Goal: Obtain resource: Download file/media

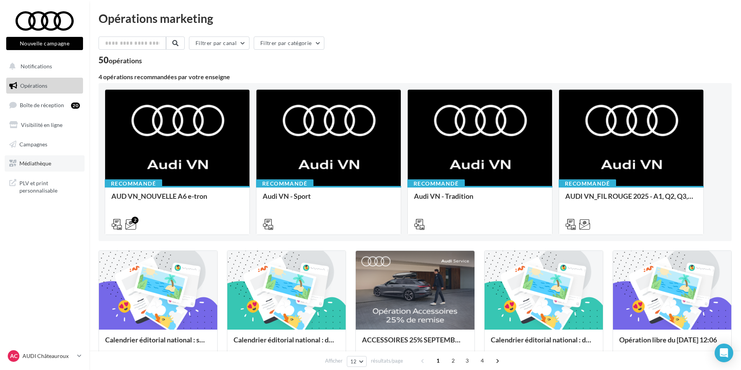
click at [61, 161] on link "Médiathèque" at bounding box center [45, 163] width 80 height 16
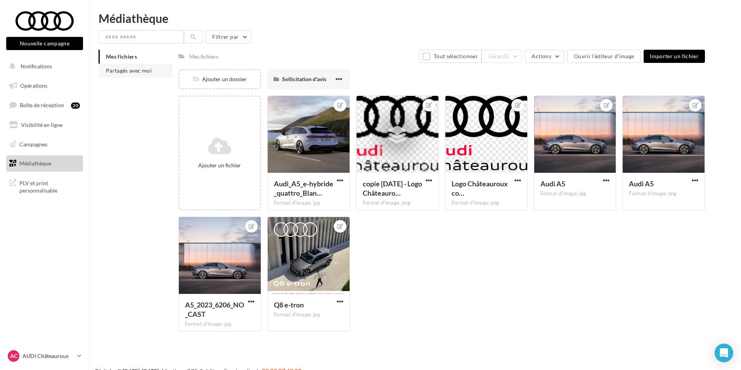
click at [135, 72] on span "Partagés avec moi" at bounding box center [129, 70] width 46 height 7
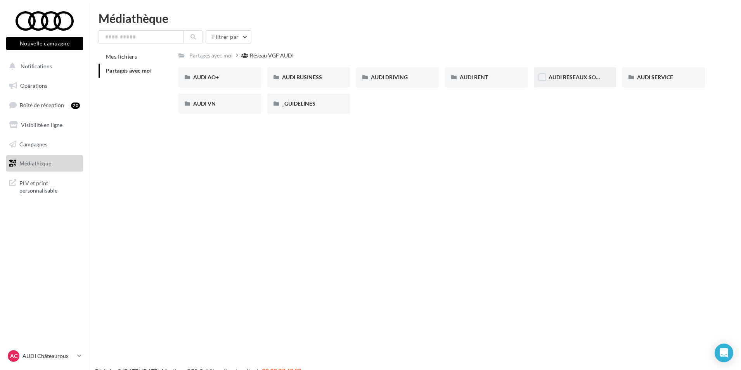
click at [575, 83] on div "AUDI RESEAUX SOCIAUX" at bounding box center [575, 77] width 83 height 20
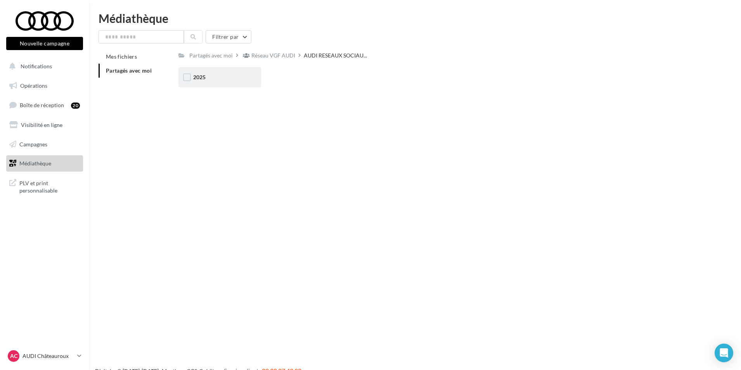
click at [223, 73] on div "2025" at bounding box center [219, 77] width 83 height 20
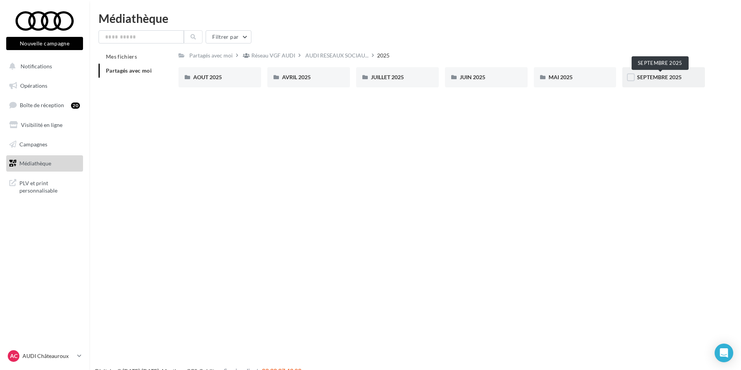
click at [657, 80] on span "SEPTEMBRE 2025" at bounding box center [659, 77] width 45 height 7
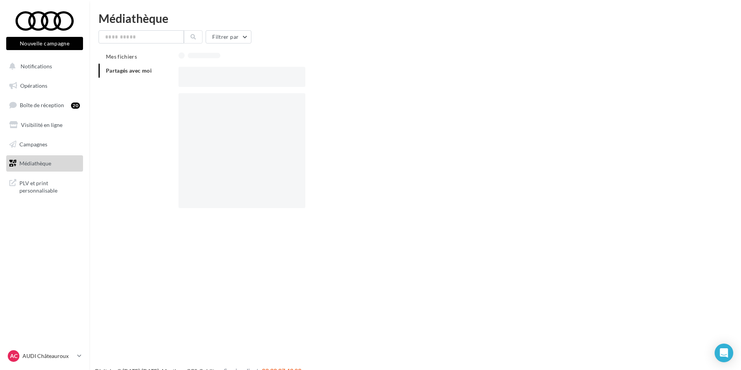
click at [657, 80] on div at bounding box center [444, 77] width 533 height 20
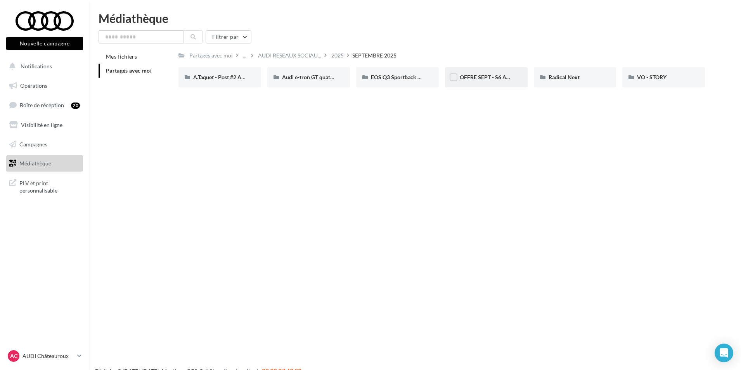
click at [509, 81] on div "OFFRE SEPT - S6 Avant e-tron (FB / IG)" at bounding box center [486, 77] width 53 height 8
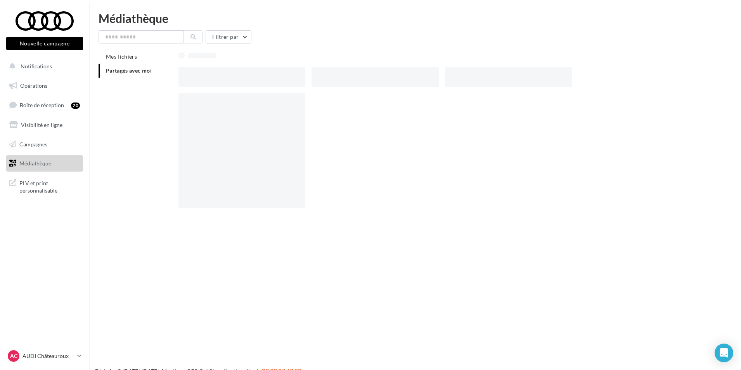
click at [509, 81] on div at bounding box center [508, 77] width 127 height 20
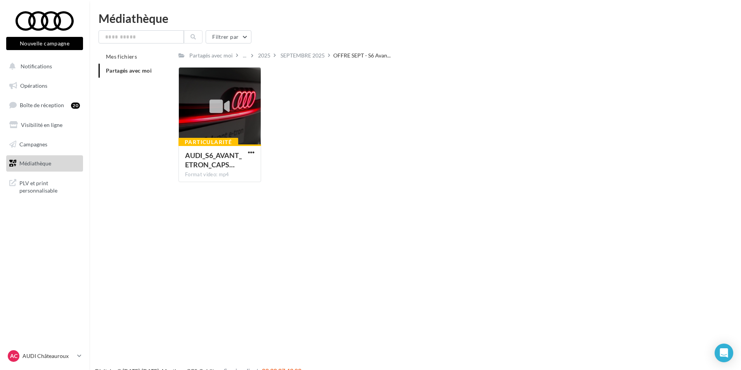
click at [325, 162] on div "Particularité AUDI_S6_AVANT_ETRON_CAPS… Format video: mp4 AUDI_S6_AVANT_ETRON_C…" at bounding box center [444, 127] width 533 height 121
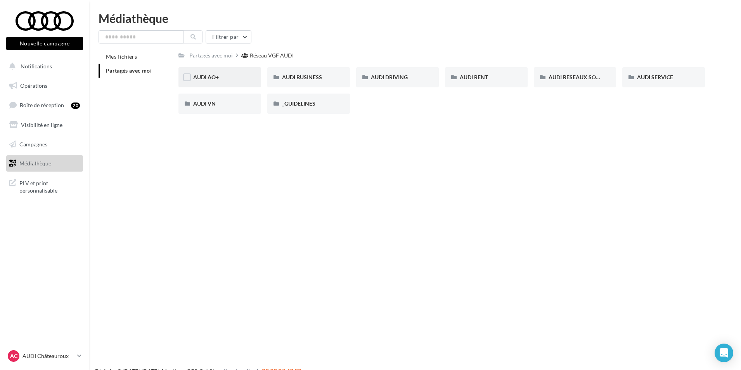
click at [232, 73] on div "AUDI AO+" at bounding box center [219, 77] width 83 height 20
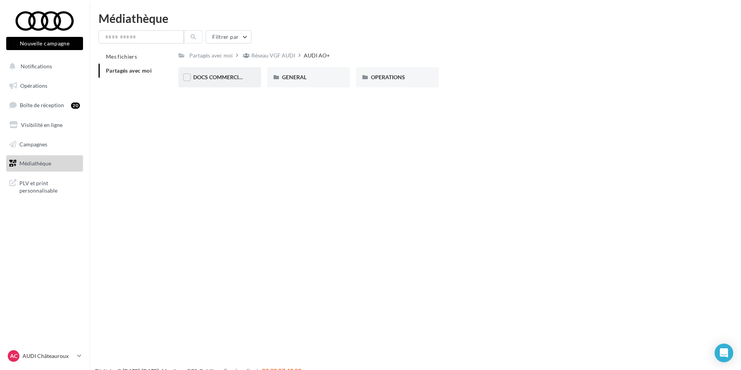
click at [227, 81] on div "DOCS COMMERCIAUX" at bounding box center [219, 77] width 53 height 8
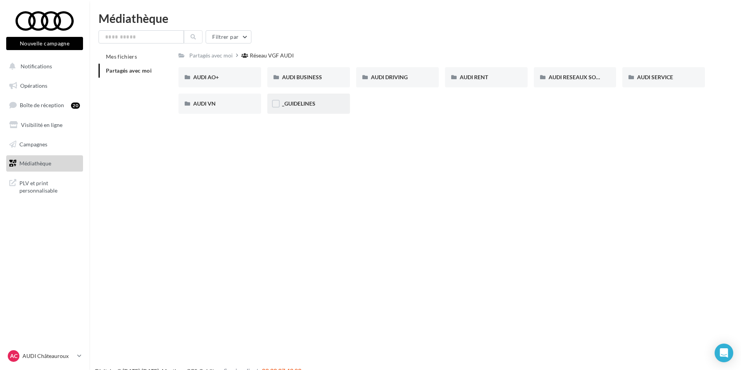
click at [332, 101] on div "_GUIDELINES" at bounding box center [308, 104] width 53 height 8
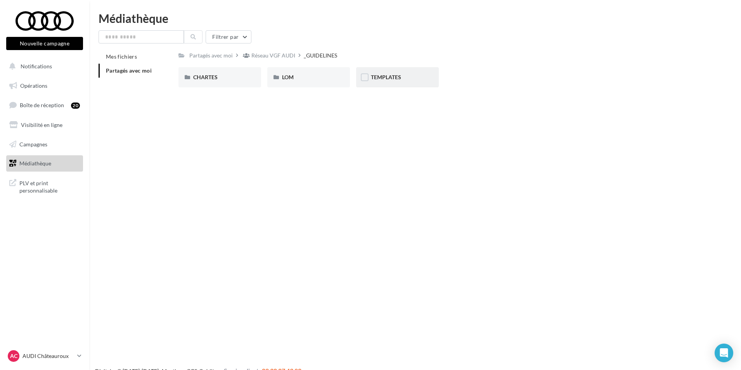
click at [396, 85] on div "TEMPLATES" at bounding box center [397, 77] width 83 height 20
click at [244, 78] on div "AUDI FLEET" at bounding box center [219, 77] width 53 height 8
click at [61, 161] on link "Médiathèque" at bounding box center [45, 163] width 80 height 16
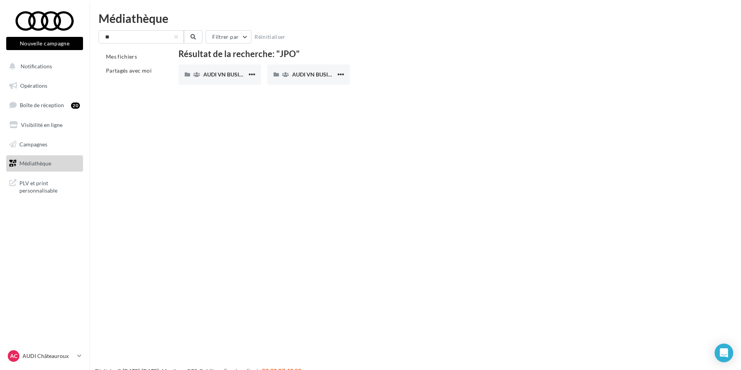
type input "*"
type input "*****"
click at [232, 76] on span "AUDI VO_Campagne_Octobre" at bounding box center [239, 74] width 73 height 7
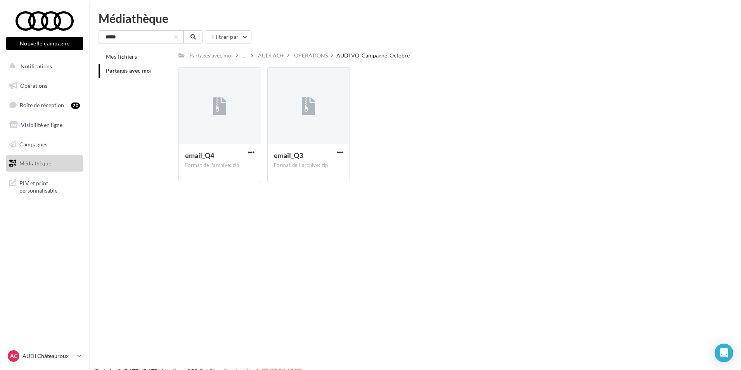
drag, startPoint x: 142, startPoint y: 40, endPoint x: 89, endPoint y: 38, distance: 53.6
click at [89, 38] on div "Nouvelle campagne Nouvelle campagne Notifications Opérations Boîte de réception…" at bounding box center [370, 197] width 741 height 370
click at [133, 74] on li "Partagés avec moi" at bounding box center [136, 71] width 74 height 14
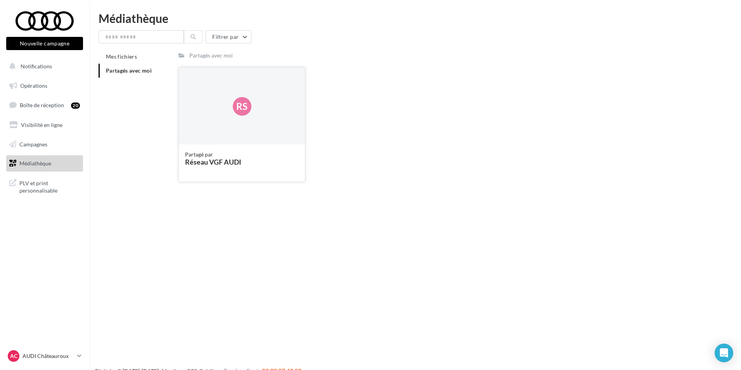
click at [225, 140] on div "Rs" at bounding box center [242, 106] width 126 height 78
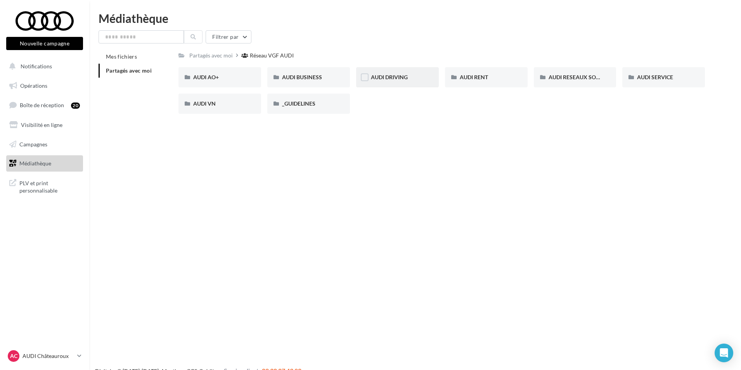
click at [419, 80] on div "AUDI DRIVING" at bounding box center [397, 77] width 53 height 8
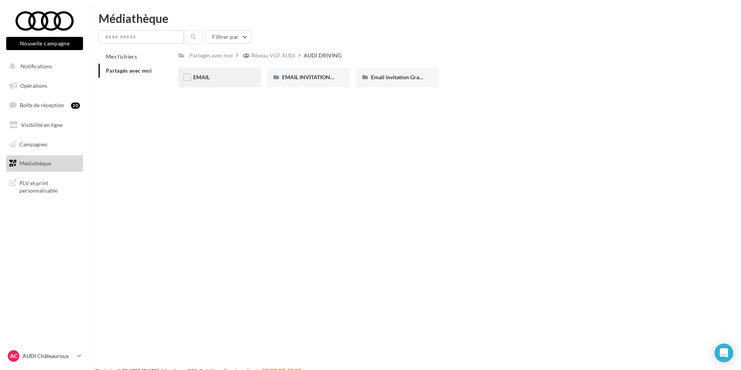
click at [216, 76] on div "EMAIL" at bounding box center [219, 77] width 53 height 8
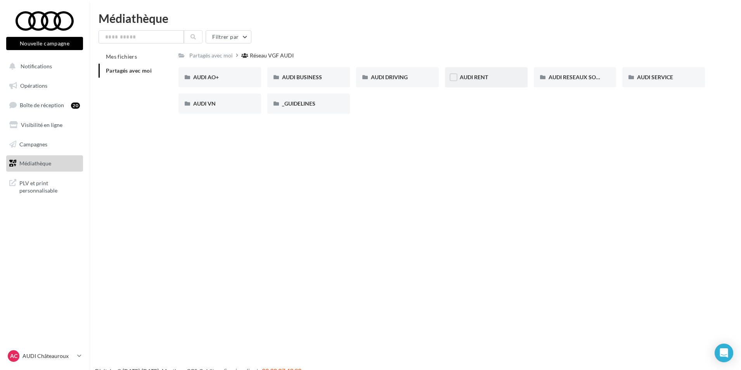
click at [495, 81] on div "AUDI RENT" at bounding box center [486, 77] width 53 height 8
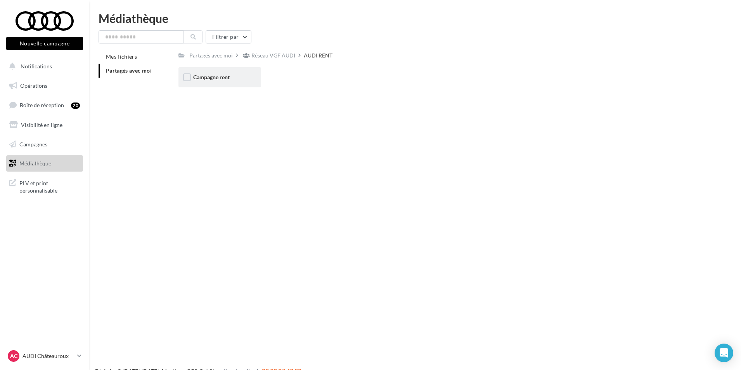
click at [209, 81] on div "Campagne rent" at bounding box center [219, 77] width 83 height 20
click at [245, 83] on div "CARROUSELS" at bounding box center [219, 77] width 83 height 20
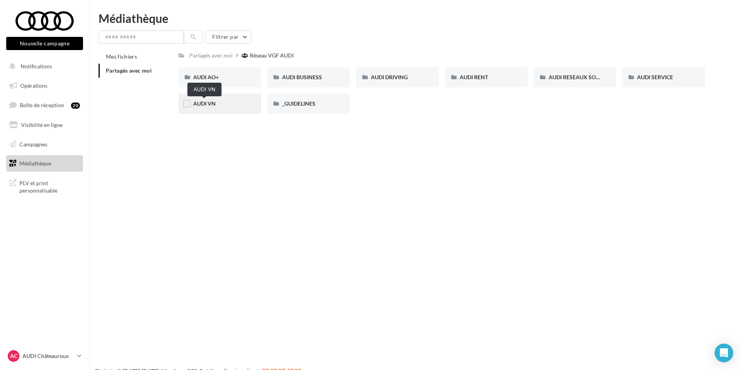
click at [206, 100] on span "AUDI VN" at bounding box center [204, 103] width 22 height 7
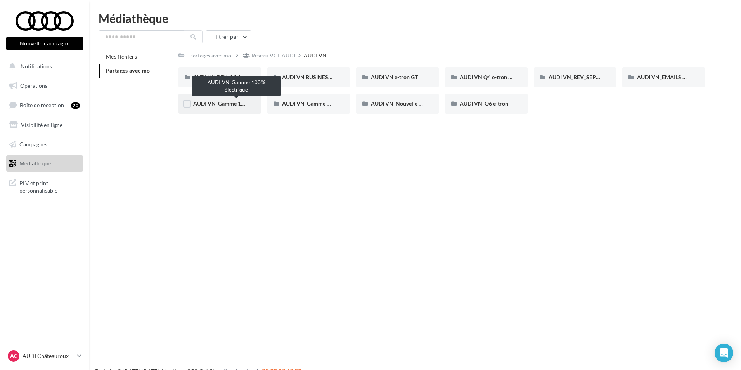
click at [241, 105] on span "AUDI VN_Gamme 100% électrique" at bounding box center [235, 103] width 84 height 7
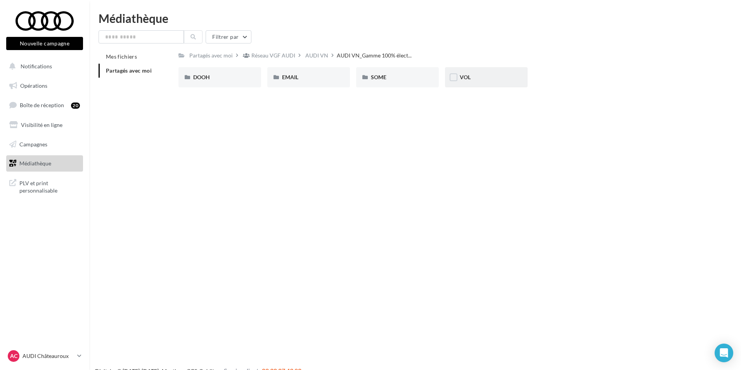
click at [498, 75] on div "VOL" at bounding box center [486, 77] width 53 height 8
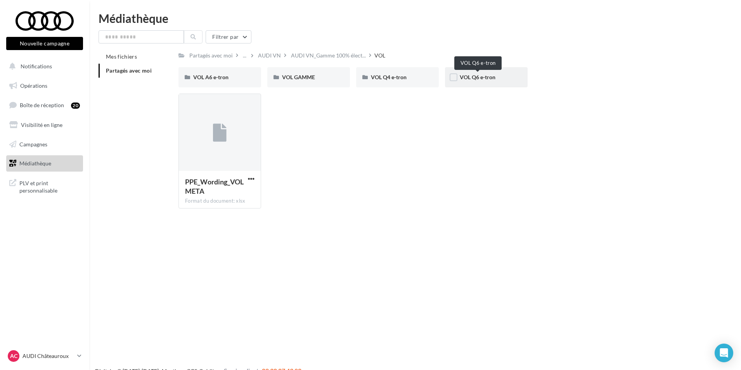
click at [486, 80] on span "VOL Q6 e-tron" at bounding box center [478, 77] width 36 height 7
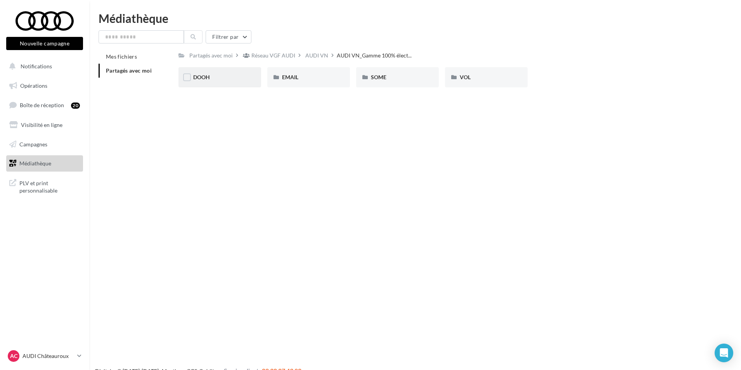
click at [206, 73] on div "DOOH" at bounding box center [219, 77] width 53 height 8
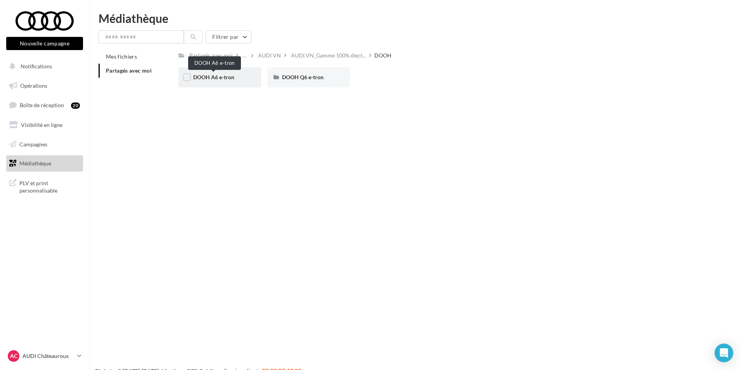
click at [212, 76] on span "DOOH A6 e-tron" at bounding box center [213, 77] width 41 height 7
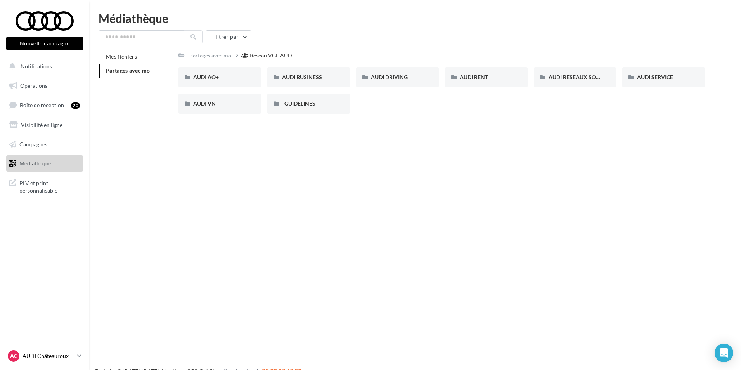
click at [49, 355] on p "AUDI Châteauroux" at bounding box center [48, 356] width 52 height 8
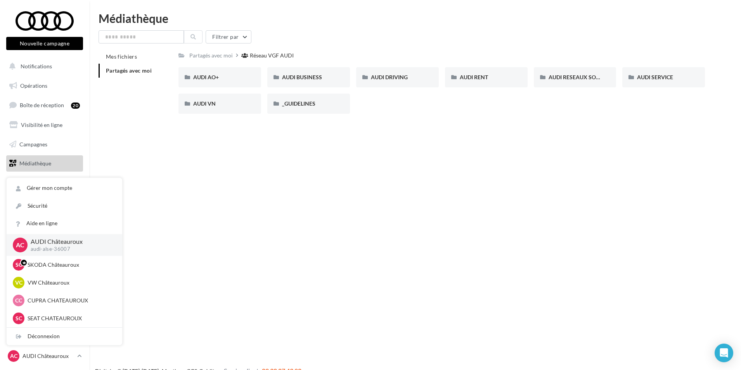
drag, startPoint x: 263, startPoint y: 193, endPoint x: 252, endPoint y: 183, distance: 15.4
click at [263, 192] on div "Nouvelle campagne Nouvelle campagne Notifications Opérations Boîte de réception…" at bounding box center [370, 197] width 741 height 370
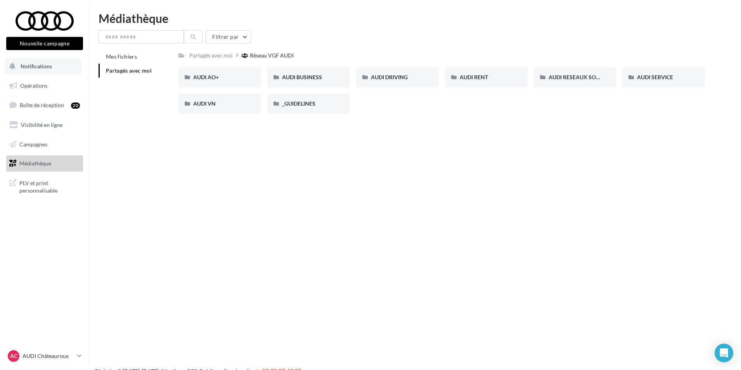
click at [51, 69] on button "Notifications" at bounding box center [43, 66] width 77 height 16
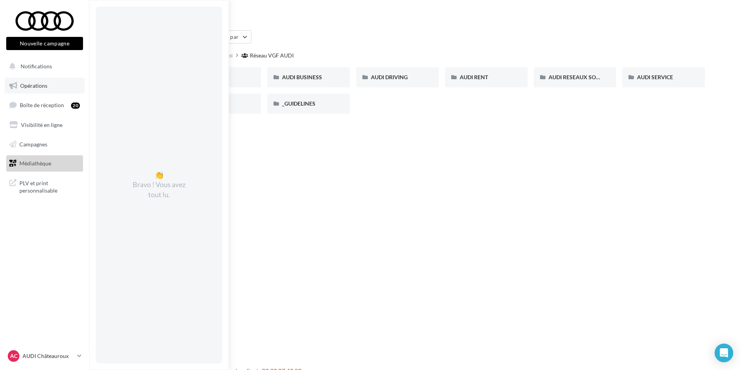
click at [56, 93] on link "Opérations" at bounding box center [45, 86] width 80 height 16
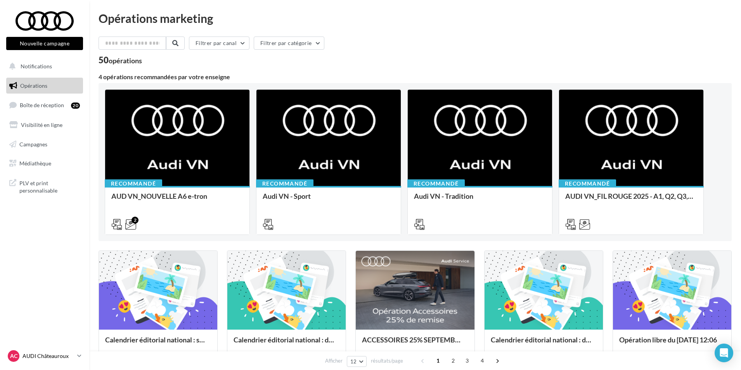
click at [62, 356] on p "AUDI Châteauroux" at bounding box center [48, 356] width 52 height 8
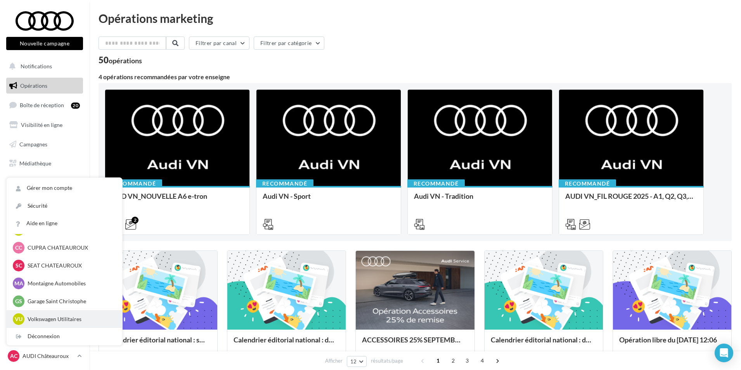
scroll to position [54, 0]
click at [82, 315] on p "Volkswagen Utilitaires" at bounding box center [70, 318] width 85 height 8
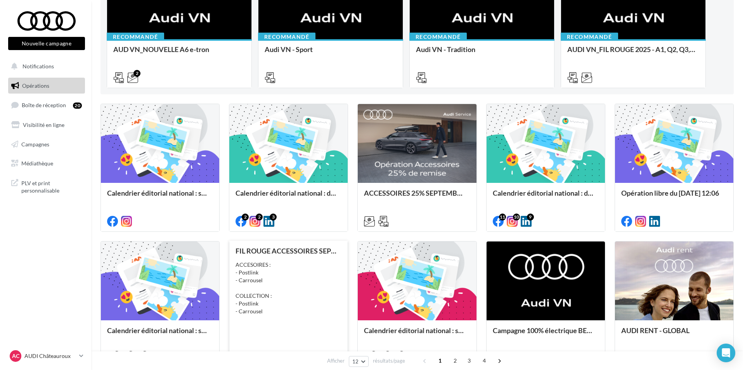
scroll to position [155, 0]
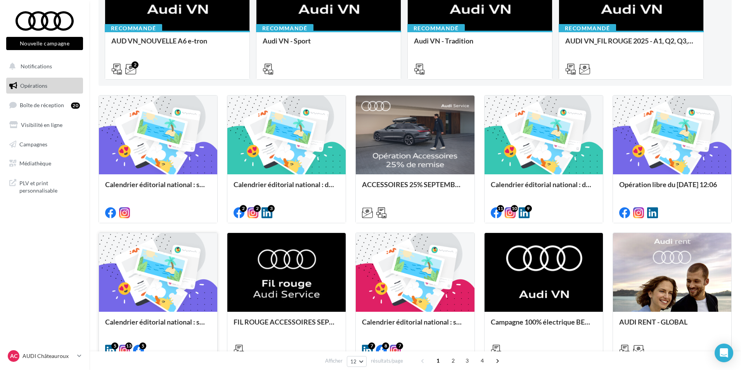
click at [182, 269] on div at bounding box center [158, 273] width 118 height 80
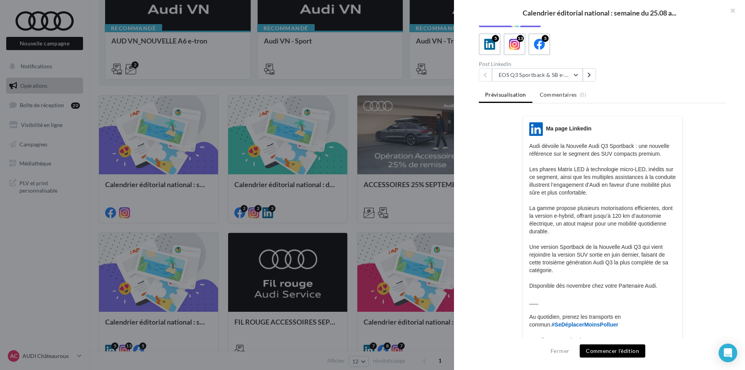
scroll to position [0, 0]
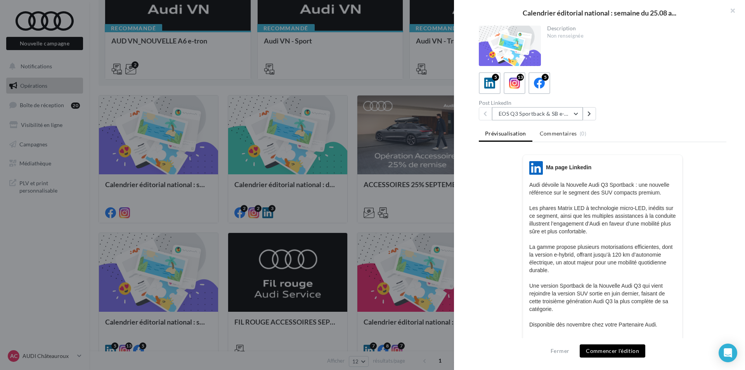
click at [552, 112] on button "EOS Q3 Sportback & SB e-Hybrid" at bounding box center [537, 113] width 91 height 13
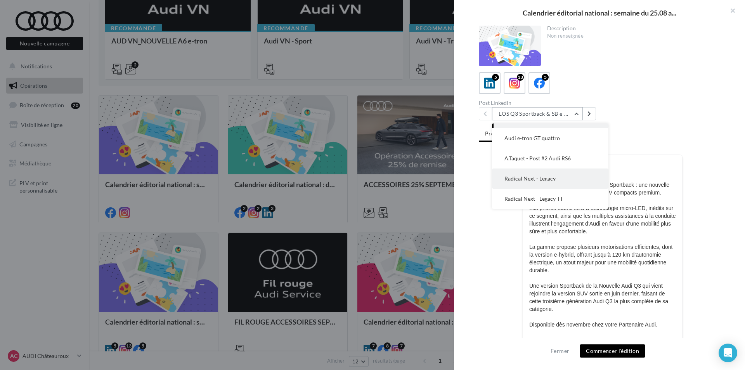
scroll to position [39, 0]
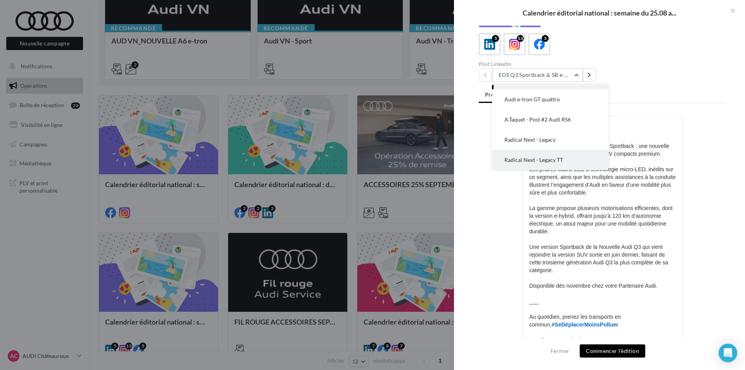
click at [559, 155] on button "Radical Next - Legacy TT" at bounding box center [550, 160] width 116 height 20
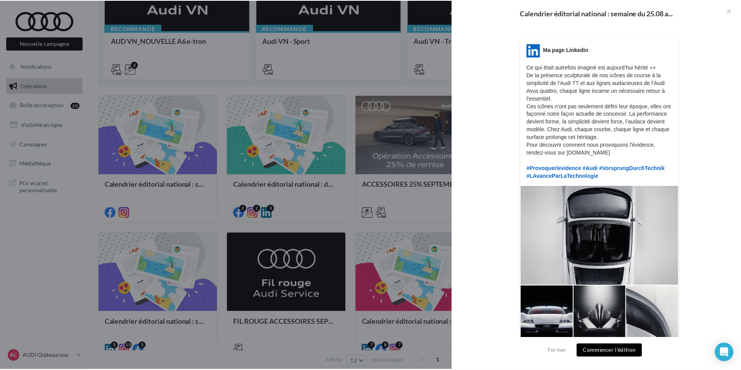
scroll to position [155, 0]
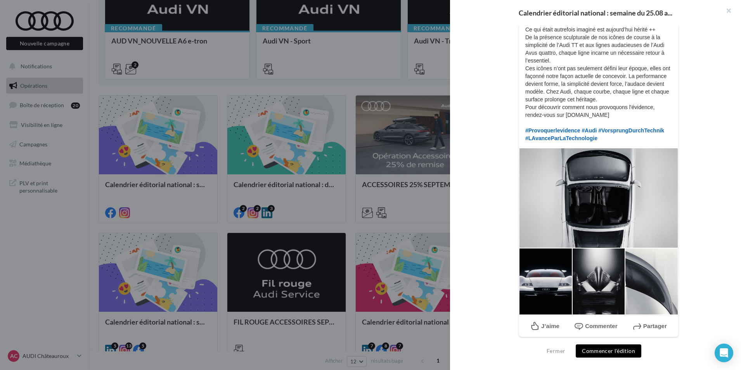
click at [426, 188] on div at bounding box center [370, 185] width 741 height 370
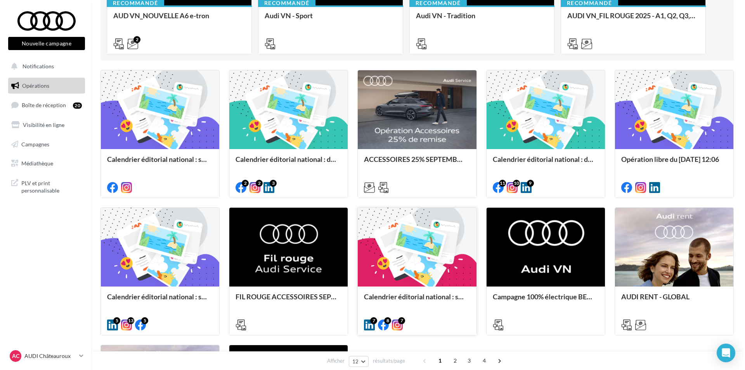
scroll to position [194, 0]
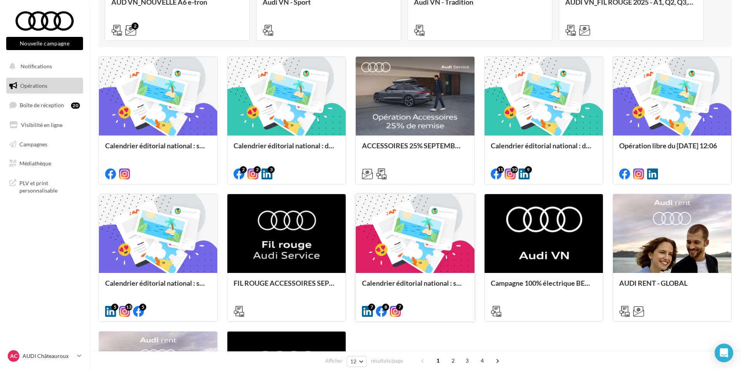
click at [444, 276] on div "Calendrier éditorial national : semaines du 04.08 au 25.08" at bounding box center [415, 297] width 118 height 48
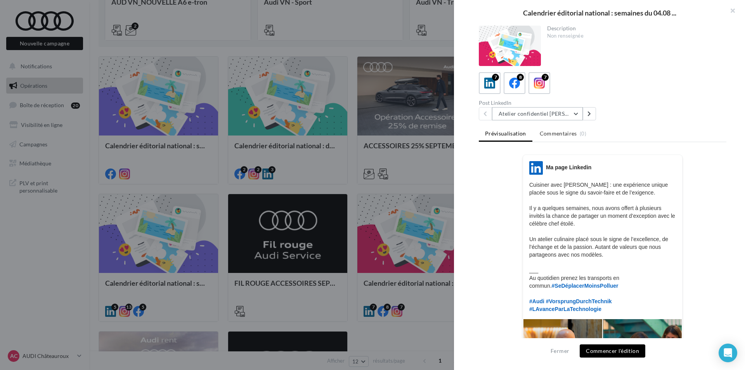
click at [532, 118] on button "Atelier confidentiel Thierry Marx" at bounding box center [537, 113] width 91 height 13
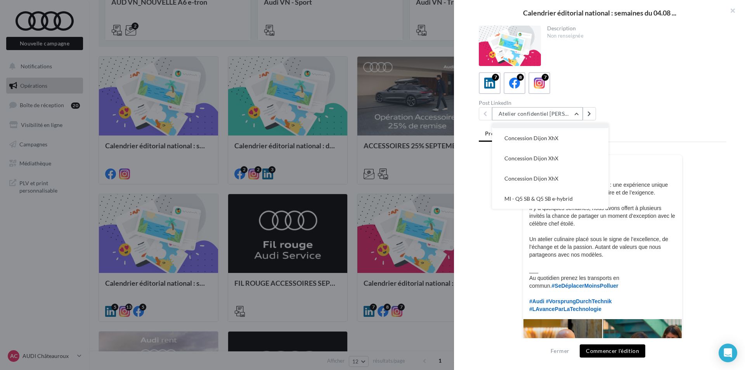
scroll to position [39, 0]
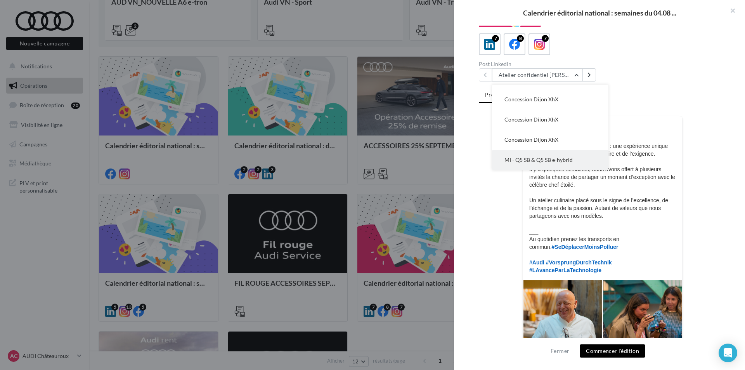
click at [557, 161] on span "MI - Q5 SB & Q5 SB e-hybrid" at bounding box center [538, 159] width 68 height 7
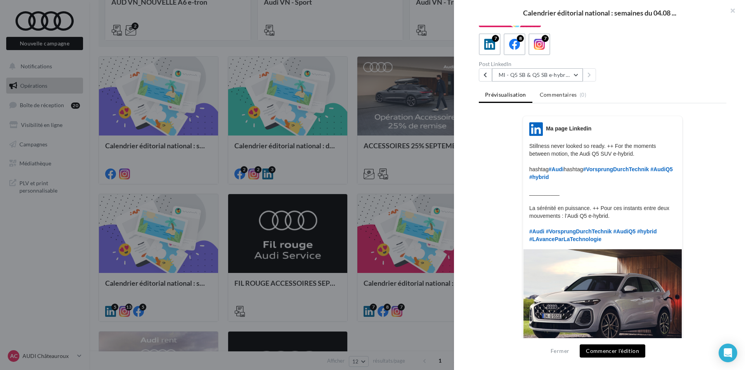
click at [551, 74] on button "MI - Q5 SB & Q5 SB e-hybrid" at bounding box center [537, 74] width 91 height 13
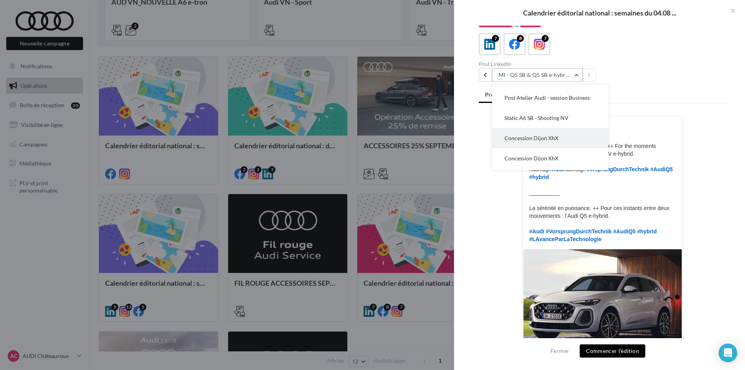
scroll to position [0, 0]
click at [663, 237] on p "Stillness never looked so ready. ++ For the moments between motion, the Audi Q5…" at bounding box center [602, 192] width 147 height 101
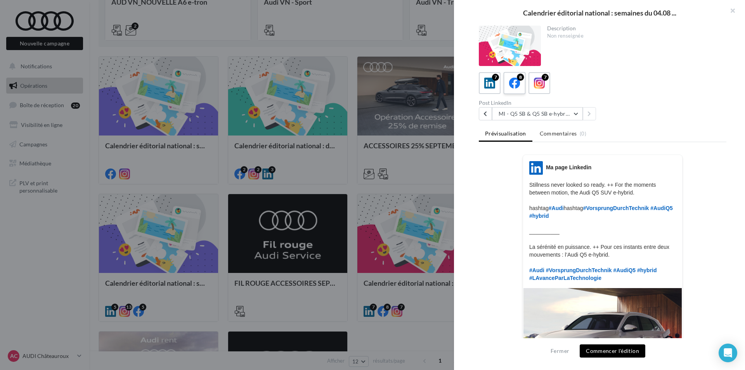
click at [517, 81] on icon at bounding box center [514, 83] width 11 height 11
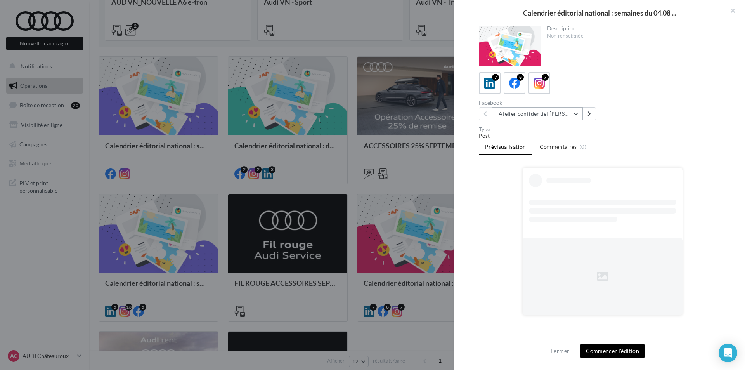
click at [531, 115] on button "Atelier confidentiel Thierry Marx" at bounding box center [537, 113] width 91 height 13
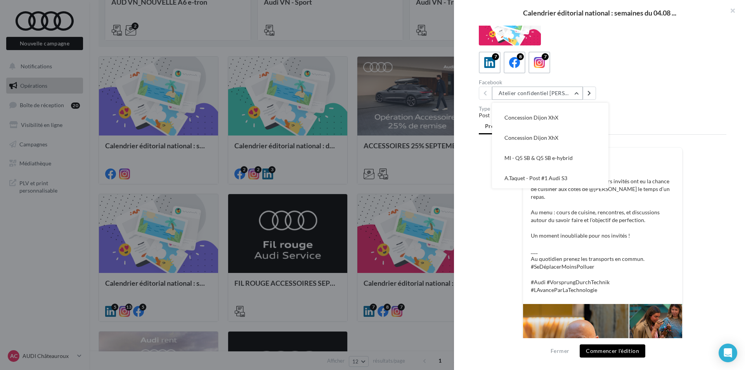
scroll to position [39, 0]
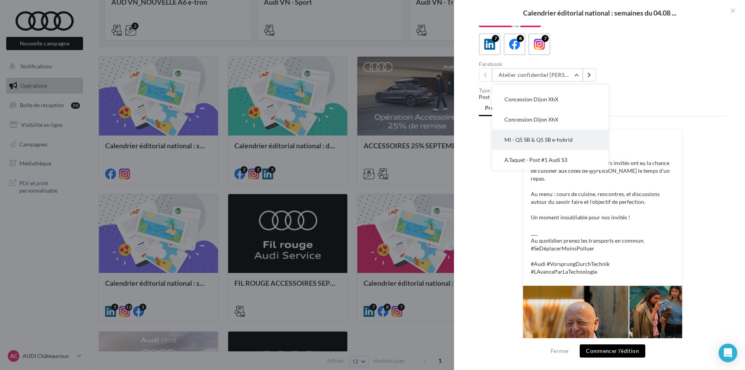
click at [551, 142] on span "MI - Q5 SB & Q5 SB e-hybrid" at bounding box center [538, 139] width 68 height 7
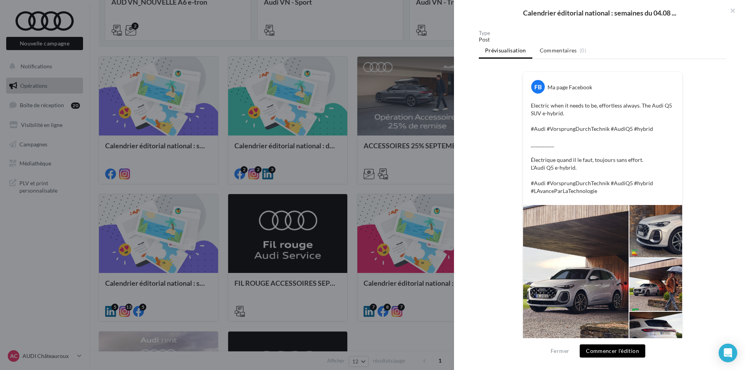
scroll to position [78, 0]
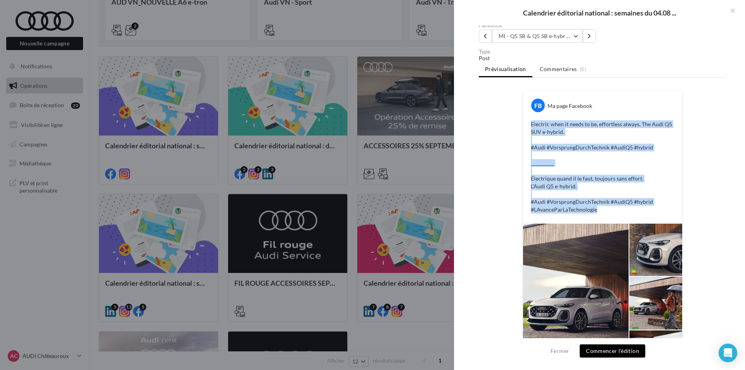
drag, startPoint x: 598, startPoint y: 211, endPoint x: 529, endPoint y: 116, distance: 117.2
click at [529, 116] on div "FB Ma page Facebook Electric when it needs to be, effortless always. The Audi Q…" at bounding box center [602, 156] width 159 height 133
copy p "Electric when it needs to be, effortless always. The Audi Q5 SUV e-hybrid.​ #Au…"
click at [567, 36] on button "MI - Q5 SB & Q5 SB e-hybrid" at bounding box center [537, 35] width 91 height 13
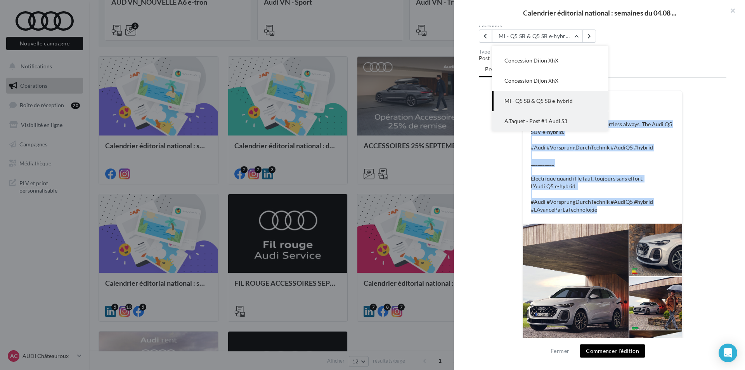
click at [557, 119] on span "A.Taquet - Post #1 Audi S3" at bounding box center [535, 121] width 63 height 7
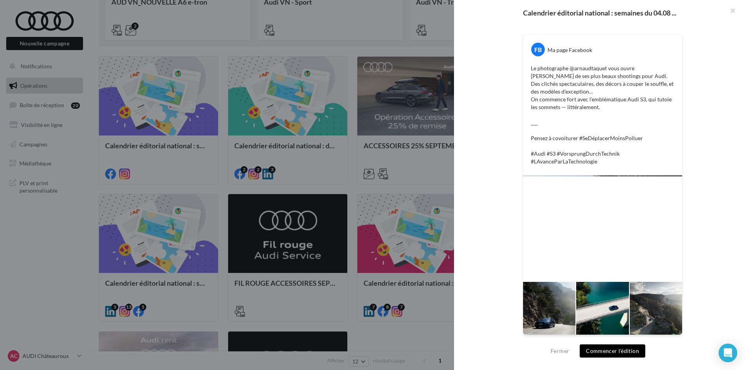
scroll to position [17, 0]
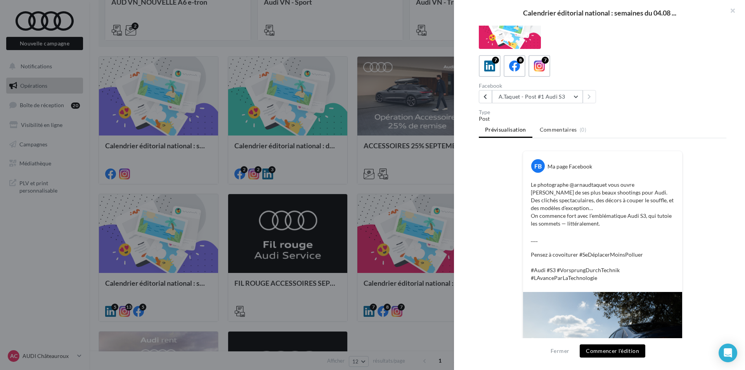
click at [366, 284] on div at bounding box center [372, 185] width 745 height 370
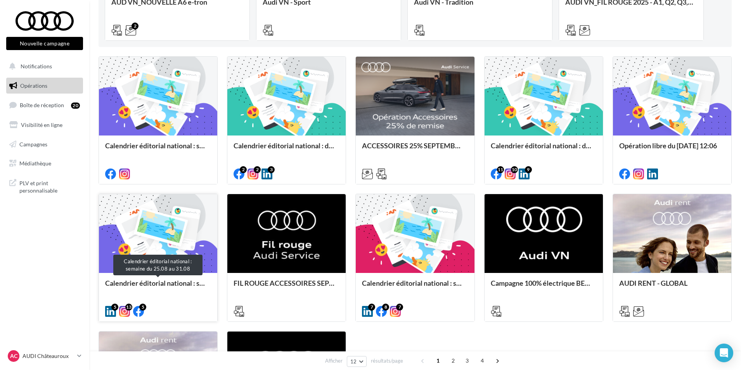
click at [156, 283] on div "Calendrier éditorial national : semaine du 25.08 au 31.08" at bounding box center [158, 287] width 106 height 16
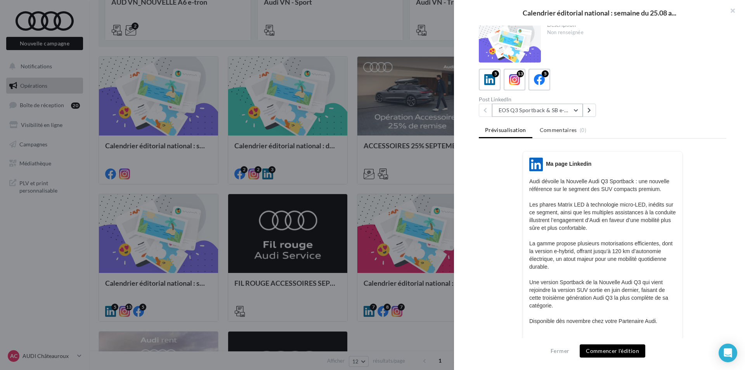
scroll to position [0, 0]
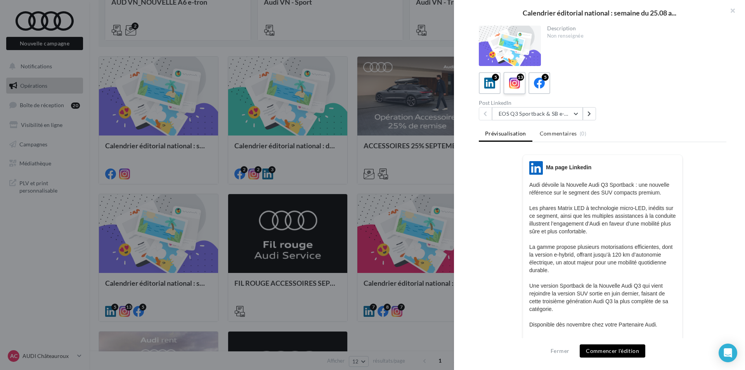
click at [509, 83] on icon at bounding box center [514, 83] width 11 height 11
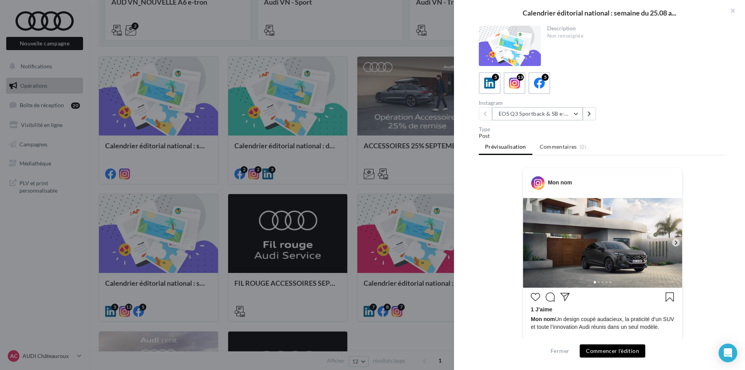
click at [564, 116] on button "EOS Q3 Sportback & SB e-Hybrid" at bounding box center [537, 113] width 91 height 13
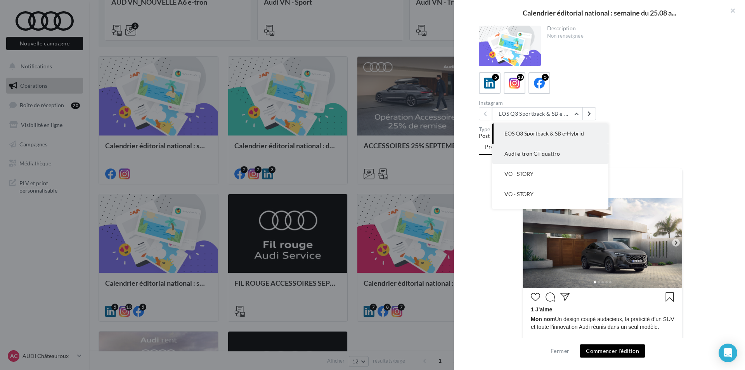
click at [568, 154] on button "Audi e-tron GT quattro" at bounding box center [550, 154] width 116 height 20
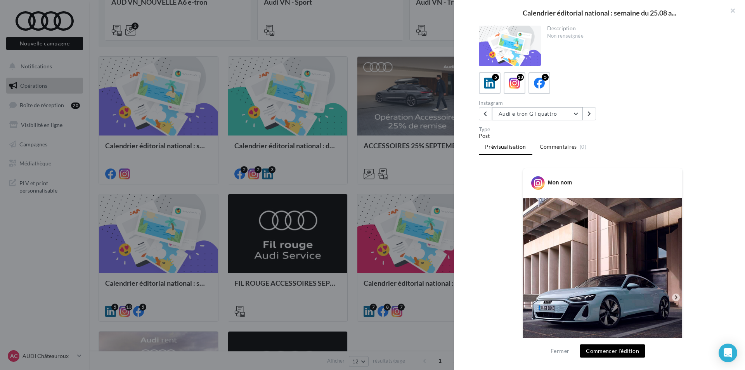
click at [552, 112] on button "Audi e-tron GT quattro" at bounding box center [537, 113] width 91 height 13
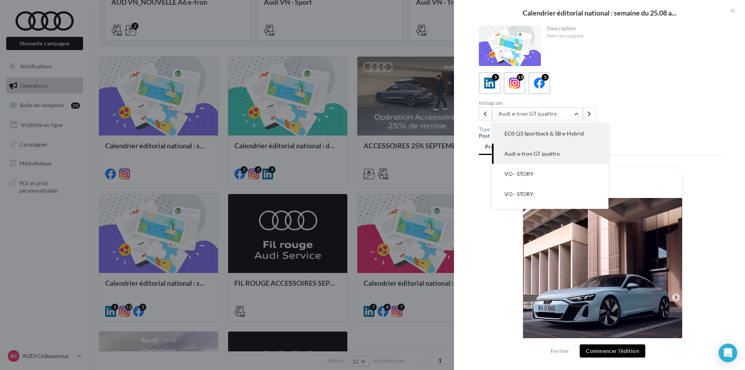
click at [549, 135] on span "EOS Q3 Sportback & SB e-Hybrid" at bounding box center [544, 133] width 80 height 7
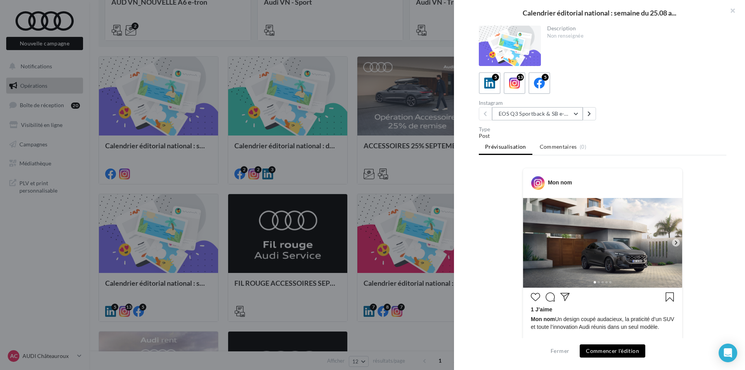
click at [571, 114] on button "EOS Q3 Sportback & SB e-Hybrid" at bounding box center [537, 113] width 91 height 13
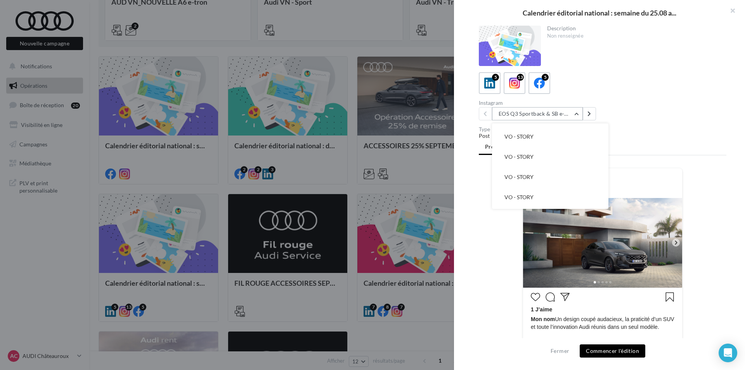
scroll to position [116, 0]
click at [557, 181] on span "A.Taquet - Post #2 Audi RS6" at bounding box center [537, 178] width 66 height 7
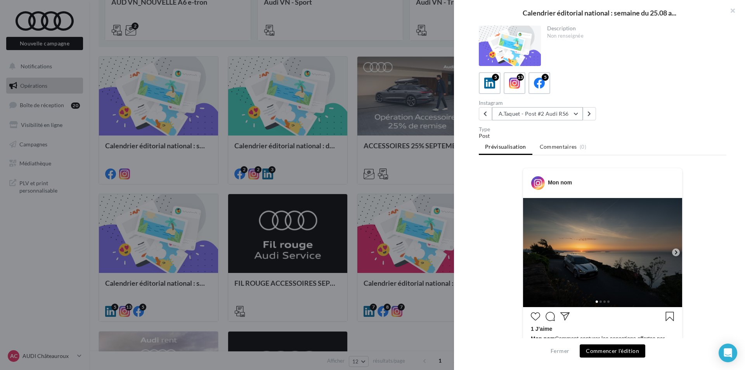
click at [564, 114] on button "A.Taquet - Post #2 Audi RS6" at bounding box center [537, 113] width 91 height 13
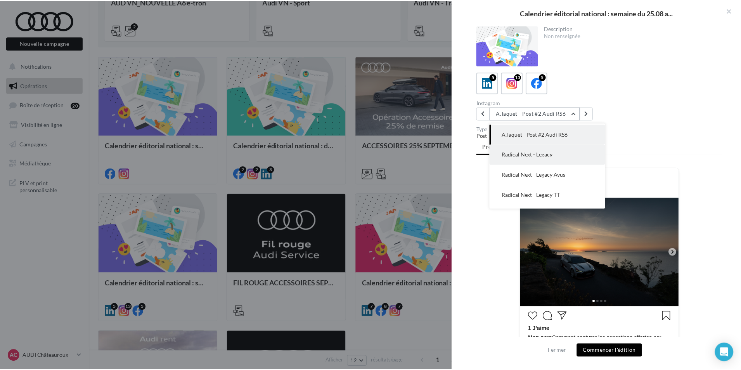
scroll to position [177, 0]
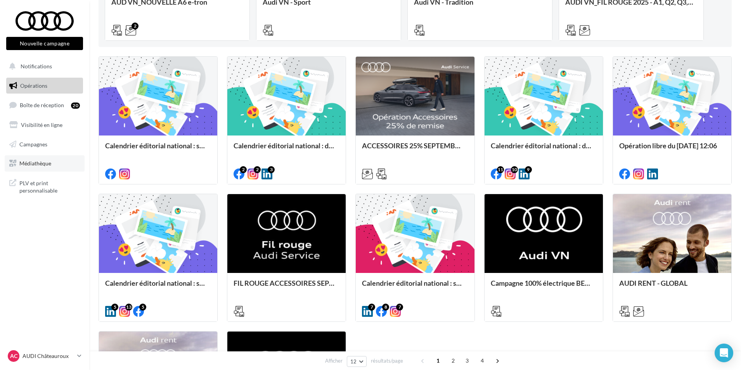
click at [52, 161] on link "Médiathèque" at bounding box center [45, 163] width 80 height 16
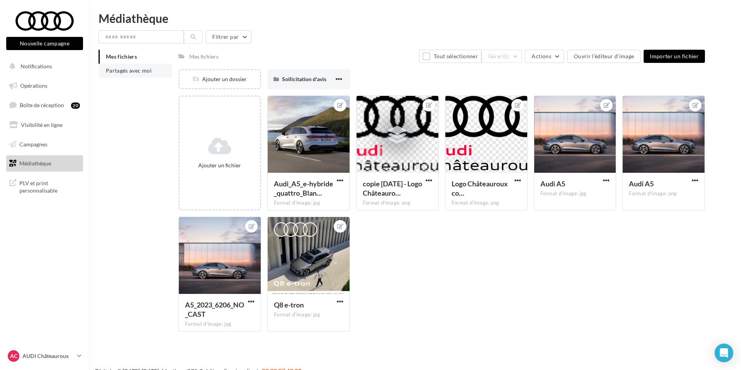
click at [149, 74] on li "Partagés avec moi" at bounding box center [136, 71] width 74 height 14
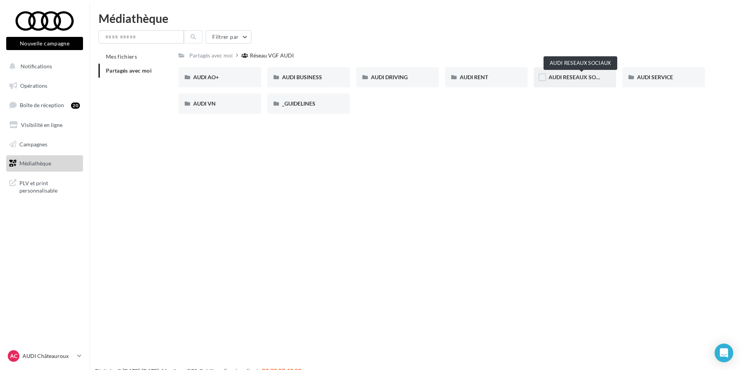
click at [563, 79] on span "AUDI RESEAUX SOCIAUX" at bounding box center [581, 77] width 64 height 7
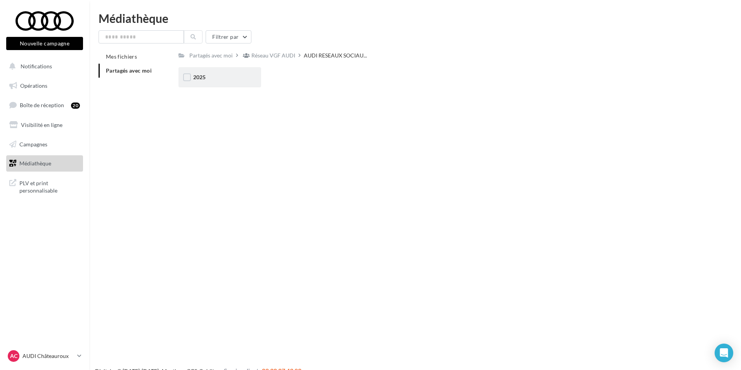
click at [217, 80] on div "2025" at bounding box center [219, 77] width 53 height 8
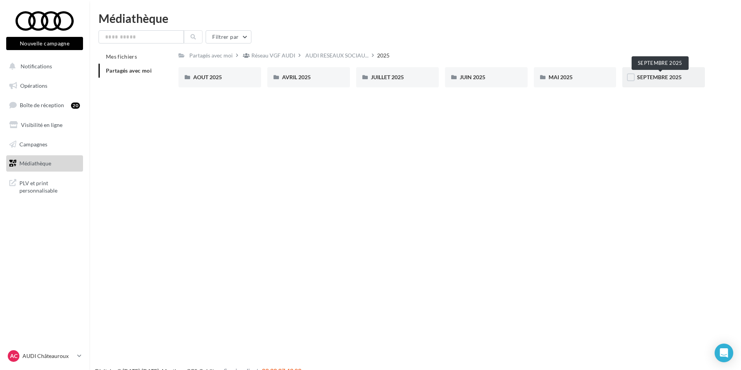
click at [651, 74] on span "SEPTEMBRE 2025" at bounding box center [659, 77] width 45 height 7
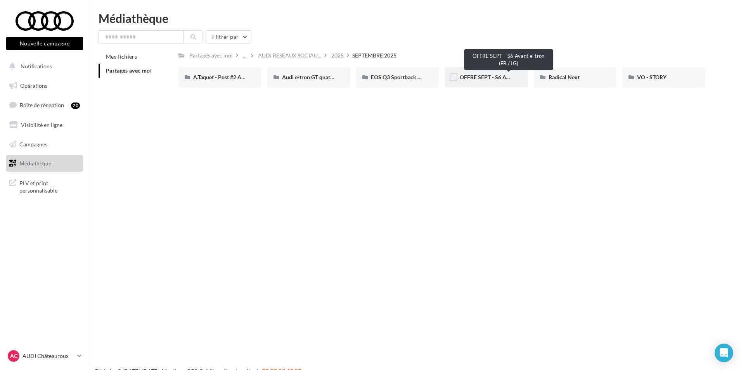
click at [492, 76] on span "OFFRE SEPT - S6 Avant e-tron (FB / IG)" at bounding box center [506, 77] width 93 height 7
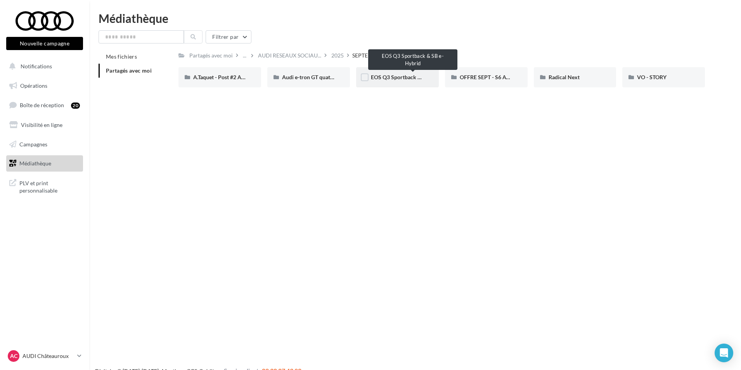
click at [417, 76] on span "EOS Q3 Sportback & SB e-Hybrid" at bounding box center [411, 77] width 81 height 7
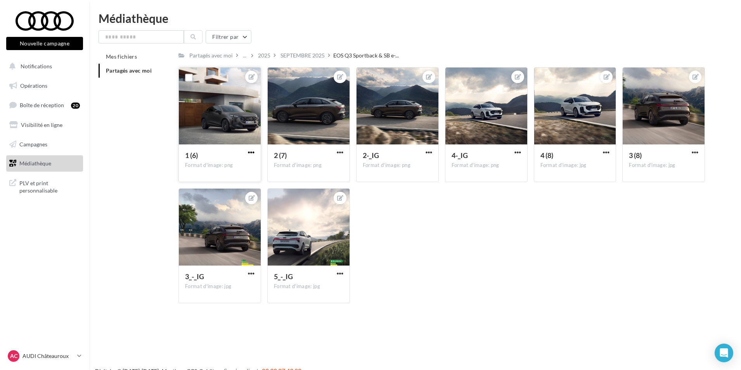
click at [249, 151] on span "button" at bounding box center [251, 152] width 7 height 7
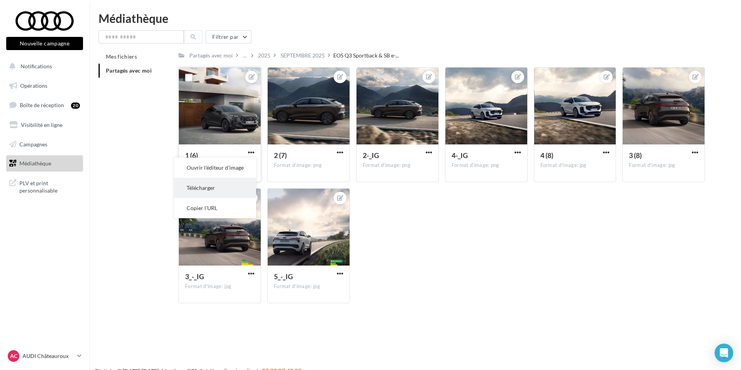
click at [223, 187] on button "Télécharger" at bounding box center [215, 188] width 82 height 20
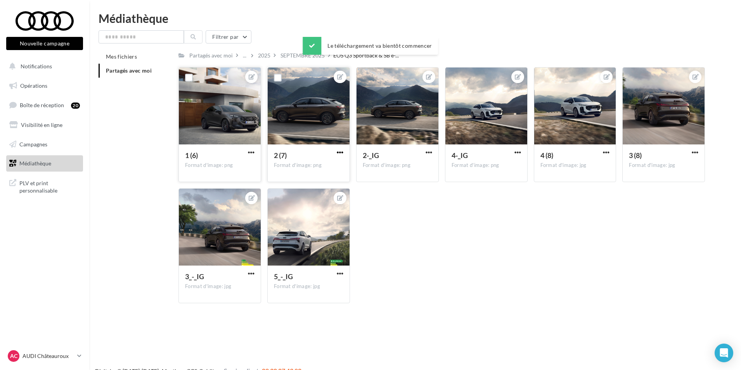
click at [343, 154] on span "button" at bounding box center [340, 152] width 7 height 7
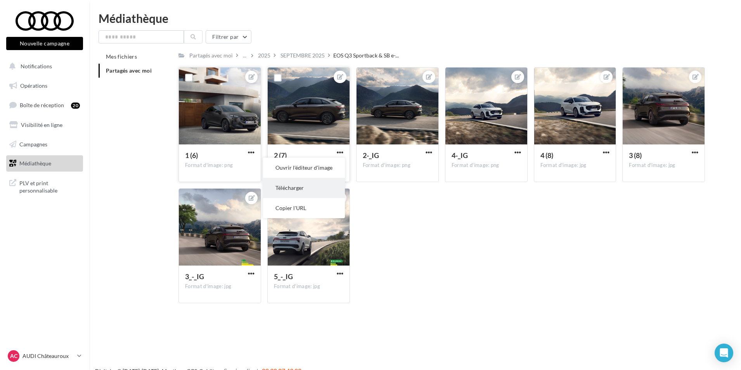
click at [315, 183] on button "Télécharger" at bounding box center [304, 188] width 82 height 20
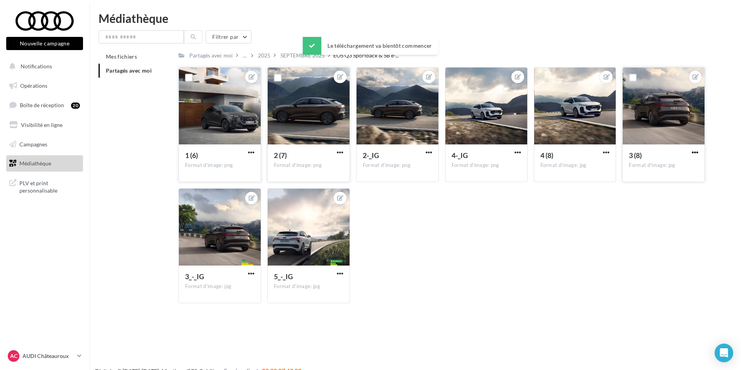
click at [695, 152] on span "button" at bounding box center [695, 152] width 7 height 7
click at [652, 188] on button "Télécharger" at bounding box center [659, 188] width 82 height 20
click at [606, 152] on span "button" at bounding box center [606, 152] width 7 height 7
click at [567, 190] on button "Télécharger" at bounding box center [570, 188] width 82 height 20
click at [339, 273] on span "button" at bounding box center [340, 273] width 7 height 7
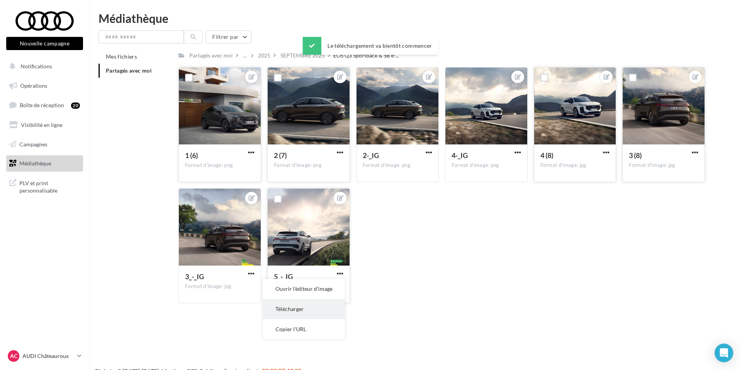
click at [300, 312] on button "Télécharger" at bounding box center [304, 309] width 82 height 20
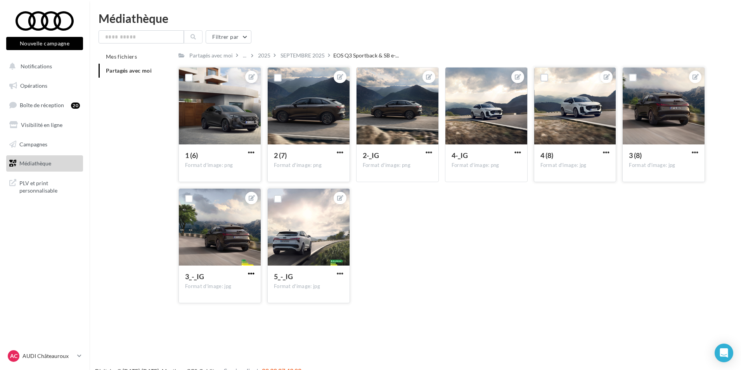
click at [252, 276] on span "button" at bounding box center [251, 273] width 7 height 7
click at [222, 310] on button "Télécharger" at bounding box center [215, 309] width 82 height 20
click at [431, 151] on span "button" at bounding box center [429, 152] width 7 height 7
click at [410, 186] on button "Télécharger" at bounding box center [393, 188] width 82 height 20
click at [517, 151] on span "button" at bounding box center [517, 152] width 7 height 7
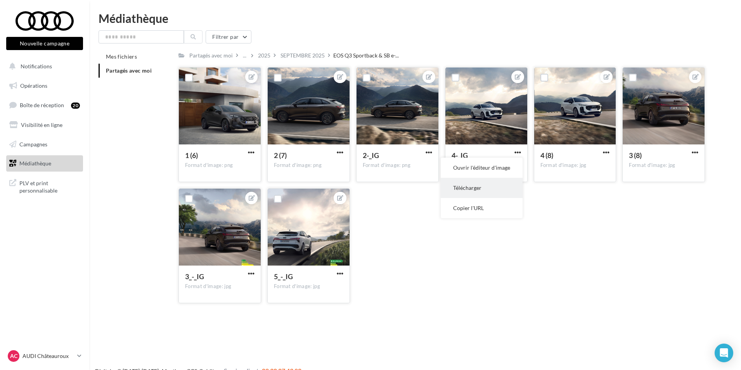
click at [493, 183] on button "Télécharger" at bounding box center [482, 188] width 82 height 20
drag, startPoint x: 349, startPoint y: 55, endPoint x: 438, endPoint y: 60, distance: 88.5
click at [438, 60] on div "Partagés avec moi ... 2025 SEPTEMBRE 2025 EOS Q3 Sportback & SB e-..." at bounding box center [441, 55] width 526 height 11
click at [425, 230] on div "1 (6) Format d'image: png 1 (6) 2 (7) Format d'image: png 2 (7) 2-_IG Format d'…" at bounding box center [444, 188] width 533 height 242
click at [41, 88] on span "Opérations" at bounding box center [33, 85] width 27 height 7
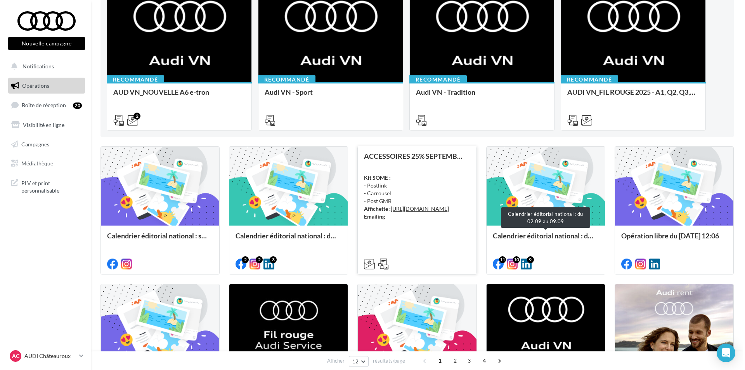
scroll to position [116, 0]
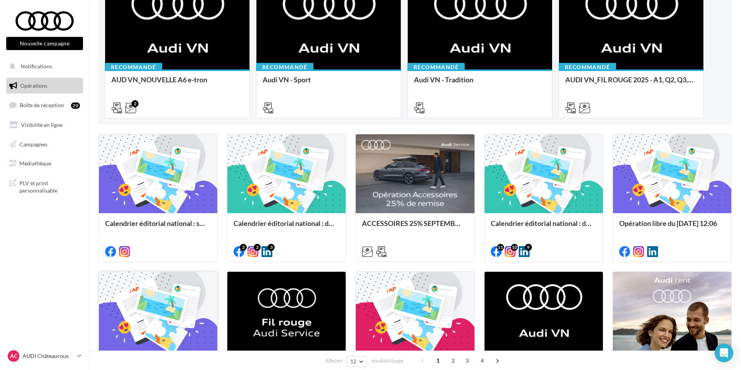
click at [136, 321] on div at bounding box center [158, 312] width 118 height 80
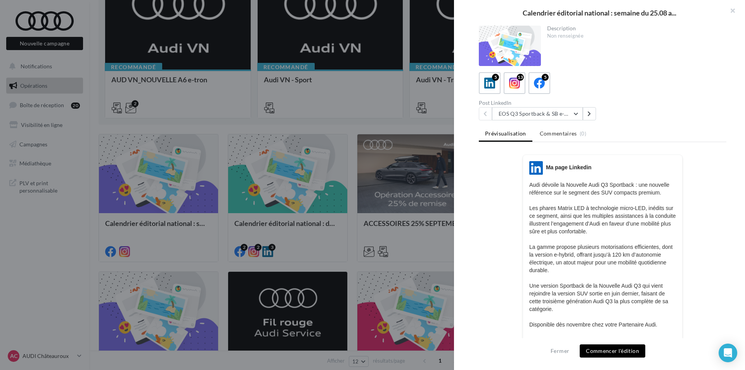
scroll to position [39, 0]
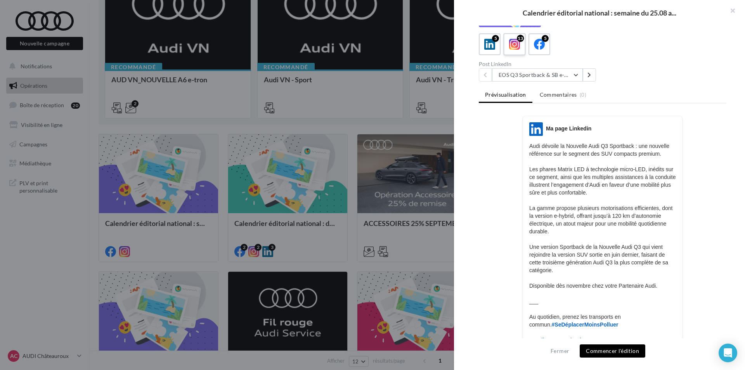
click at [519, 47] on icon at bounding box center [514, 44] width 11 height 11
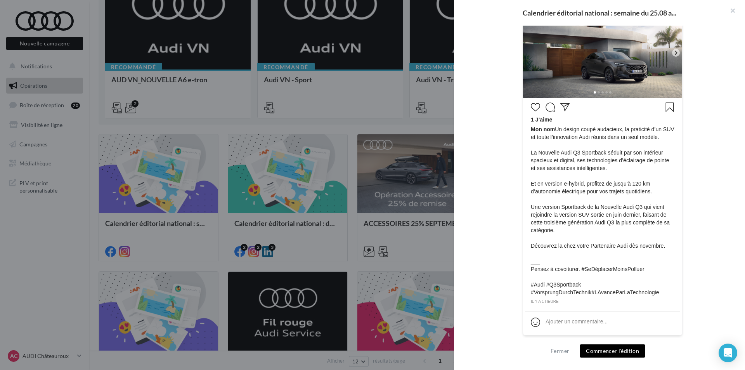
scroll to position [190, 0]
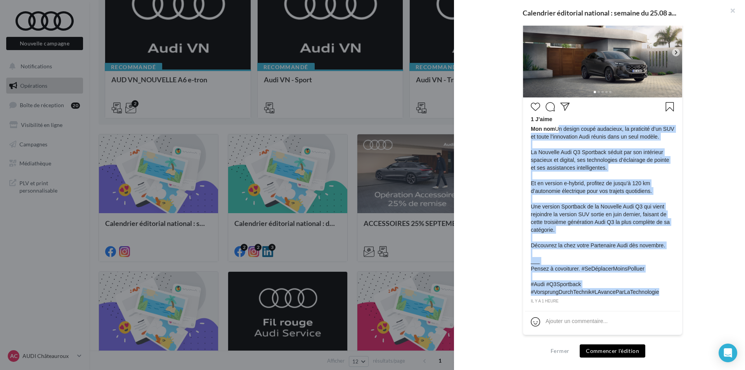
drag, startPoint x: 659, startPoint y: 294, endPoint x: 556, endPoint y: 129, distance: 194.3
click at [556, 129] on span "Mon nom Un design coupé audacieux, la praticité d’un SUV et toute l’innovation …" at bounding box center [603, 210] width 144 height 171
copy span "Un design coupé audacieux, la praticité d’un SUV et toute l’innovation Audi réu…"
click at [626, 228] on span "Mon nom Un design coupé audacieux, la praticité d’un SUV et toute l’innovation …" at bounding box center [603, 210] width 144 height 171
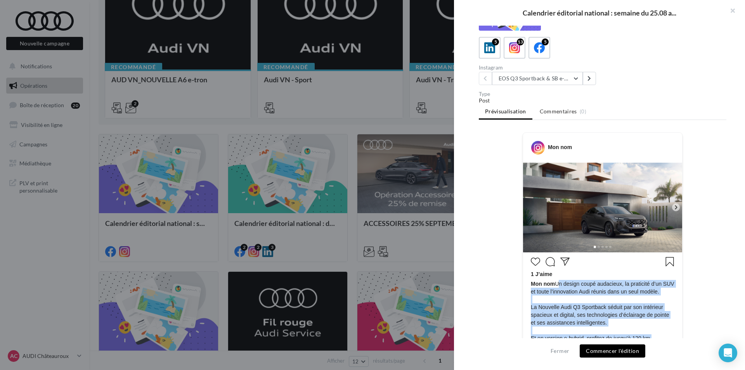
scroll to position [35, 0]
click at [541, 82] on button "EOS Q3 Sportback & SB e-Hybrid" at bounding box center [537, 78] width 91 height 13
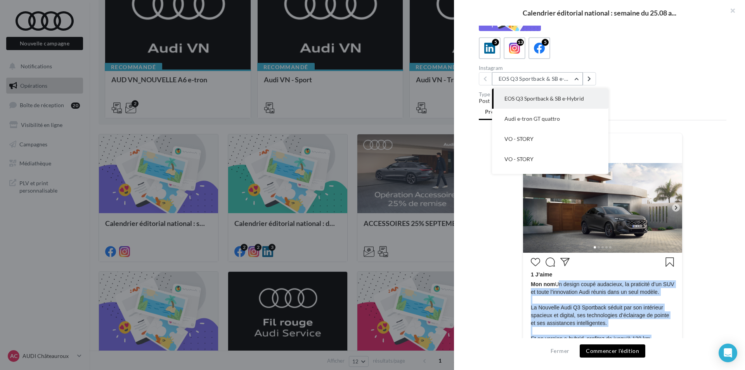
click at [541, 82] on button "EOS Q3 Sportback & SB e-Hybrid" at bounding box center [537, 78] width 91 height 13
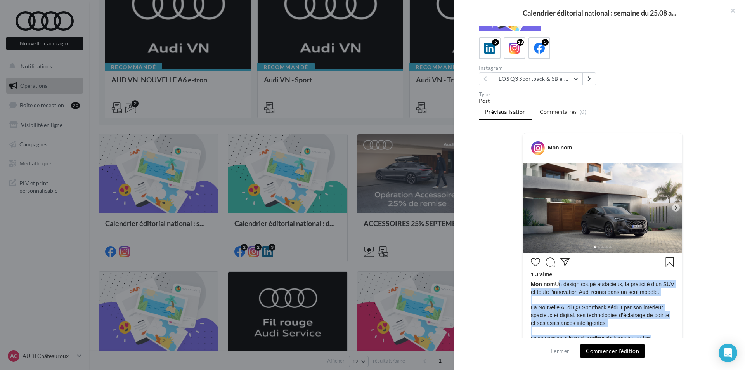
click at [650, 320] on span "Mon nom Un design coupé audacieux, la praticité d’un SUV et toute l’innovation …" at bounding box center [603, 365] width 144 height 171
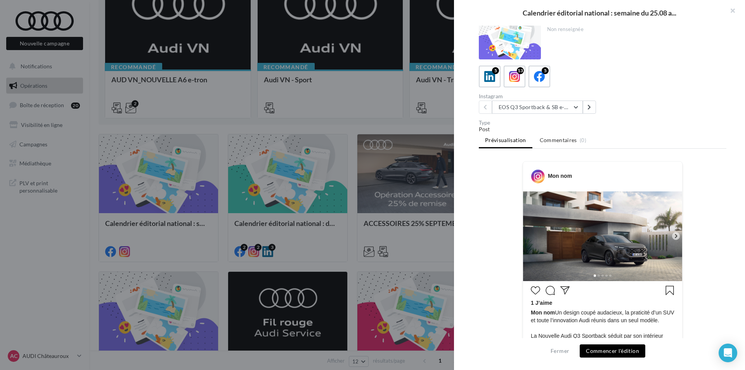
scroll to position [0, 0]
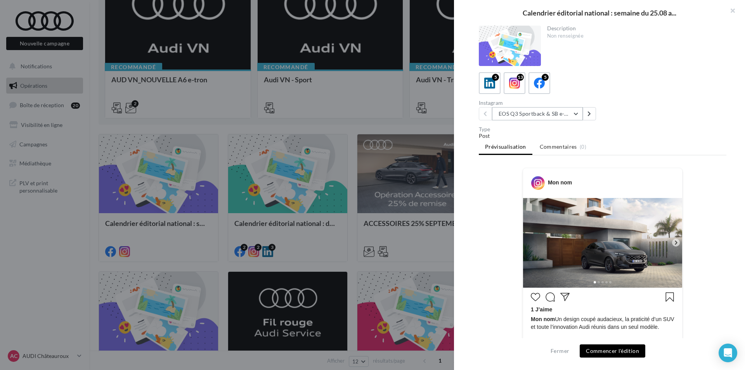
click at [559, 116] on button "EOS Q3 Sportback & SB e-Hybrid" at bounding box center [537, 113] width 91 height 13
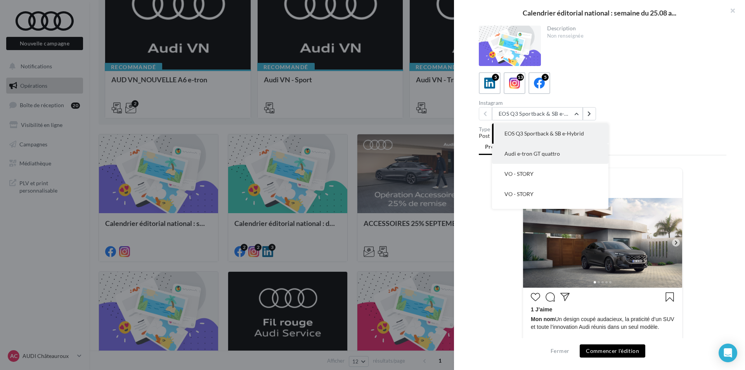
click at [569, 155] on button "Audi e-tron GT quattro" at bounding box center [550, 154] width 116 height 20
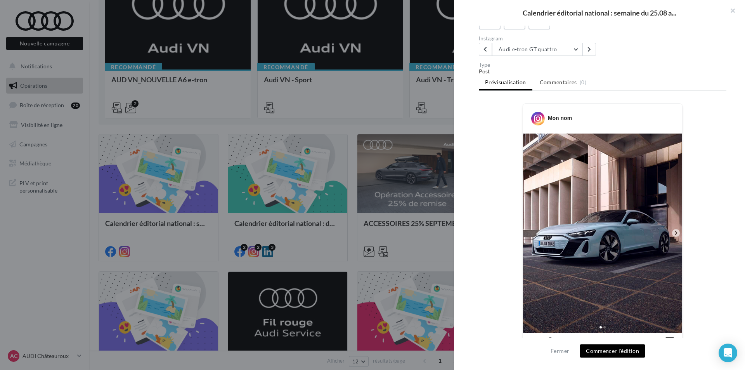
scroll to position [39, 0]
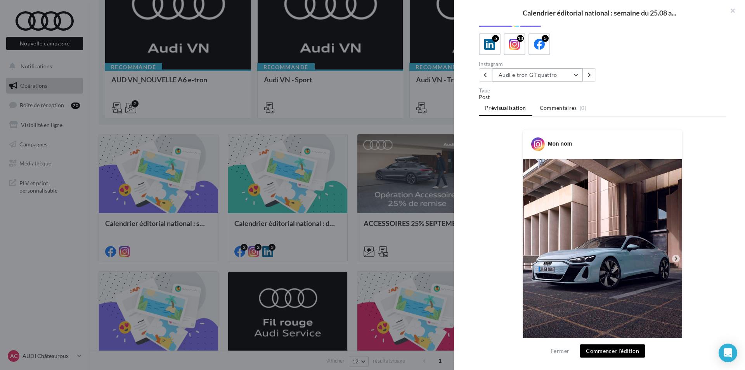
click at [564, 81] on button "Audi e-tron GT quattro" at bounding box center [537, 74] width 91 height 13
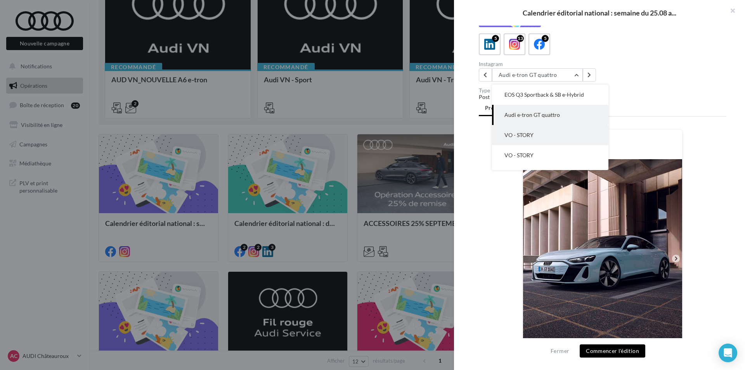
click at [564, 135] on button "VO - STORY" at bounding box center [550, 135] width 116 height 20
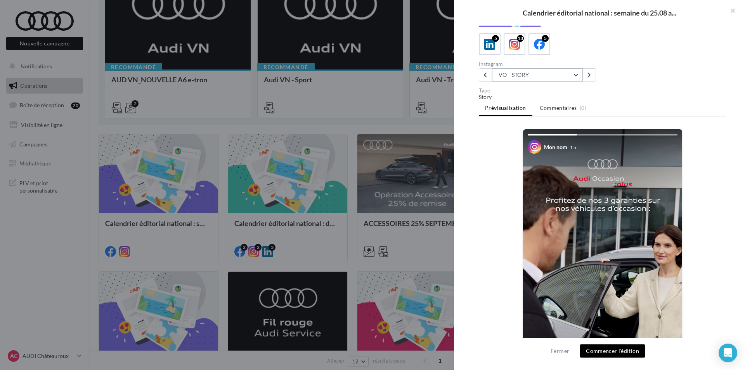
click at [557, 76] on button "VO - STORY" at bounding box center [537, 74] width 91 height 13
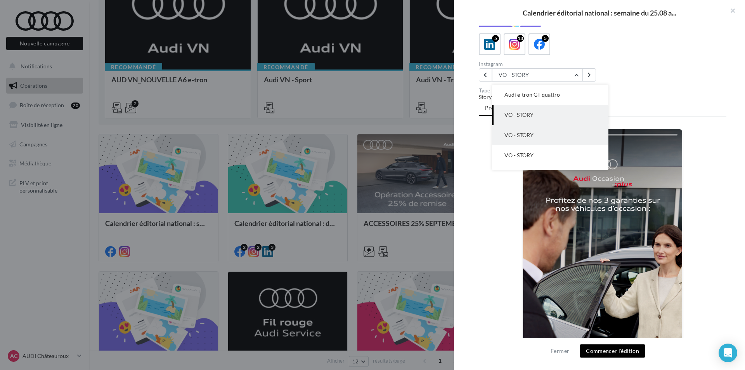
click at [554, 135] on button "VO - STORY" at bounding box center [550, 135] width 116 height 20
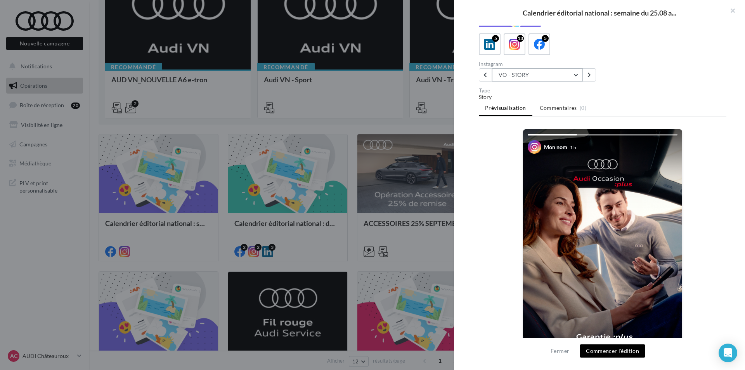
click at [551, 74] on button "VO - STORY" at bounding box center [537, 74] width 91 height 13
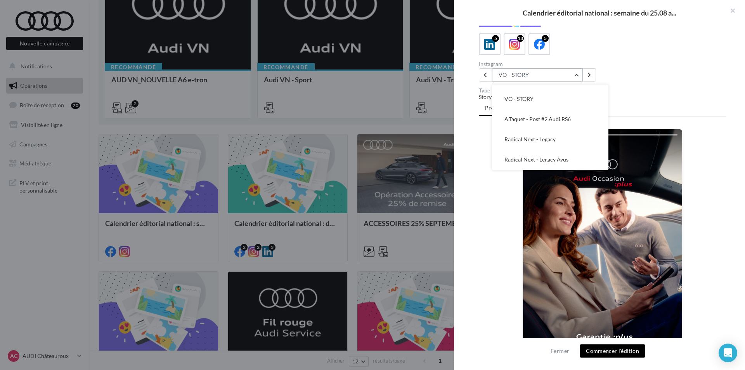
scroll to position [157, 0]
click at [565, 104] on button "A.Taquet - Post #2 Audi RS6" at bounding box center [550, 99] width 116 height 20
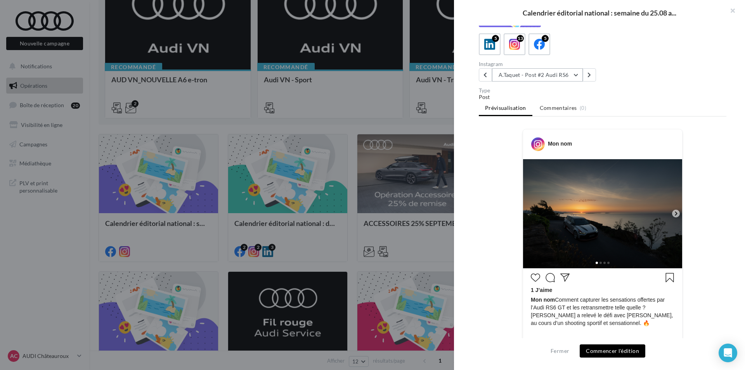
click at [564, 78] on button "A.Taquet - Post #2 Audi RS6" at bounding box center [537, 74] width 91 height 13
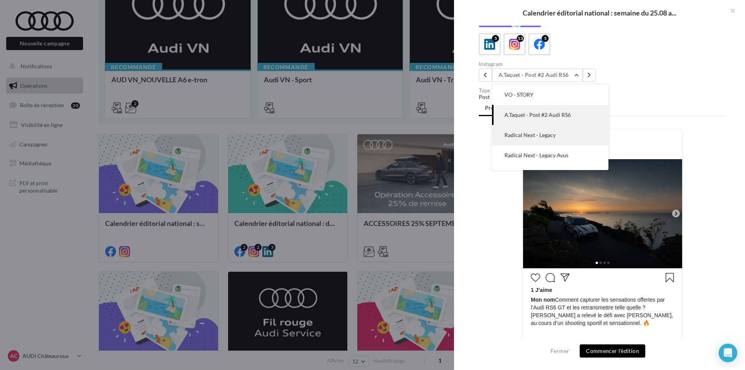
click at [559, 138] on button "Radical Next - Legacy" at bounding box center [550, 135] width 116 height 20
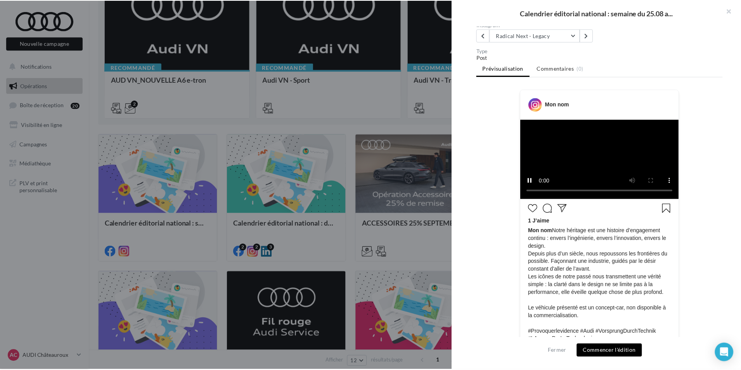
scroll to position [78, 0]
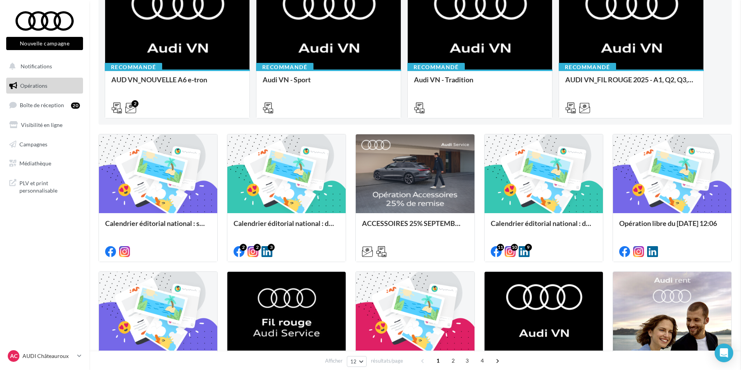
click at [183, 334] on div at bounding box center [158, 312] width 118 height 80
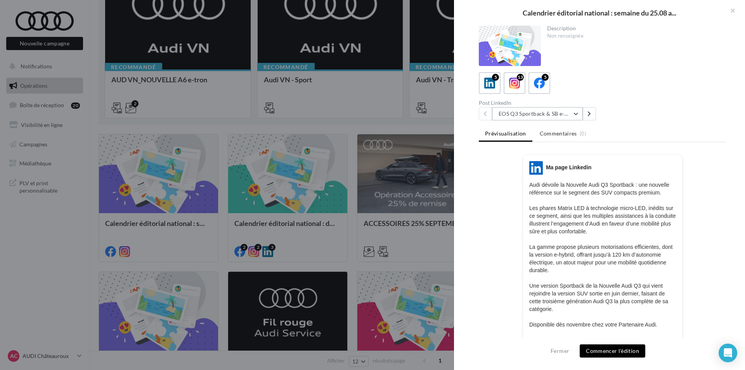
click at [550, 116] on button "EOS Q3 Sportback & SB e-Hybrid" at bounding box center [537, 113] width 91 height 13
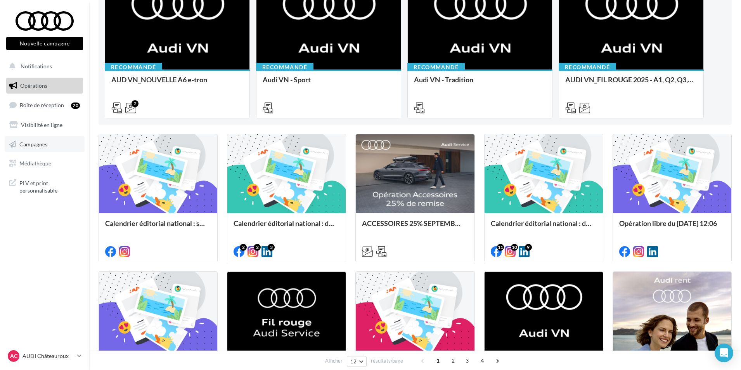
click at [57, 143] on link "Campagnes" at bounding box center [45, 144] width 80 height 16
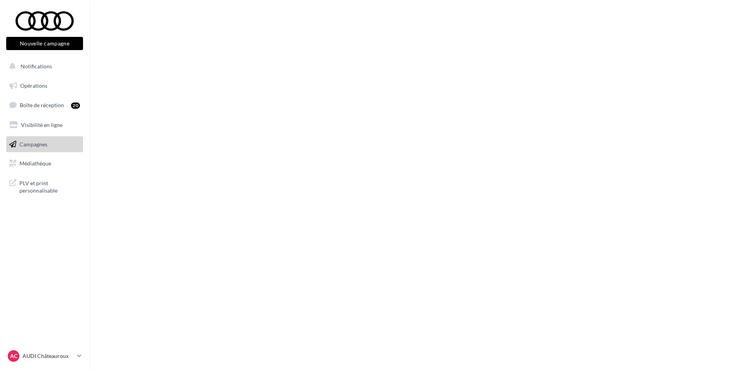
click at [61, 154] on ul "Opérations Boîte de réception 20 Visibilité en ligne Campagnes Médiathèque" at bounding box center [44, 124] width 83 height 100
click at [60, 161] on link "Médiathèque" at bounding box center [45, 163] width 80 height 16
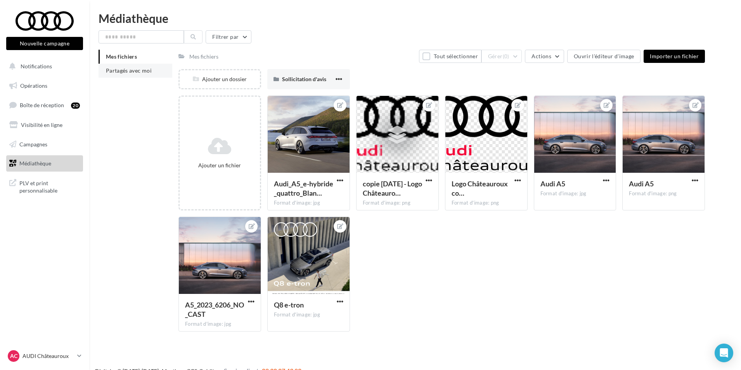
click at [145, 69] on span "Partagés avec moi" at bounding box center [129, 70] width 46 height 7
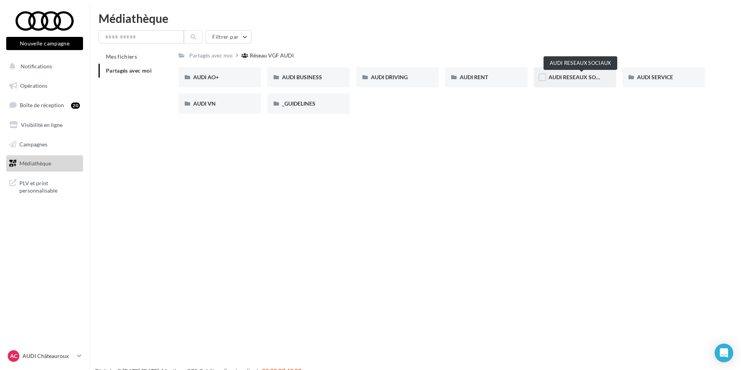
click at [568, 74] on span "AUDI RESEAUX SOCIAUX" at bounding box center [581, 77] width 64 height 7
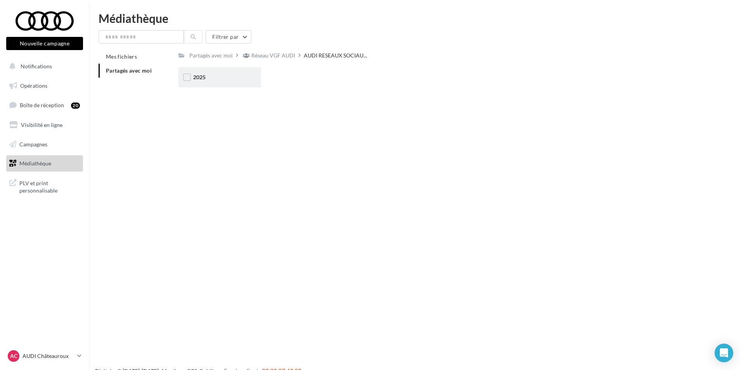
click at [232, 77] on div "2025" at bounding box center [219, 77] width 53 height 8
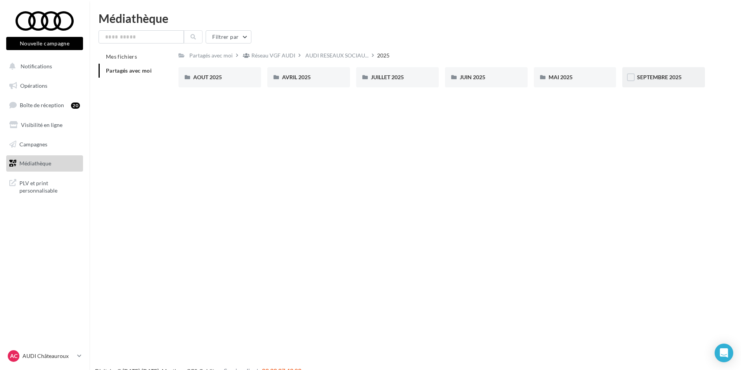
click at [689, 74] on div "SEPTEMBRE 2025" at bounding box center [663, 77] width 53 height 8
click at [318, 80] on span "Audi e-tron GT quattro" at bounding box center [309, 77] width 55 height 7
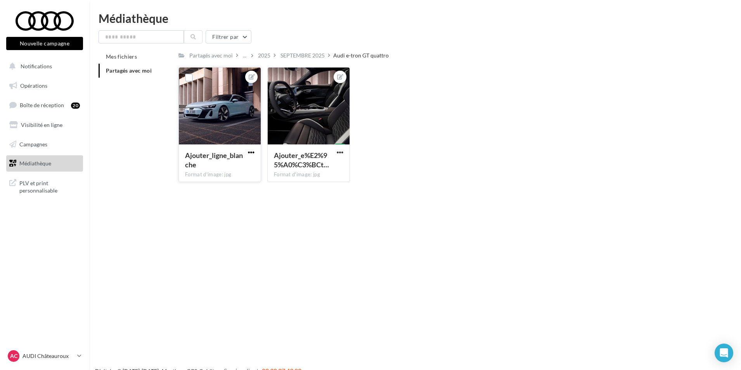
click at [252, 152] on span "button" at bounding box center [251, 152] width 7 height 7
click at [227, 183] on button "Télécharger" at bounding box center [215, 188] width 82 height 20
click at [338, 151] on span "button" at bounding box center [340, 152] width 7 height 7
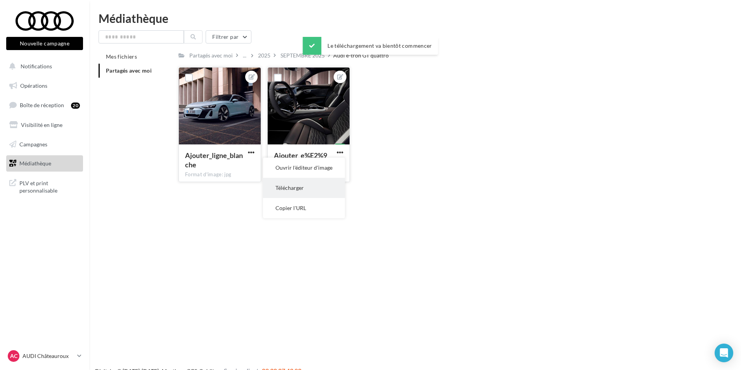
click at [325, 186] on button "Télécharger" at bounding box center [304, 188] width 82 height 20
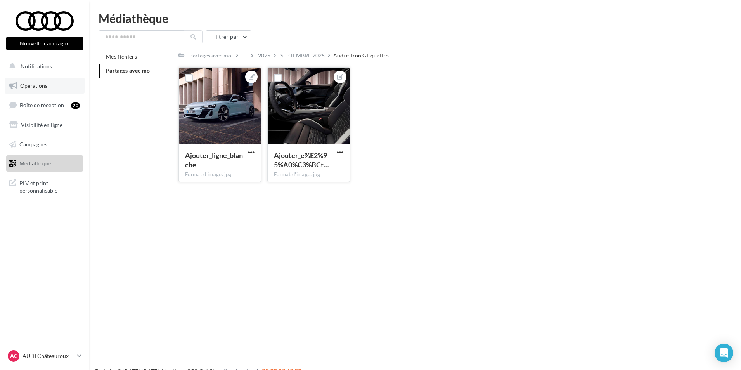
click at [38, 87] on span "Opérations" at bounding box center [33, 85] width 27 height 7
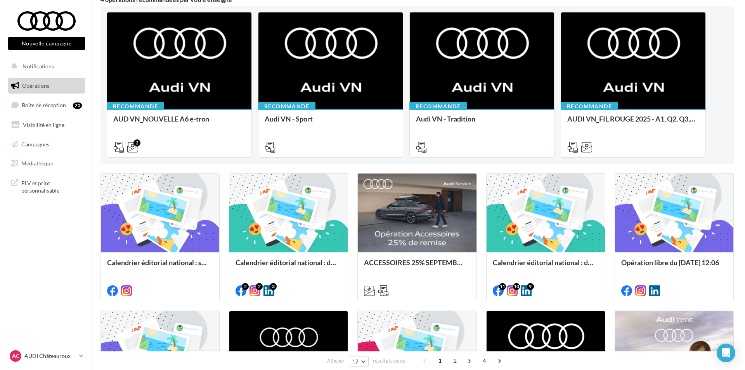
scroll to position [78, 0]
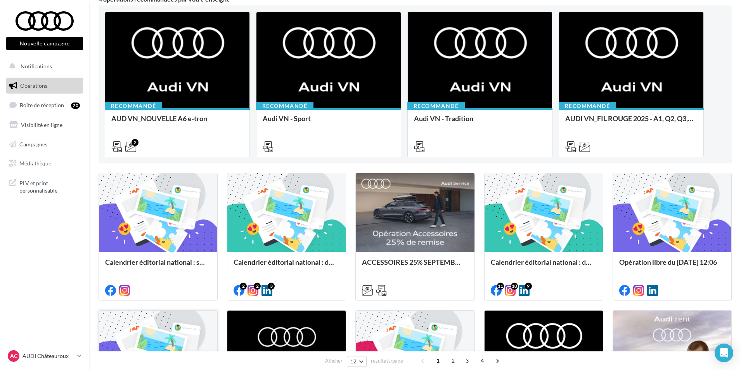
click at [169, 335] on div at bounding box center [158, 350] width 118 height 80
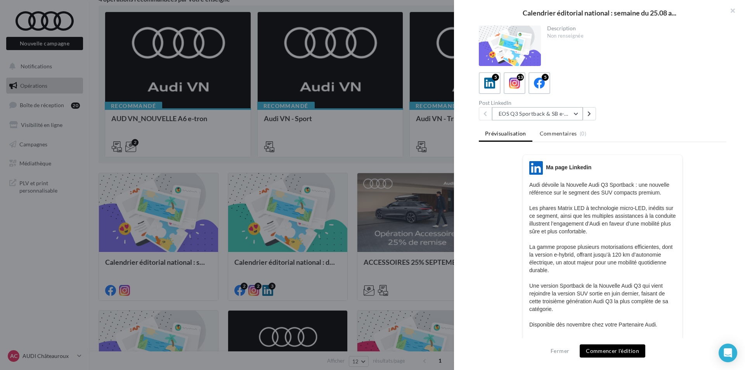
click at [546, 109] on button "EOS Q3 Sportback & SB e-Hybrid" at bounding box center [537, 113] width 91 height 13
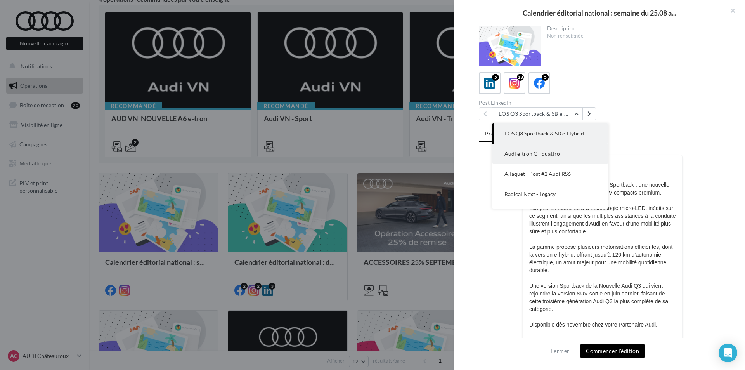
click at [557, 154] on button "Audi e-tron GT quattro" at bounding box center [550, 154] width 116 height 20
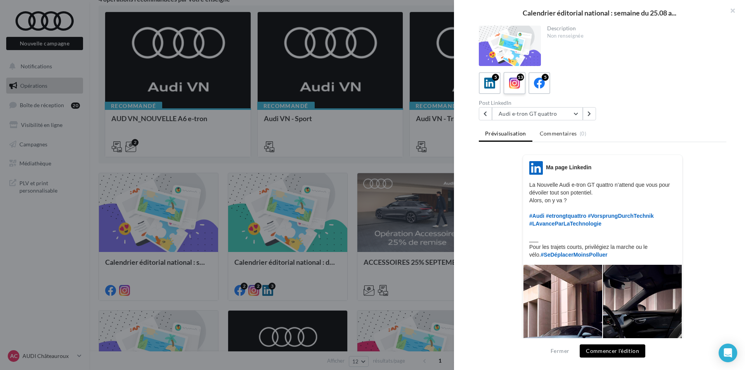
click at [519, 81] on icon at bounding box center [514, 83] width 11 height 11
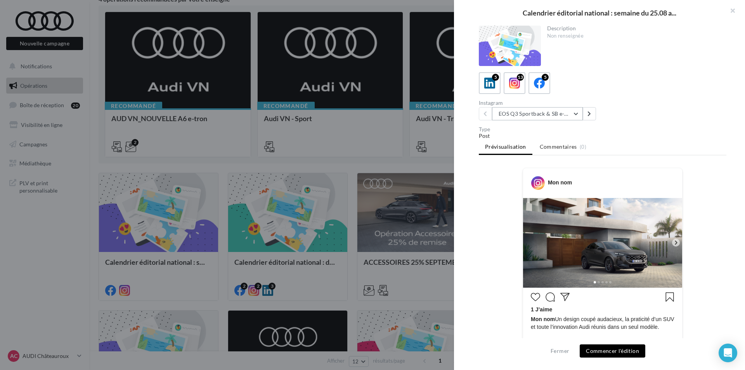
click at [561, 115] on button "EOS Q3 Sportback & SB e-Hybrid" at bounding box center [537, 113] width 91 height 13
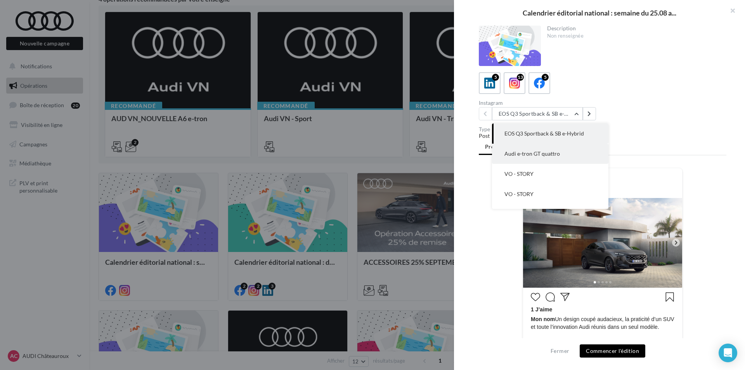
click at [560, 152] on button "Audi e-tron GT quattro" at bounding box center [550, 154] width 116 height 20
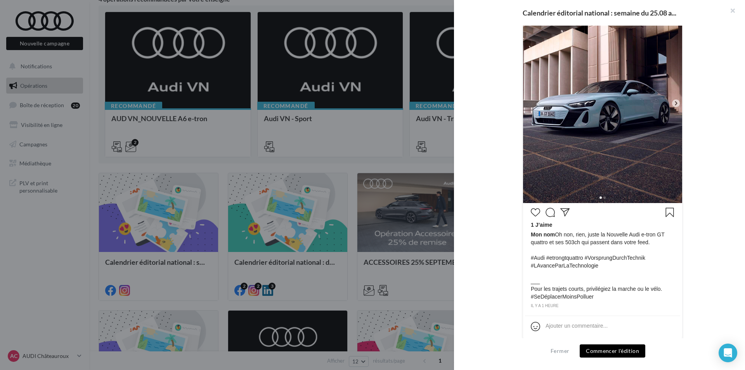
scroll to position [198, 0]
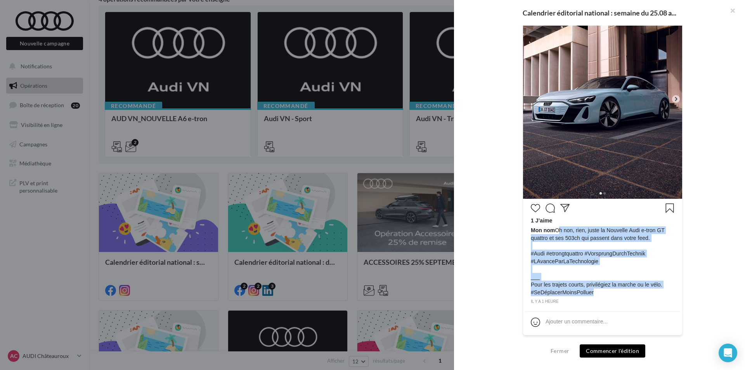
drag, startPoint x: 595, startPoint y: 292, endPoint x: 554, endPoint y: 232, distance: 72.8
click at [554, 232] on span "Mon nom Oh non, rien, juste la Nouvelle Audi e-tron GT quattro et ses 503ch qui…" at bounding box center [603, 261] width 144 height 70
copy span "Oh non, rien, juste la Nouvelle Audi e-tron GT quattro et ses 503ch qui passent…"
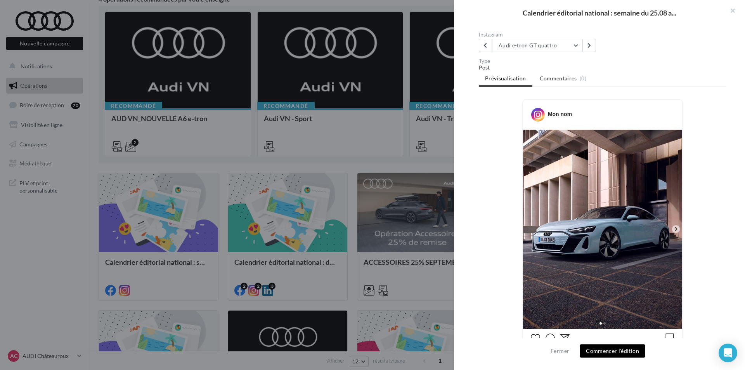
scroll to position [43, 0]
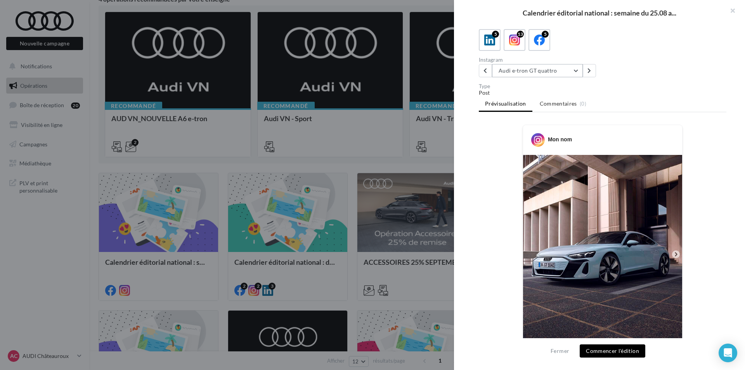
click at [549, 74] on button "Audi e-tron GT quattro" at bounding box center [537, 70] width 91 height 13
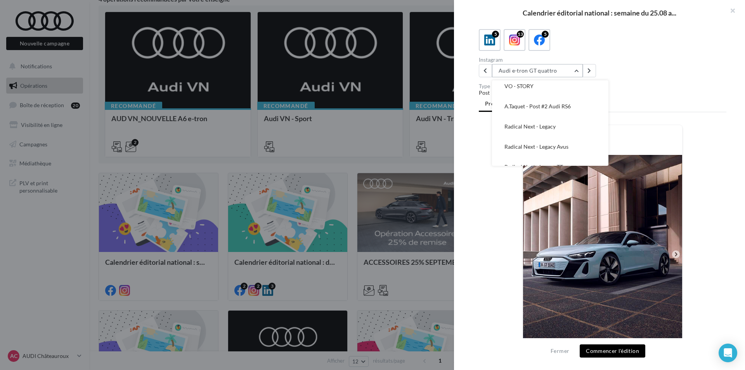
scroll to position [155, 0]
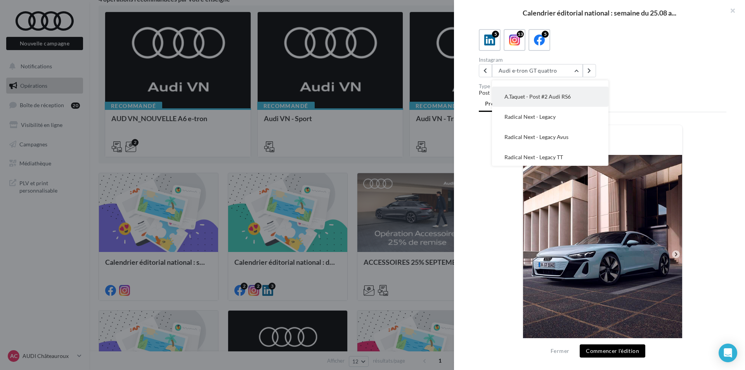
click at [576, 92] on button "A.Taquet - Post #2 Audi RS6" at bounding box center [550, 97] width 116 height 20
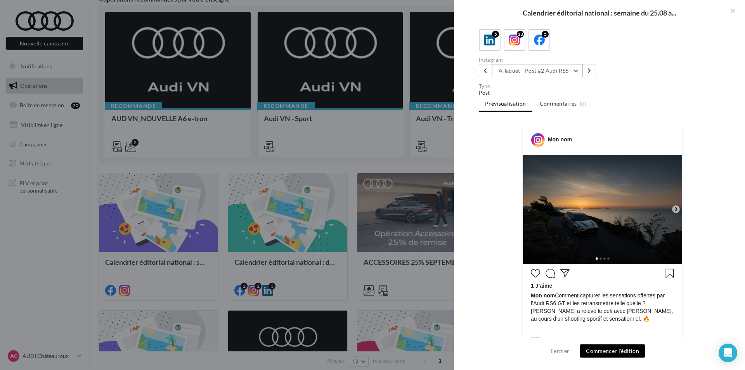
click at [566, 71] on button "A.Taquet - Post #2 Audi RS6" at bounding box center [537, 70] width 91 height 13
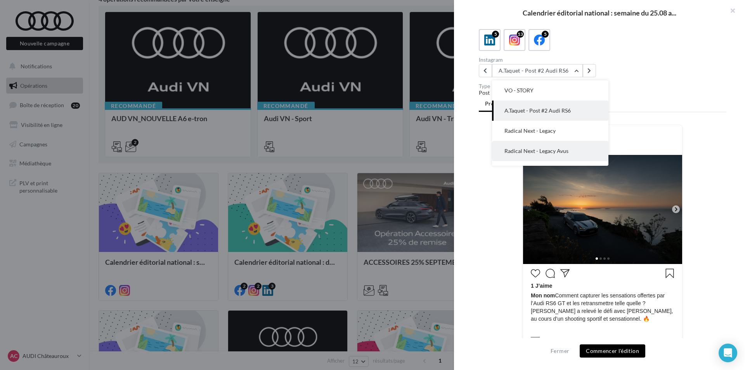
click at [581, 149] on button "Radical Next - Legacy Avus" at bounding box center [550, 151] width 116 height 20
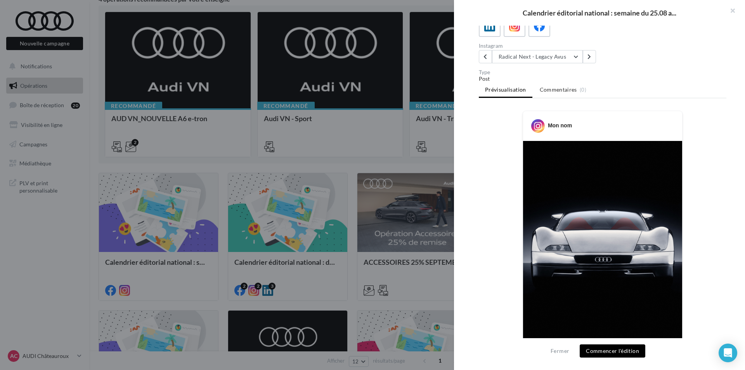
scroll to position [43, 0]
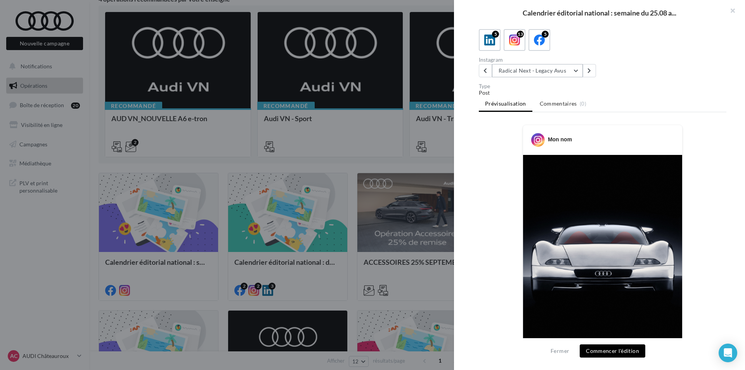
click at [569, 75] on button "Radical Next - Legacy Avus" at bounding box center [537, 70] width 91 height 13
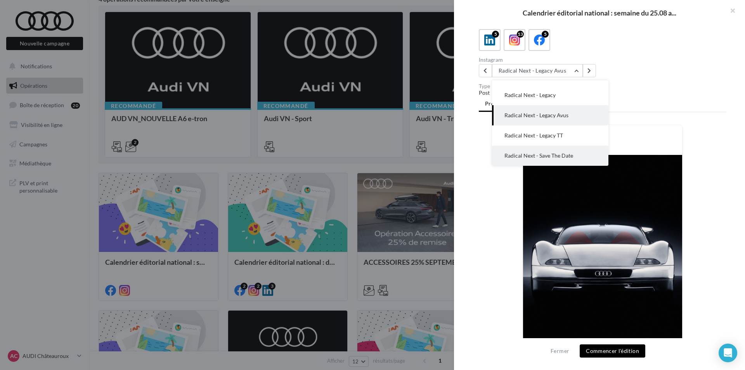
click at [566, 152] on span "Radical Next - Save The Date" at bounding box center [538, 155] width 69 height 7
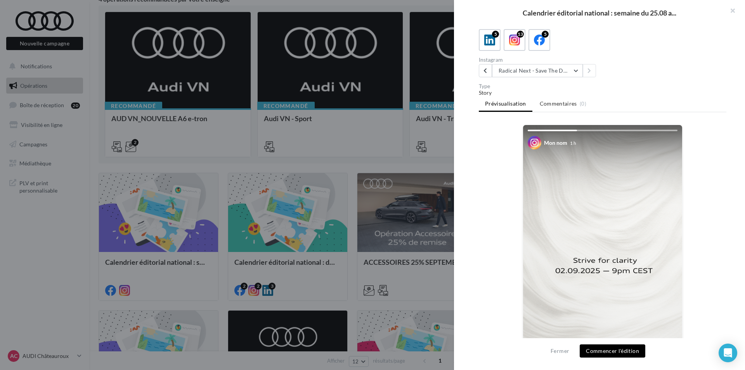
click at [438, 200] on div at bounding box center [372, 185] width 745 height 370
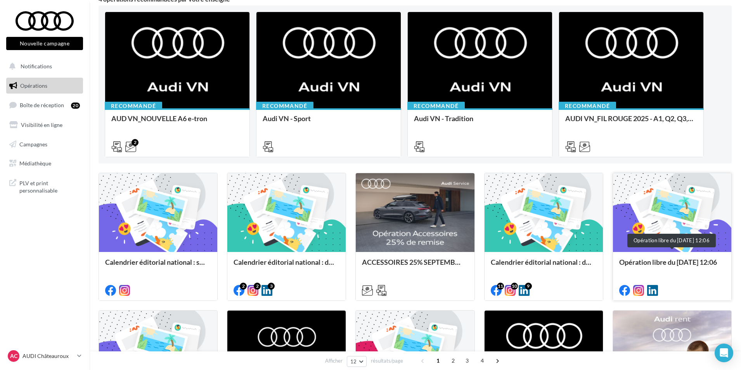
click at [682, 261] on div "Opération libre du 01/09/2025 12:06" at bounding box center [672, 266] width 106 height 16
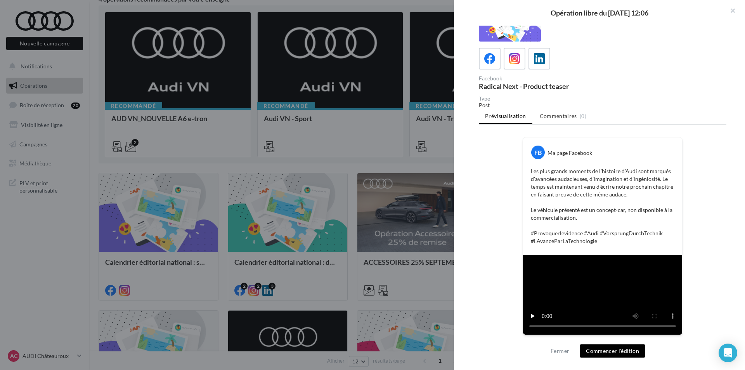
scroll to position [154, 0]
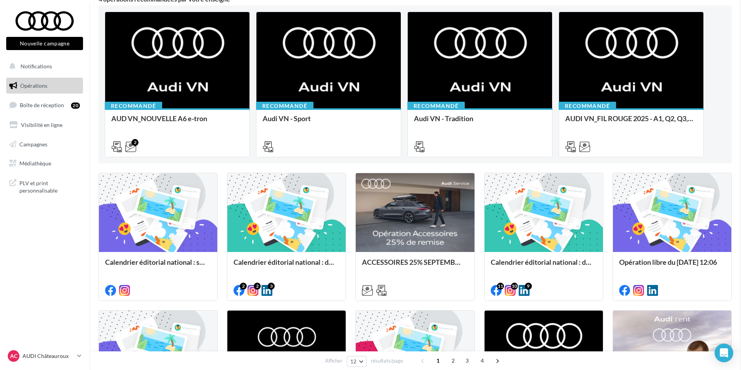
click at [555, 262] on div "Calendrier éditorial national : du 02.09 au 09.09" at bounding box center [544, 266] width 106 height 16
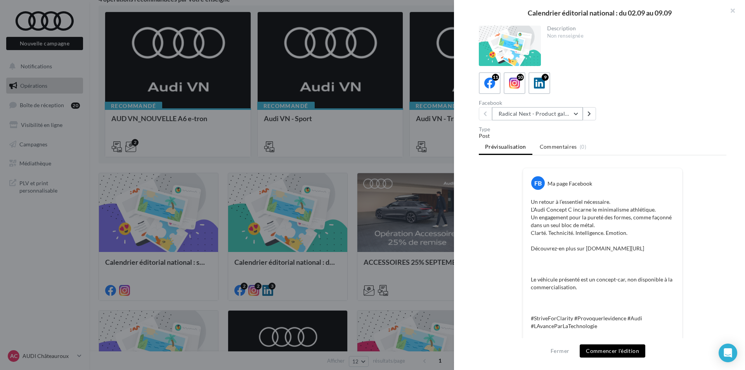
click at [568, 113] on button "Radical Next - Product gallery" at bounding box center [537, 113] width 91 height 13
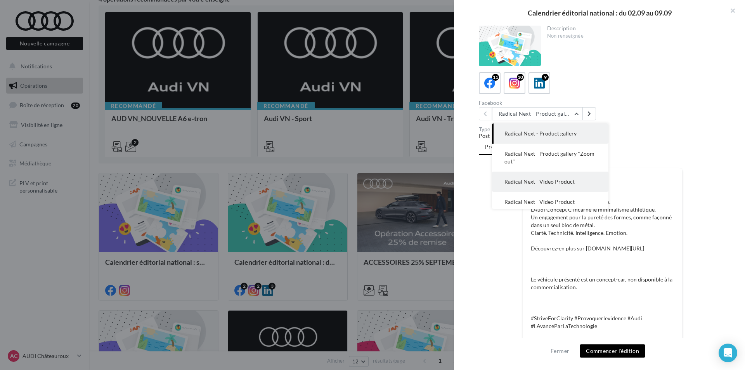
click at [570, 176] on button "Radical Next - Video Product" at bounding box center [550, 181] width 116 height 20
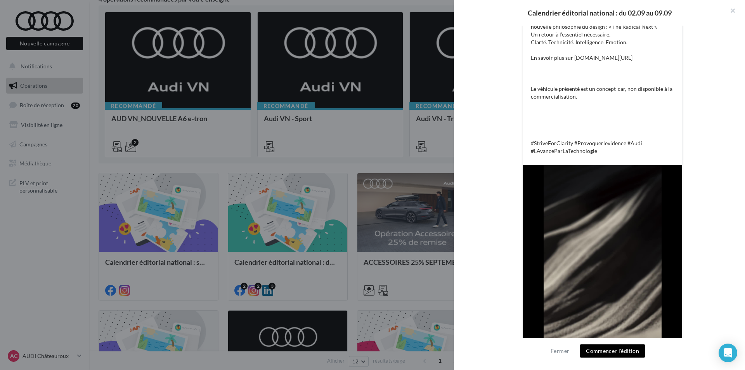
scroll to position [29, 0]
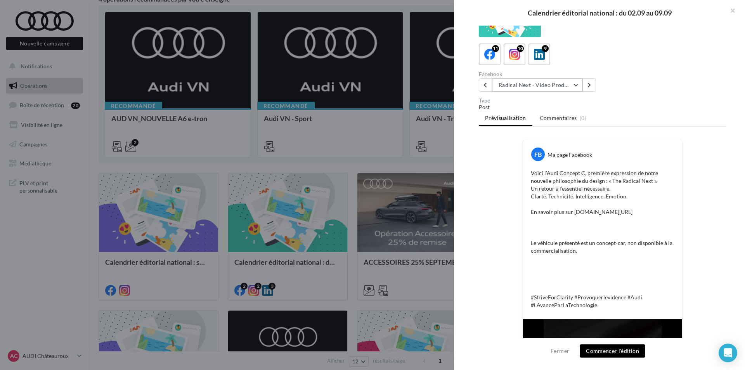
click at [540, 87] on button "Radical Next - Video Product" at bounding box center [537, 84] width 91 height 13
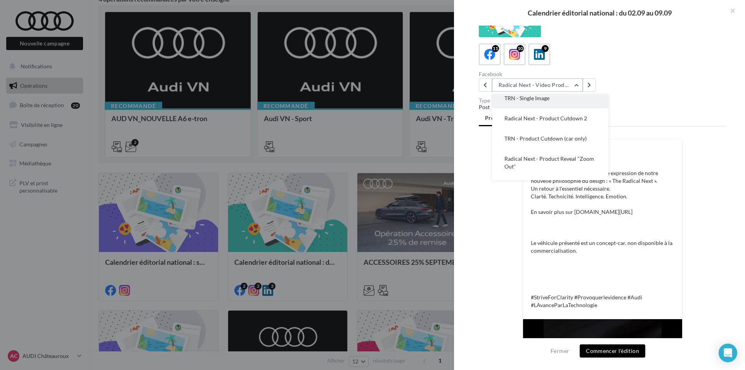
scroll to position [137, 0]
click at [555, 125] on span "TRN - Product Cutdown (car only)" at bounding box center [545, 124] width 82 height 7
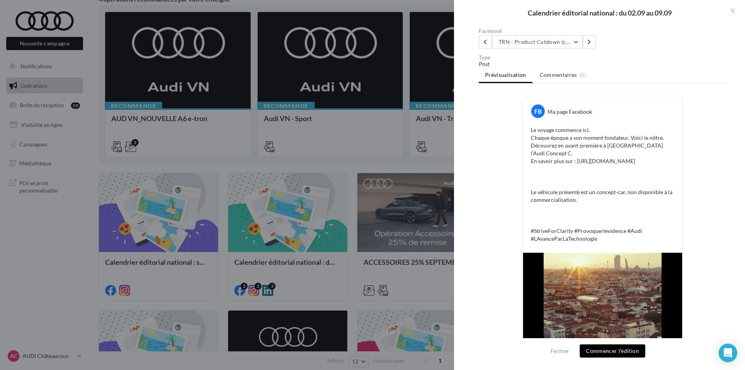
scroll to position [39, 0]
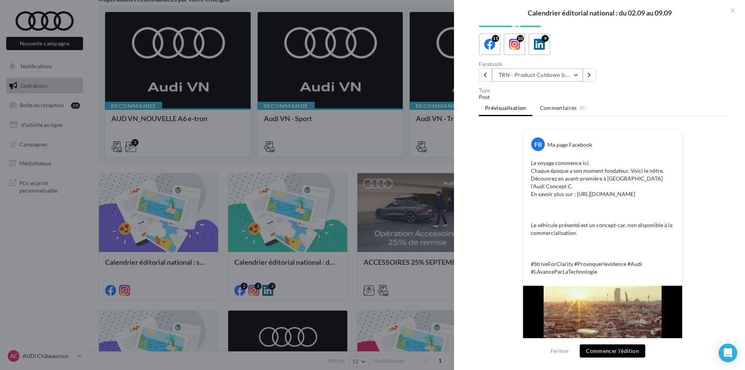
click at [567, 78] on button "TRN - Product Cutdown (car only)" at bounding box center [537, 74] width 91 height 13
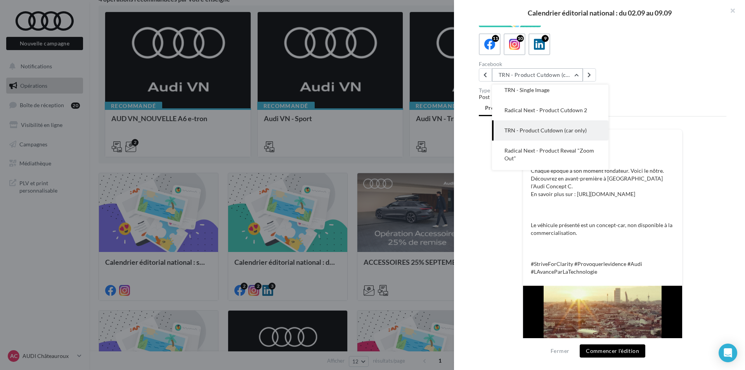
scroll to position [160, 0]
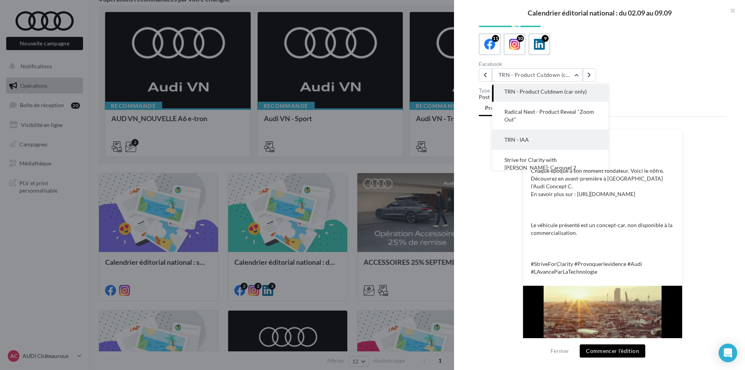
click at [560, 139] on button "TRN - IAA" at bounding box center [550, 140] width 116 height 20
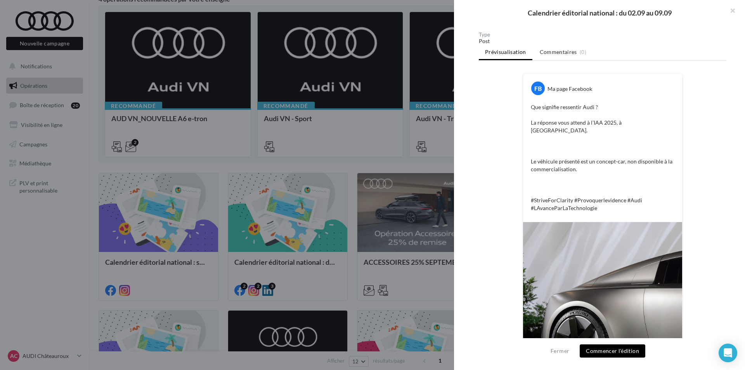
scroll to position [57, 0]
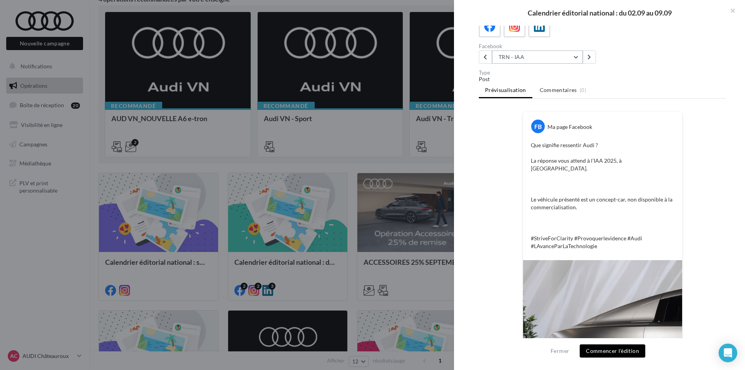
click at [559, 57] on button "TRN - IAA" at bounding box center [537, 56] width 91 height 13
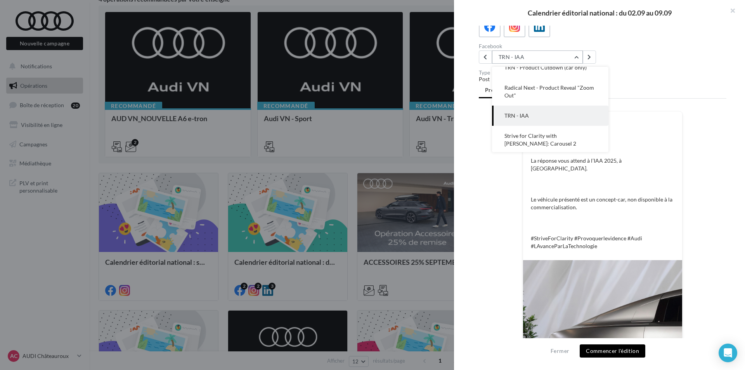
scroll to position [168, 0]
click at [559, 132] on span "Strive for Clarity with [PERSON_NAME]: Carousel 2" at bounding box center [540, 138] width 72 height 14
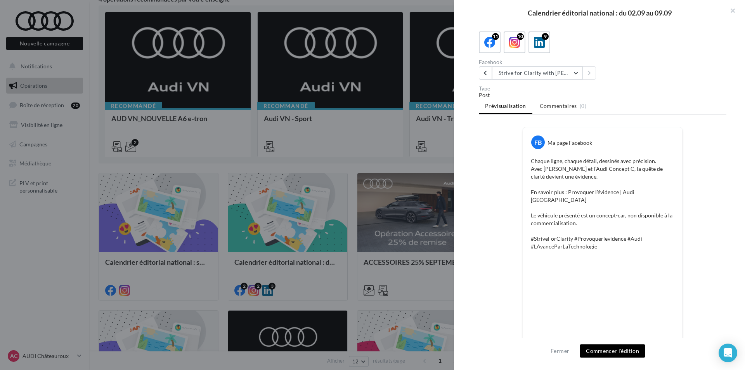
scroll to position [40, 0]
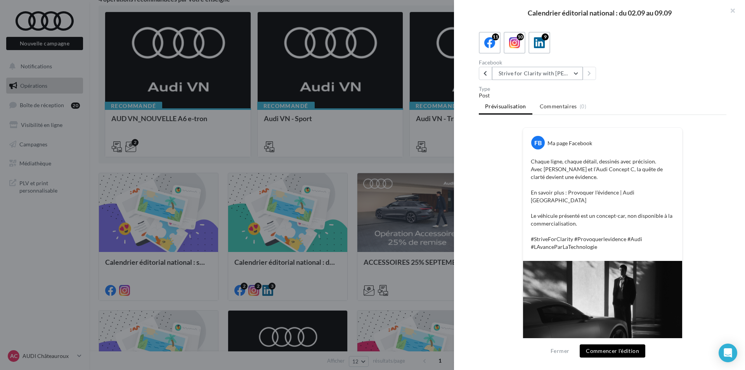
click at [559, 73] on button "Strive for Clarity with [PERSON_NAME]: Carousel 2" at bounding box center [537, 73] width 91 height 13
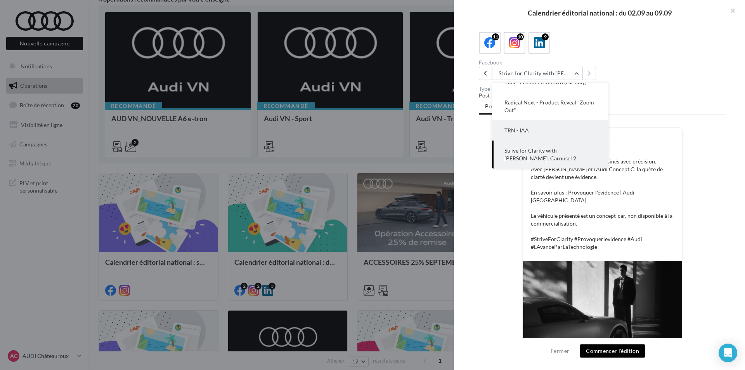
click at [541, 125] on button "TRN - IAA" at bounding box center [550, 130] width 116 height 20
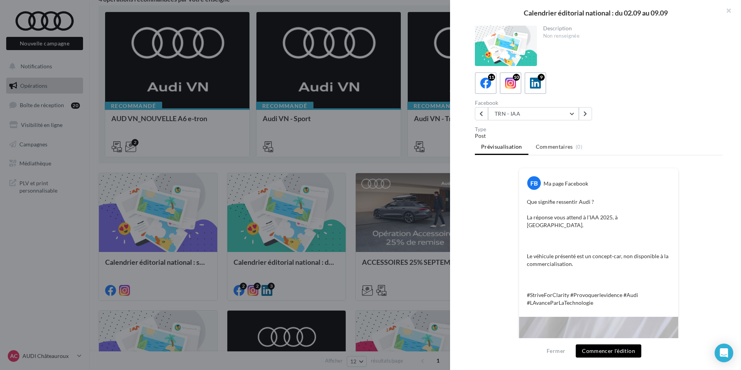
click at [432, 200] on div at bounding box center [370, 185] width 741 height 370
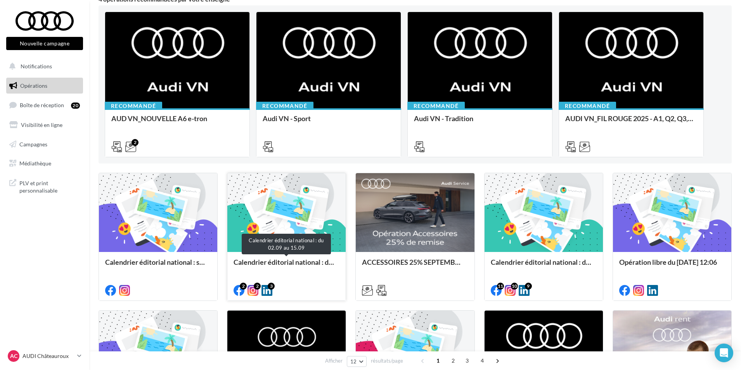
click at [314, 270] on div "Calendrier éditorial national : du 02.09 au 15.09" at bounding box center [287, 266] width 106 height 16
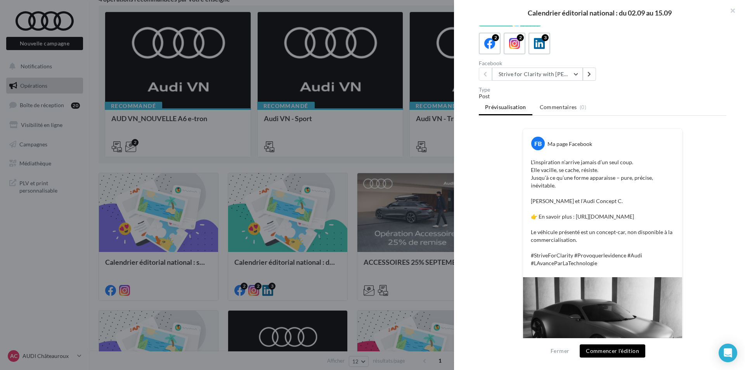
scroll to position [39, 0]
click at [554, 79] on button "Strive for Clarity with [PERSON_NAME] | Gallery 3" at bounding box center [537, 74] width 91 height 13
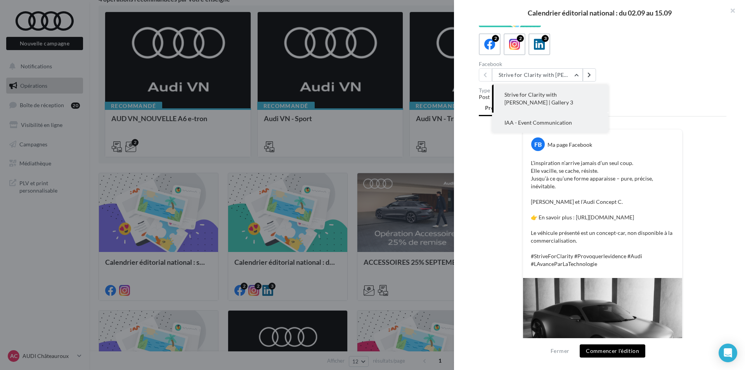
click at [536, 119] on button "IAA - Event Communication" at bounding box center [550, 122] width 116 height 20
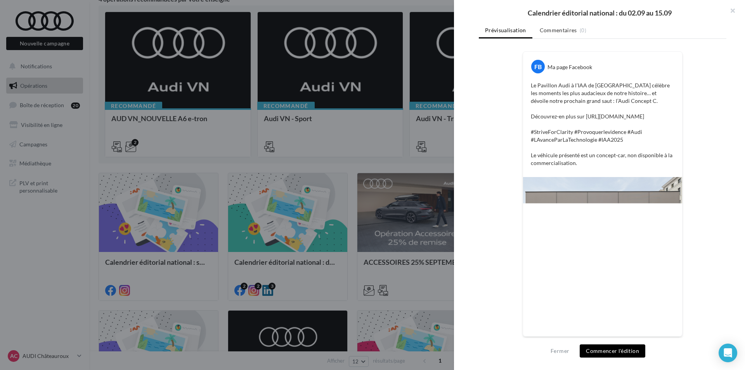
scroll to position [126, 0]
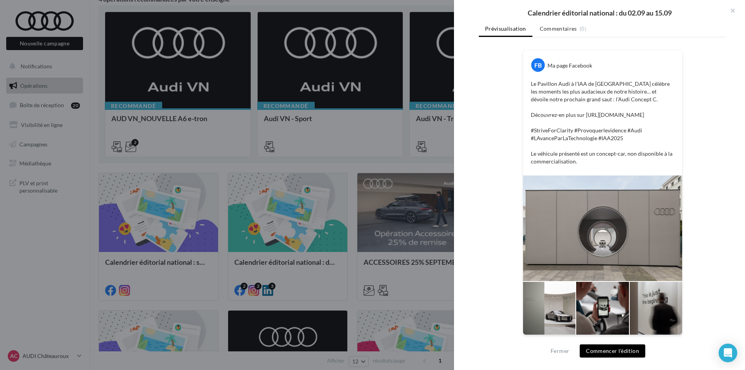
click at [316, 204] on div at bounding box center [372, 185] width 745 height 370
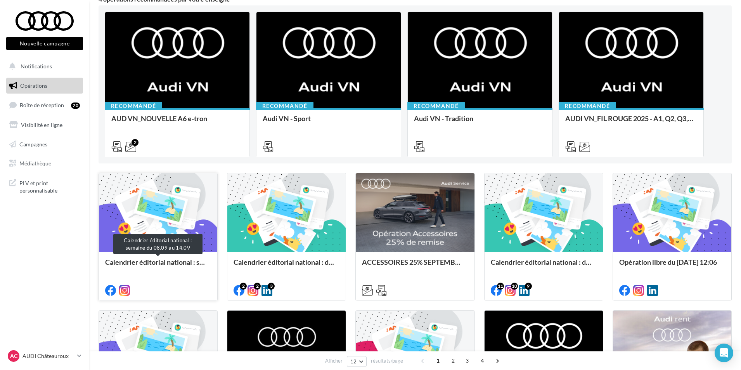
click at [180, 258] on div "Calendrier éditorial national : semaine du 08.09 au 14.09" at bounding box center [158, 266] width 106 height 16
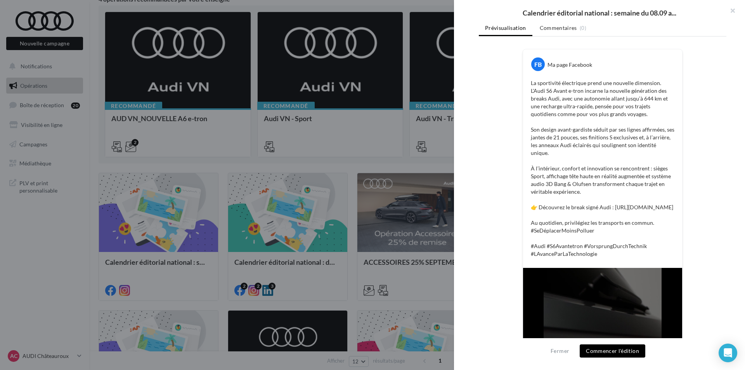
scroll to position [108, 0]
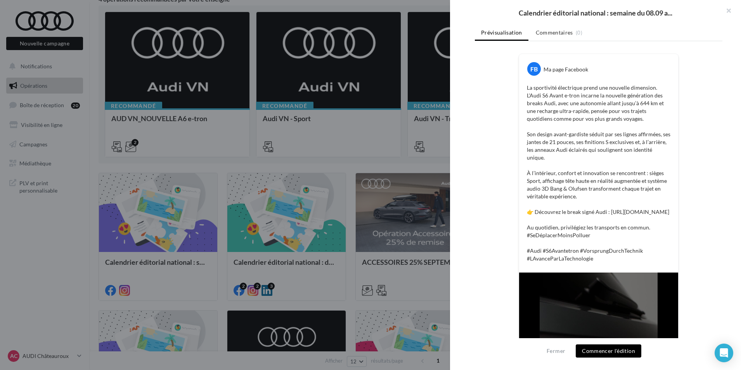
click at [327, 219] on div at bounding box center [370, 185] width 741 height 370
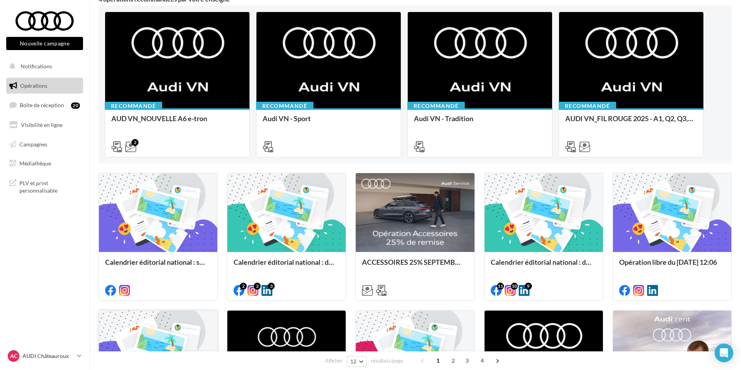
click at [189, 327] on div at bounding box center [158, 350] width 118 height 80
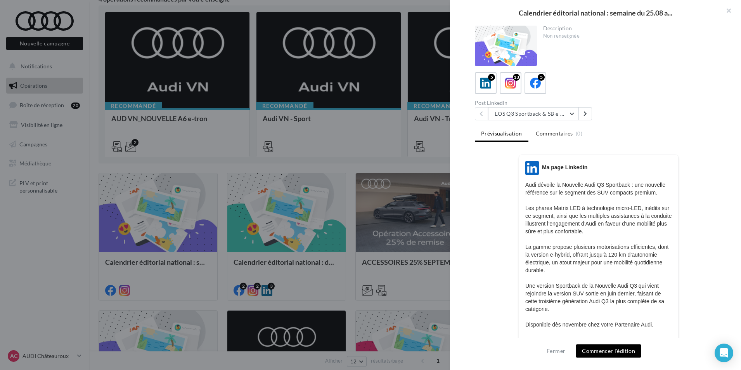
click at [346, 226] on div at bounding box center [370, 185] width 741 height 370
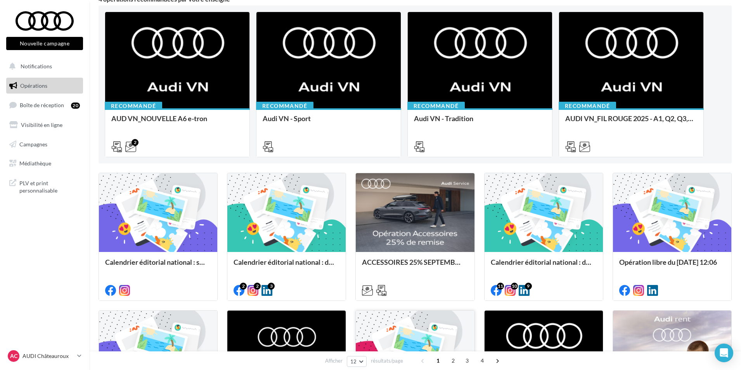
click at [401, 348] on div at bounding box center [415, 350] width 118 height 80
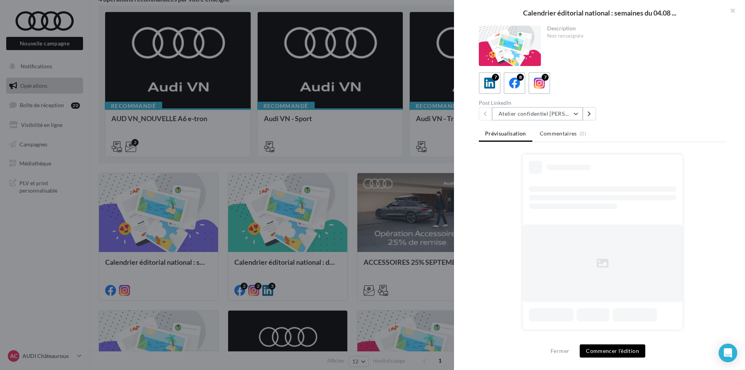
click at [566, 108] on button "Atelier confidentiel Thierry Marx" at bounding box center [537, 113] width 91 height 13
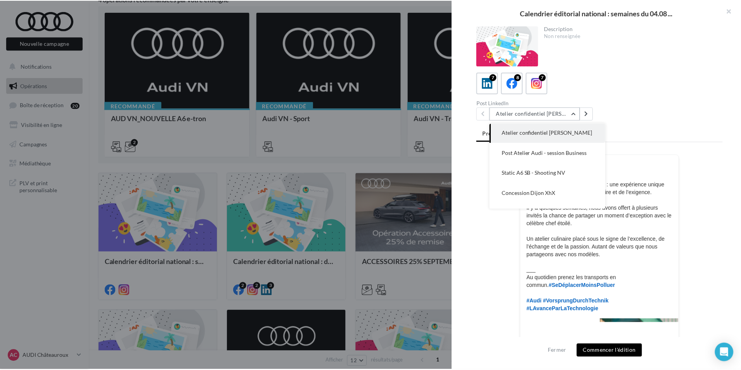
scroll to position [0, 0]
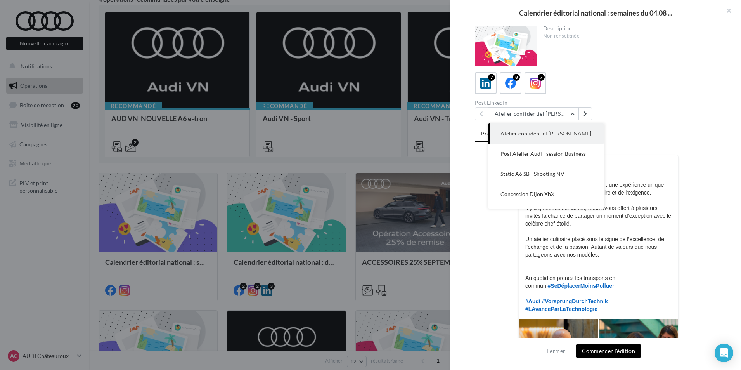
click at [426, 246] on div at bounding box center [370, 185] width 741 height 370
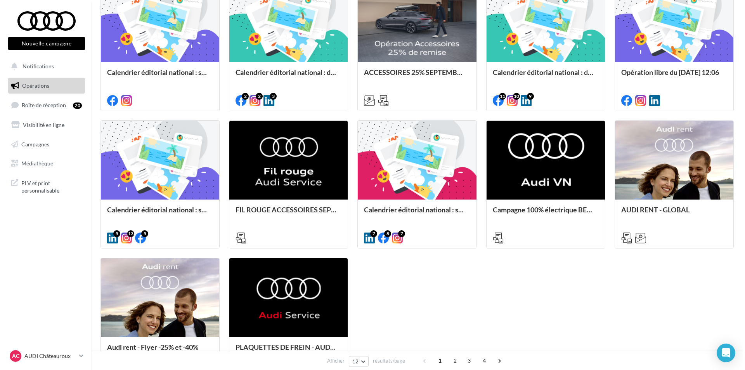
scroll to position [272, 0]
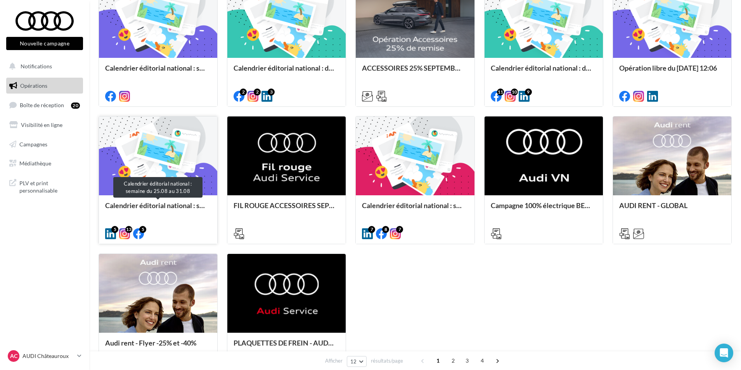
click at [125, 204] on div "Calendrier éditorial national : semaine du 25.08 au 31.08" at bounding box center [158, 209] width 106 height 16
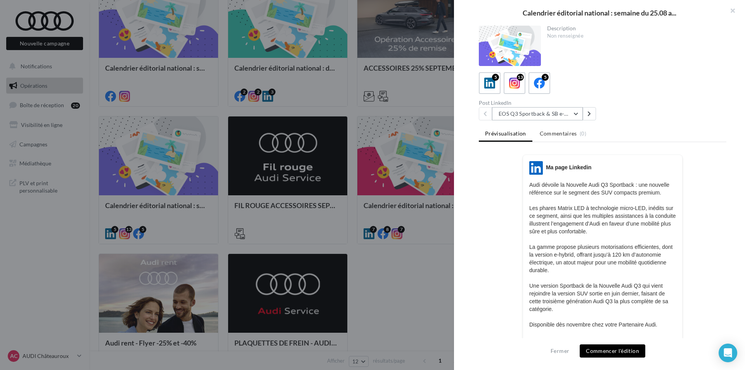
click at [538, 111] on button "EOS Q3 Sportback & SB e-Hybrid" at bounding box center [537, 113] width 91 height 13
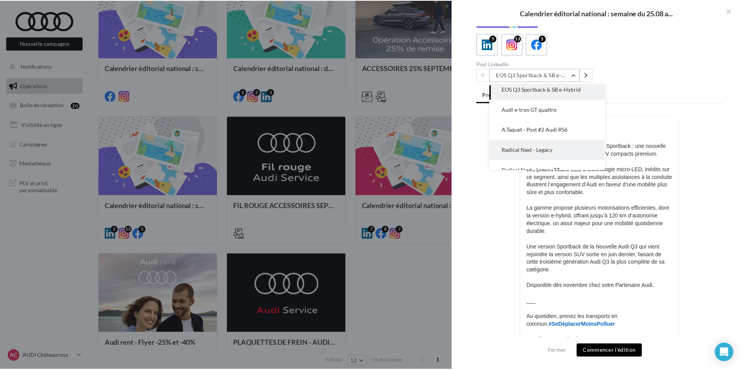
scroll to position [0, 0]
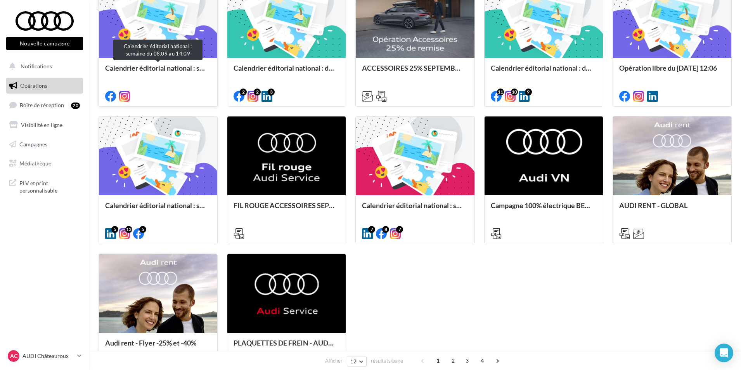
click at [182, 74] on div "Calendrier éditorial national : semaine du 08.09 au 14.09" at bounding box center [158, 72] width 106 height 16
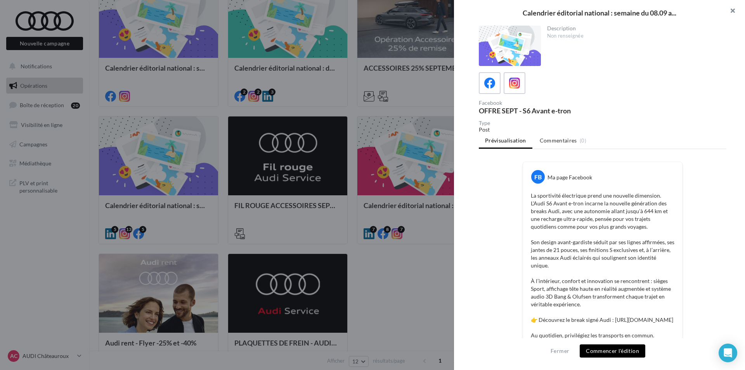
click at [730, 10] on button "button" at bounding box center [729, 11] width 31 height 23
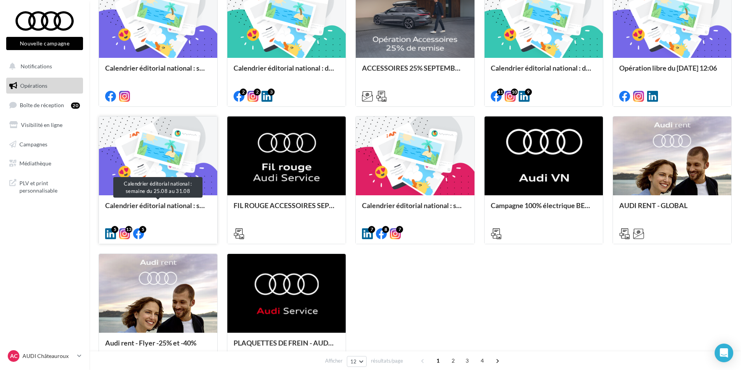
click at [177, 210] on div "Calendrier éditorial national : semaine du 25.08 au 31.08" at bounding box center [158, 209] width 106 height 16
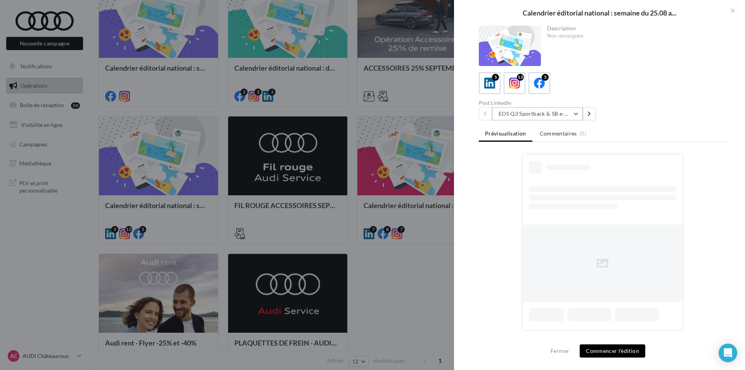
click at [547, 112] on button "EOS Q3 Sportback & SB e-Hybrid" at bounding box center [537, 113] width 91 height 13
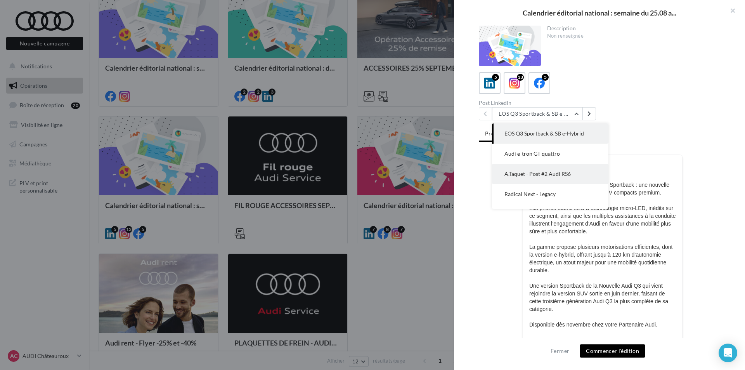
click at [547, 175] on span "A.Taquet - Post #2 Audi RS6" at bounding box center [537, 173] width 66 height 7
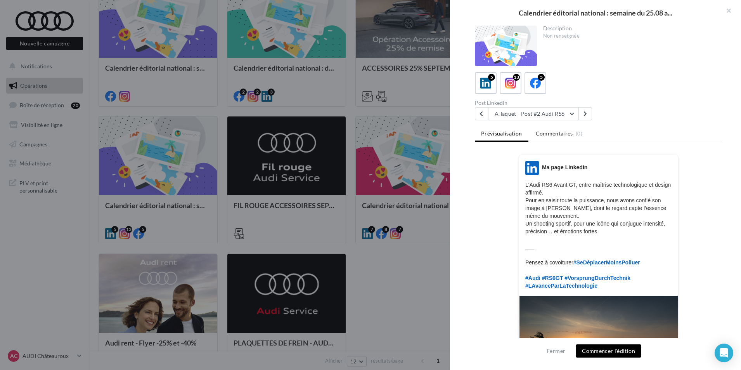
drag, startPoint x: 223, startPoint y: 172, endPoint x: 152, endPoint y: 172, distance: 71.0
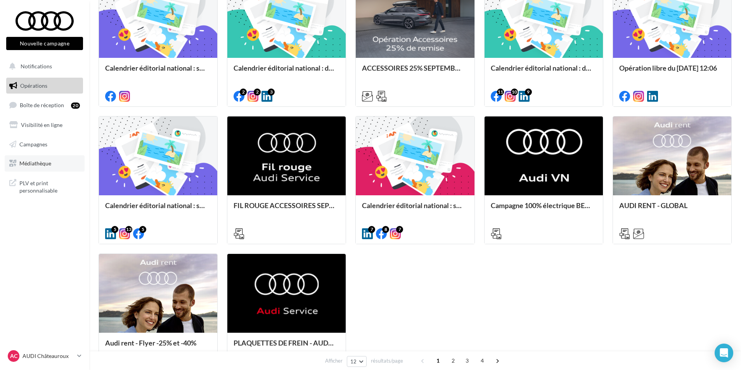
click at [61, 169] on link "Médiathèque" at bounding box center [45, 163] width 80 height 16
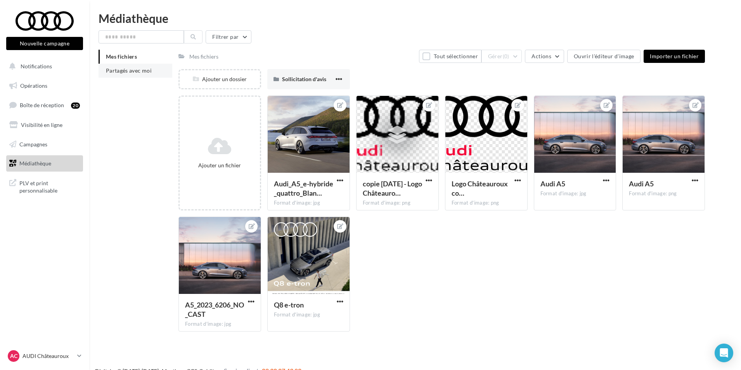
click at [143, 73] on span "Partagés avec moi" at bounding box center [129, 70] width 46 height 7
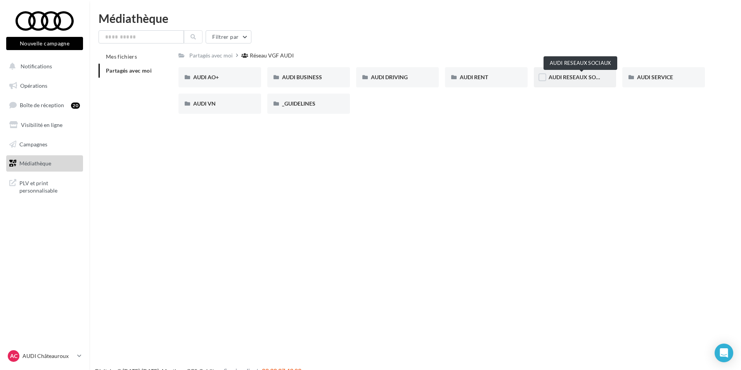
click at [586, 76] on span "AUDI RESEAUX SOCIAUX" at bounding box center [581, 77] width 64 height 7
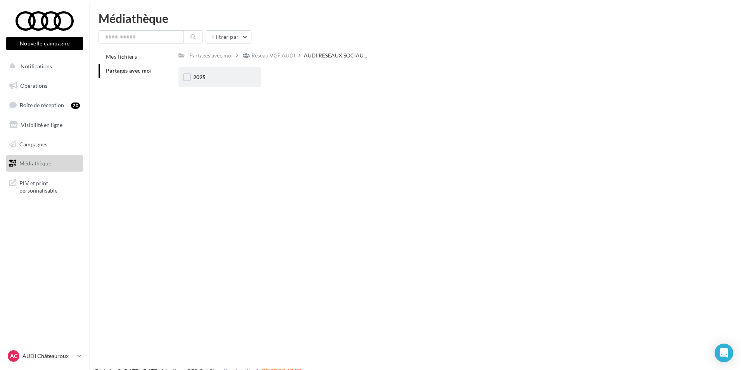
click at [234, 87] on div "2025" at bounding box center [219, 77] width 83 height 20
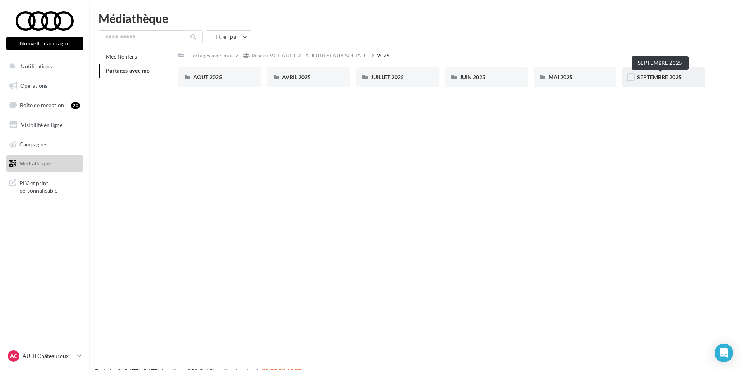
click at [651, 80] on span "SEPTEMBRE 2025" at bounding box center [659, 77] width 45 height 7
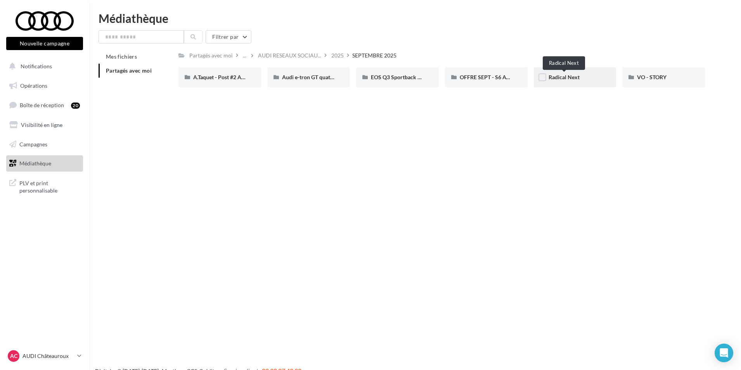
click at [569, 74] on span "Radical Next" at bounding box center [564, 77] width 31 height 7
click at [684, 76] on div "VO - STORY" at bounding box center [663, 77] width 53 height 8
click at [239, 77] on span "A.Taquet - Post #2 Audi RS6" at bounding box center [226, 77] width 67 height 7
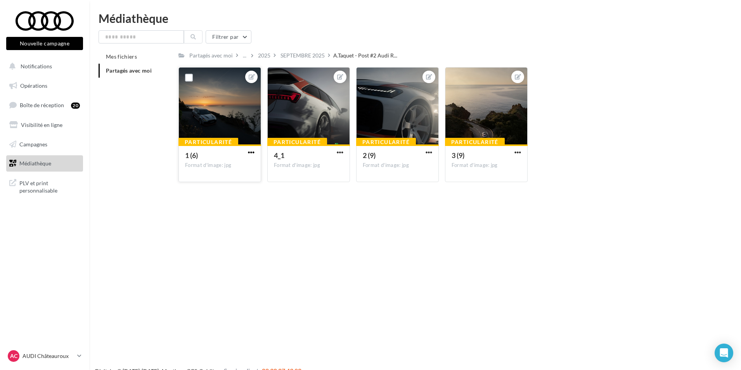
click at [248, 151] on span "button" at bounding box center [251, 152] width 7 height 7
click at [231, 187] on button "Télécharger" at bounding box center [215, 188] width 82 height 20
click at [337, 151] on span "button" at bounding box center [340, 152] width 7 height 7
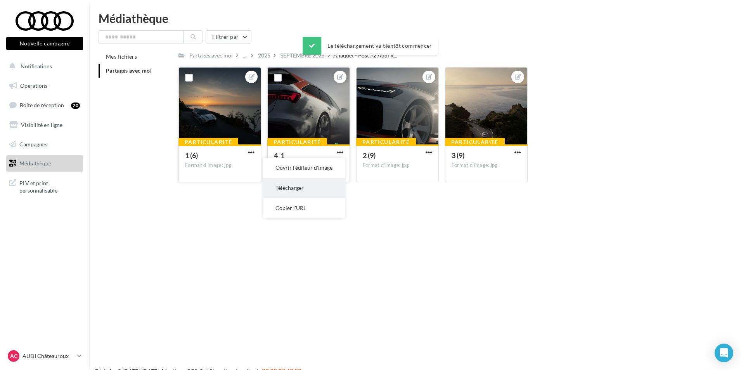
click at [319, 190] on button "Télécharger" at bounding box center [304, 188] width 82 height 20
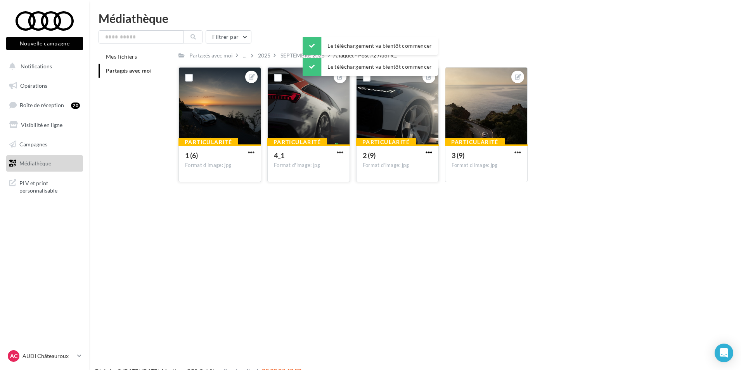
click at [429, 151] on span "button" at bounding box center [429, 152] width 7 height 7
click at [398, 195] on button "Télécharger" at bounding box center [393, 188] width 82 height 20
click at [517, 151] on span "button" at bounding box center [517, 152] width 7 height 7
click at [485, 187] on button "Télécharger" at bounding box center [482, 188] width 82 height 20
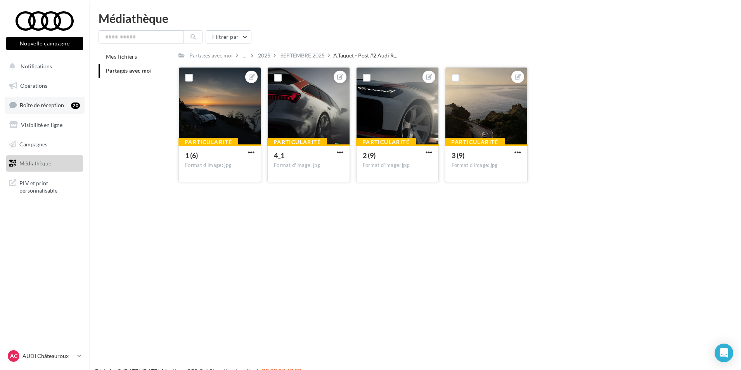
click at [47, 103] on span "Boîte de réception" at bounding box center [42, 105] width 44 height 7
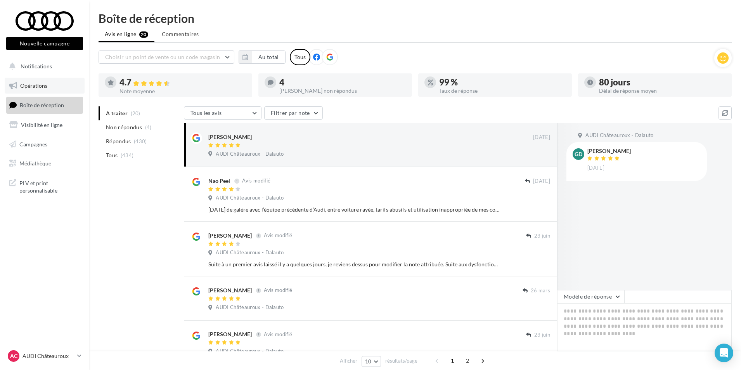
click at [50, 88] on link "Opérations" at bounding box center [45, 86] width 80 height 16
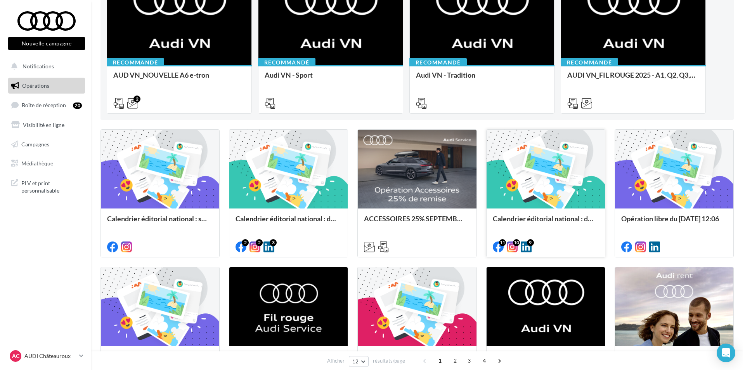
scroll to position [155, 0]
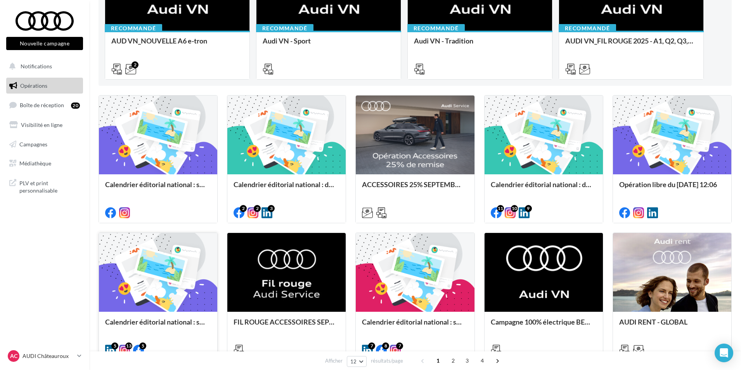
click at [129, 287] on div at bounding box center [158, 273] width 118 height 80
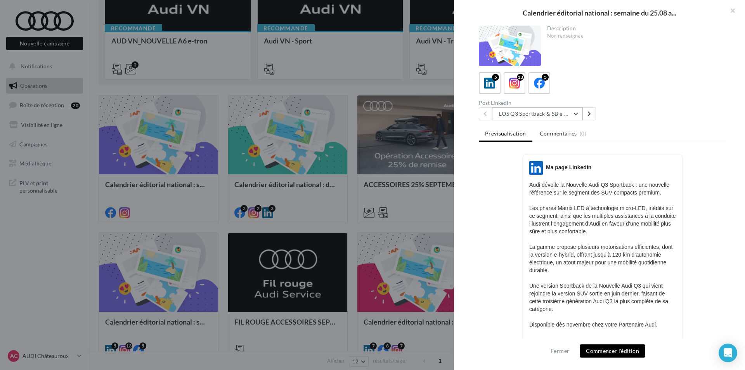
click at [570, 113] on button "EOS Q3 Sportback & SB e-Hybrid" at bounding box center [537, 113] width 91 height 13
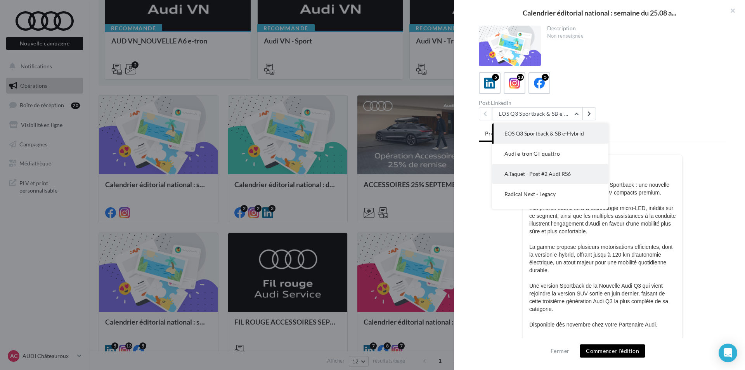
click at [564, 177] on span "A.Taquet - Post #2 Audi RS6" at bounding box center [537, 173] width 66 height 7
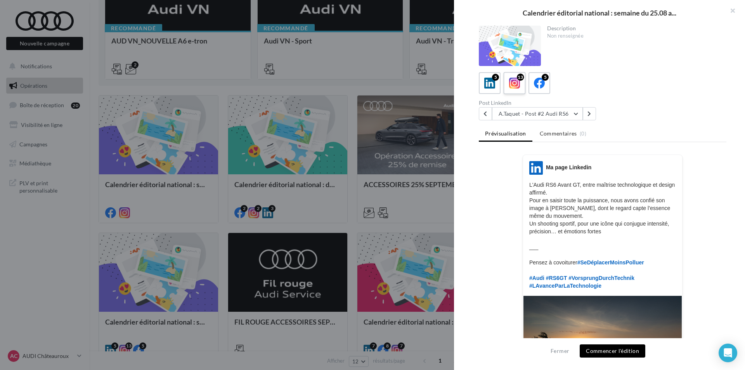
click at [516, 86] on icon at bounding box center [514, 83] width 11 height 11
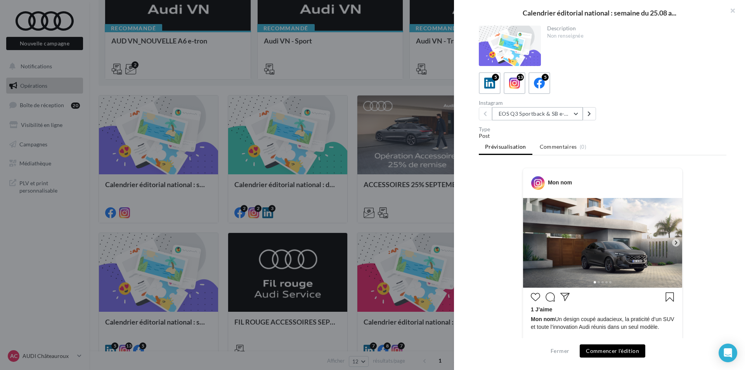
click at [564, 114] on button "EOS Q3 Sportback & SB e-Hybrid" at bounding box center [537, 113] width 91 height 13
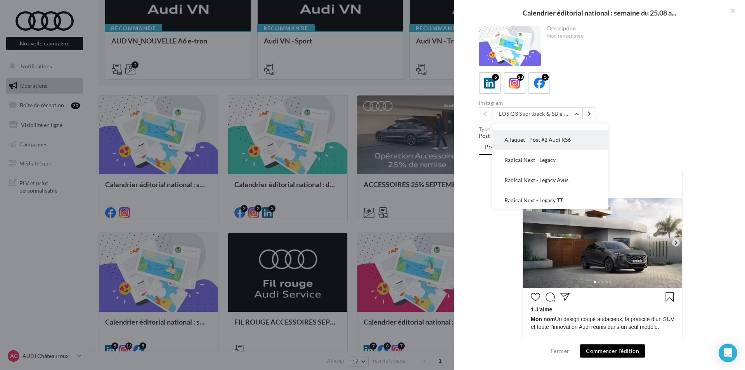
click at [577, 135] on button "A.Taquet - Post #2 Audi RS6" at bounding box center [550, 140] width 116 height 20
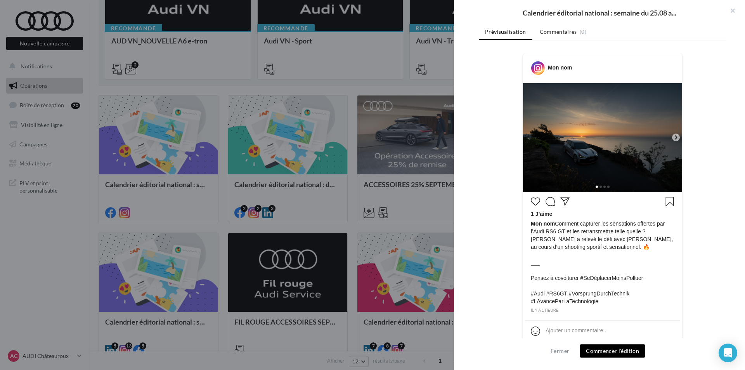
scroll to position [124, 0]
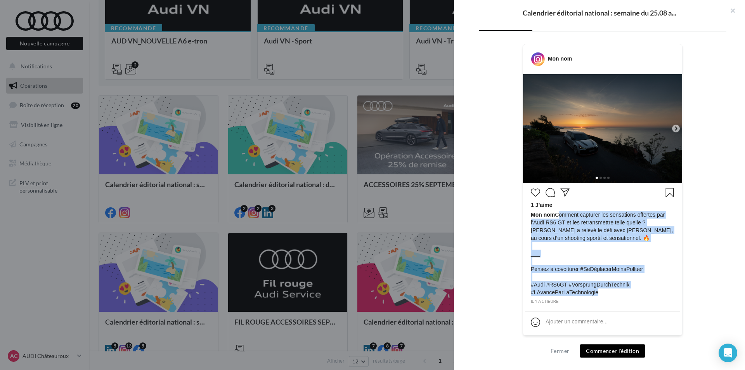
drag, startPoint x: 599, startPoint y: 295, endPoint x: 555, endPoint y: 215, distance: 92.0
click at [555, 215] on span "Mon nom Comment capturer les sensations offertes par l’Audi RS6 GT et les retra…" at bounding box center [603, 253] width 144 height 85
copy span "Comment capturer les sensations offertes par l’Audi RS6 GT et les retransmettre…"
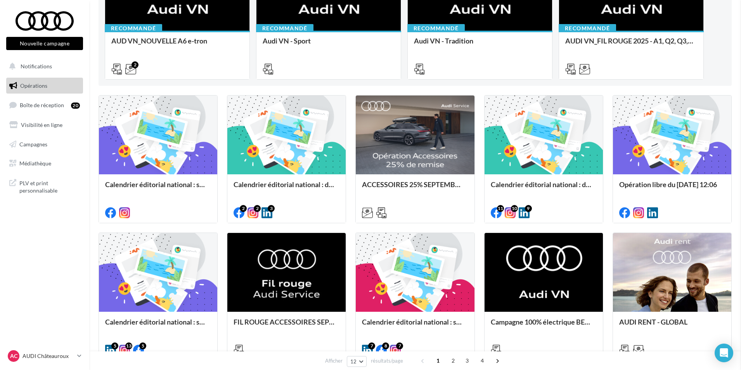
click at [583, 186] on div "Calendrier éditorial national : du 02.09 au 09.09" at bounding box center [544, 188] width 106 height 16
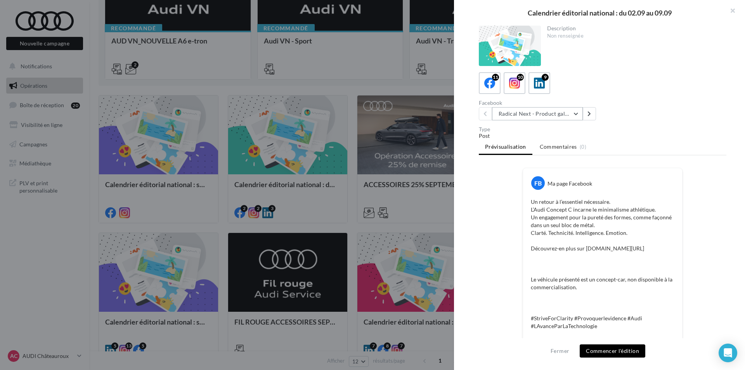
click at [560, 114] on button "Radical Next - Product gallery" at bounding box center [537, 113] width 91 height 13
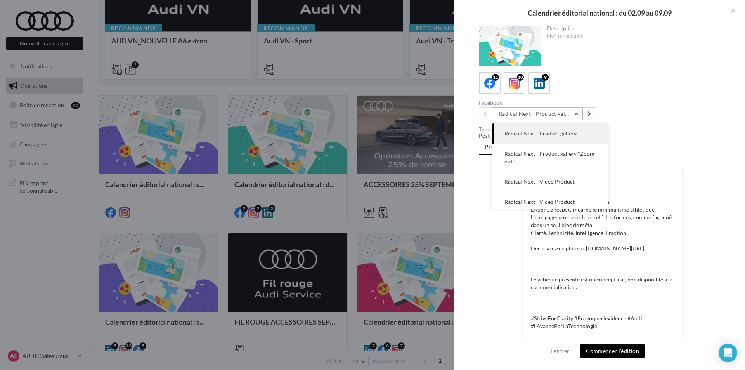
scroll to position [39, 0]
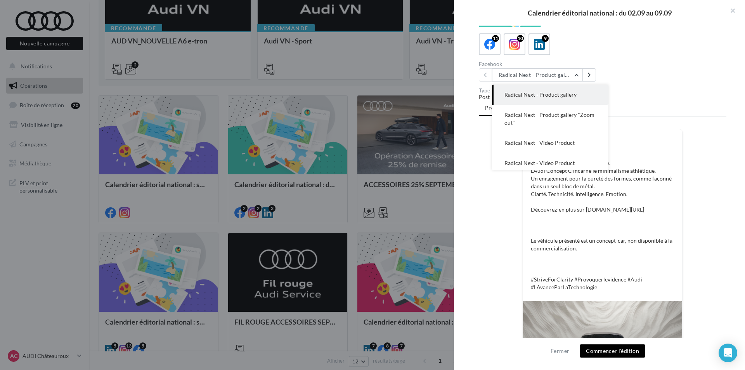
click at [630, 232] on p "Un retour à l’essentiel nécessaire. L’Audi Concept C incarne le minimalisme ath…" at bounding box center [603, 225] width 144 height 132
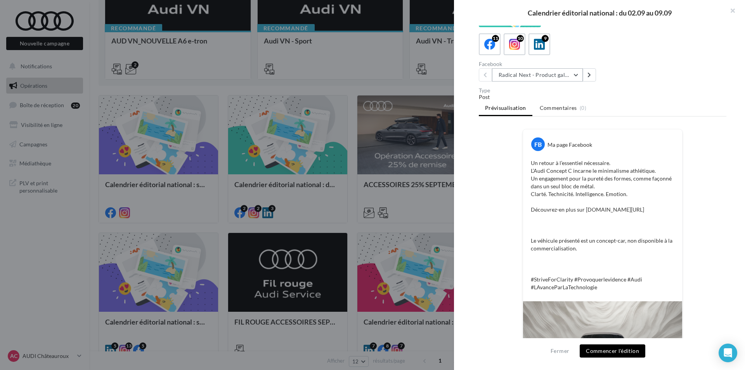
click at [579, 73] on button "Radical Next - Product gallery" at bounding box center [537, 74] width 91 height 13
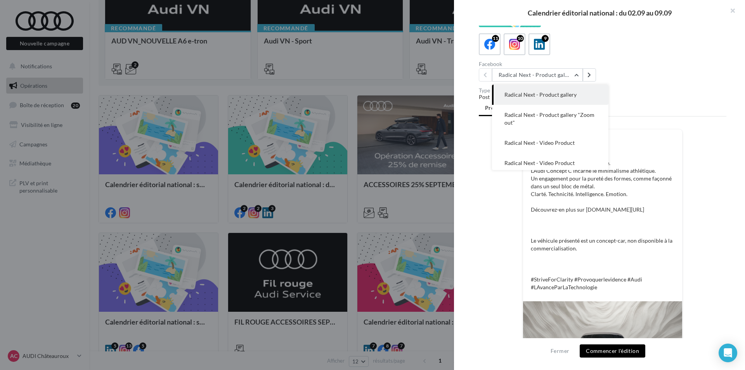
drag, startPoint x: 551, startPoint y: 112, endPoint x: 552, endPoint y: 116, distance: 3.9
click at [552, 114] on span "Radical Next - Product gallery "Zoom out"" at bounding box center [549, 118] width 90 height 14
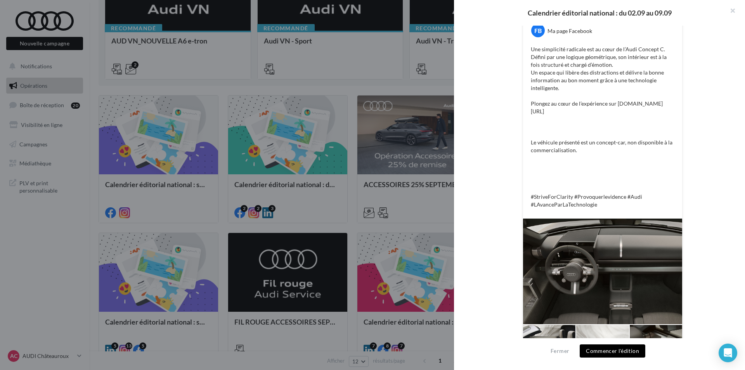
scroll to position [40, 0]
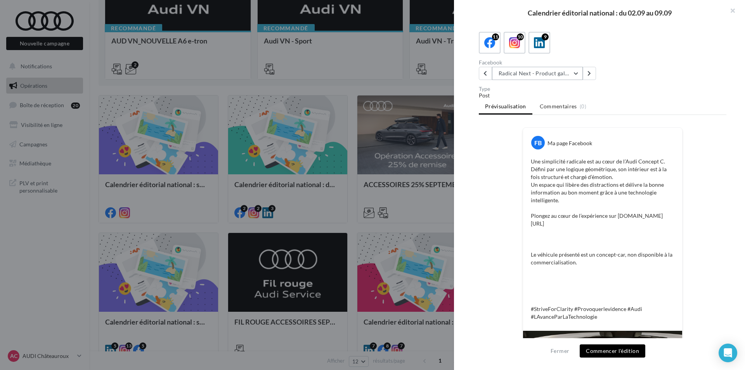
click at [562, 74] on button "Radical Next - Product gallery "Zoom out"" at bounding box center [537, 73] width 91 height 13
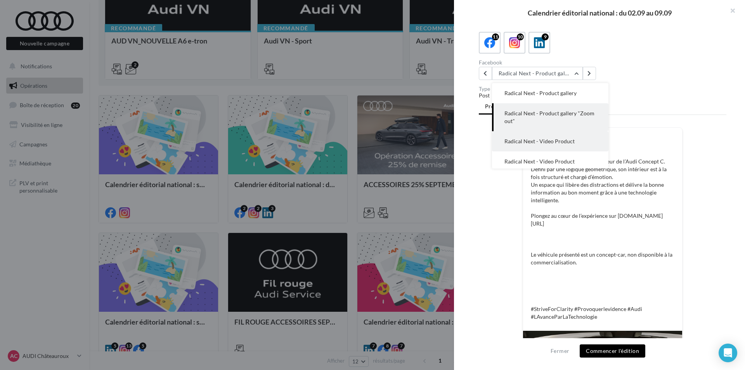
click at [549, 137] on button "Radical Next - Video Product" at bounding box center [550, 141] width 116 height 20
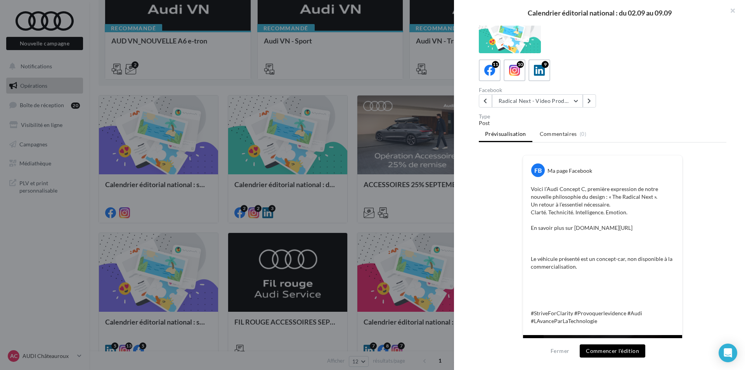
scroll to position [0, 0]
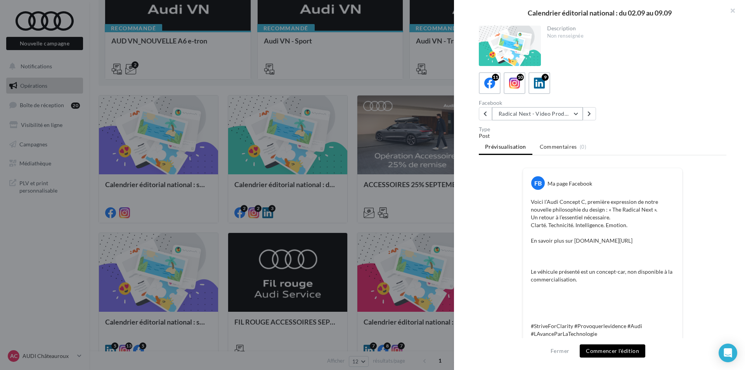
click at [545, 116] on button "Radical Next - Video Product" at bounding box center [537, 113] width 91 height 13
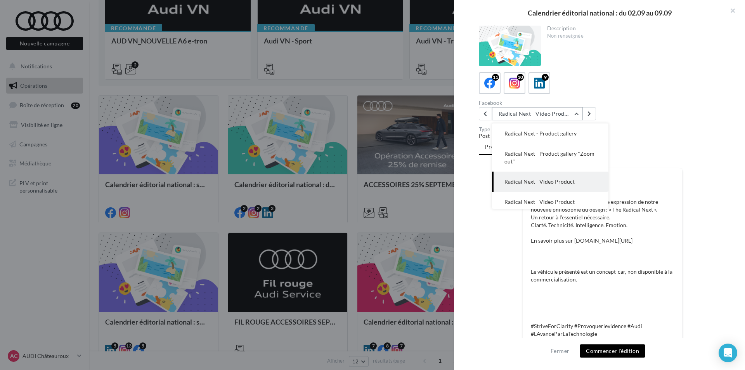
scroll to position [20, 0]
click at [550, 180] on span "Radical Next - Video Product" at bounding box center [539, 181] width 70 height 7
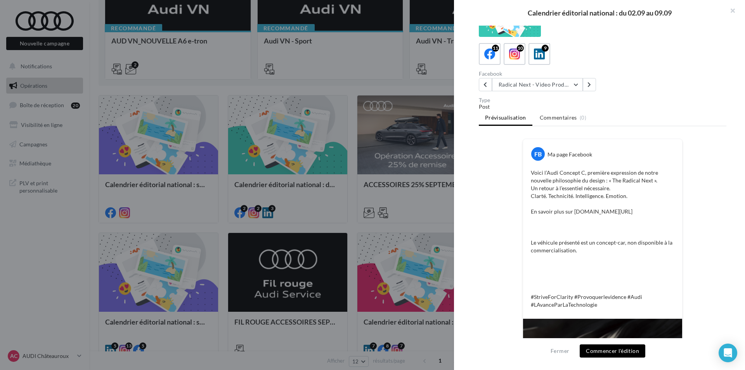
scroll to position [0, 0]
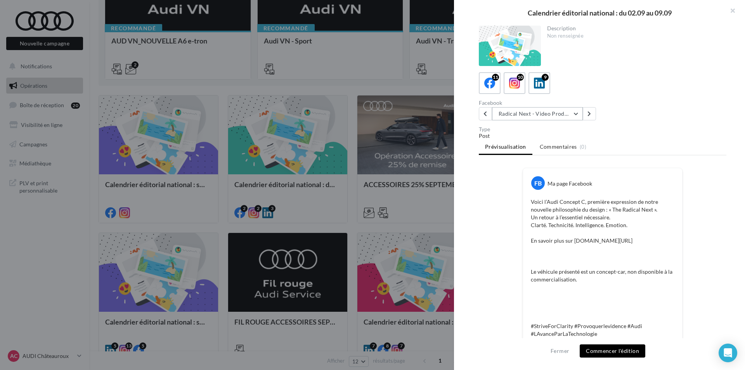
click at [545, 114] on button "Radical Next - Video Product" at bounding box center [537, 113] width 91 height 13
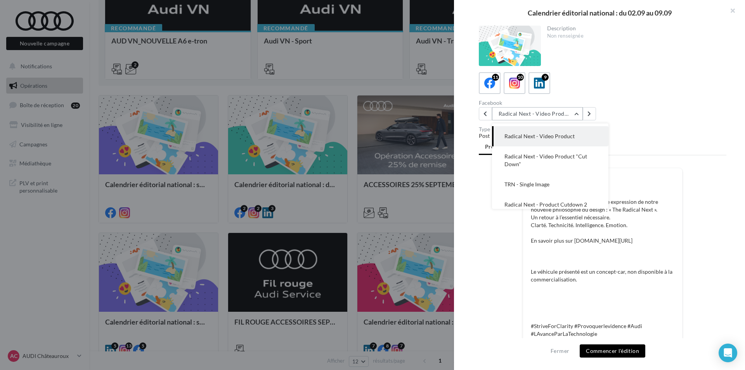
scroll to position [79, 0]
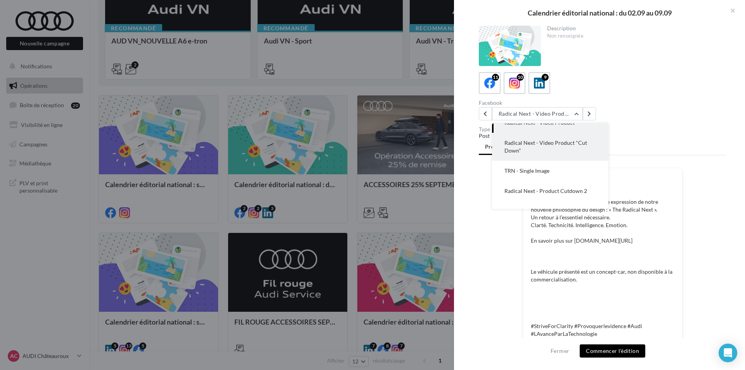
click at [552, 147] on button "Radical Next - Video Product "Cut Down"" at bounding box center [550, 147] width 116 height 28
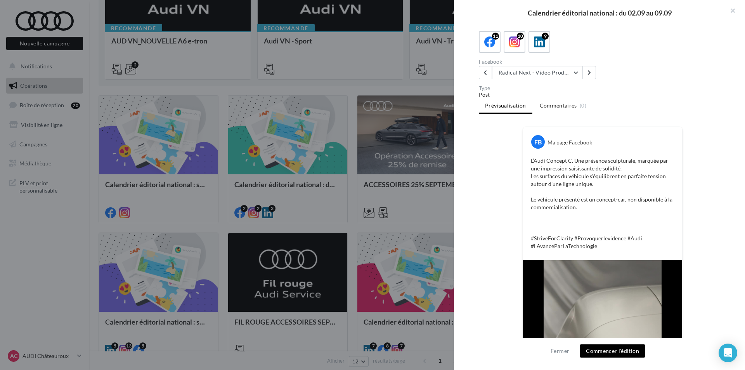
scroll to position [0, 0]
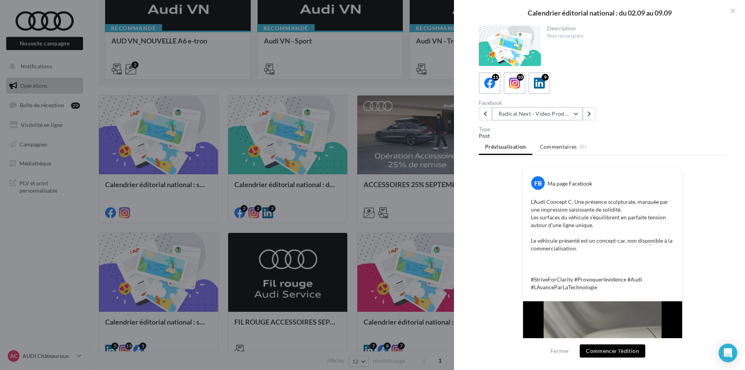
click at [549, 114] on button "Radical Next - Video Product "Cut Down"" at bounding box center [537, 113] width 91 height 13
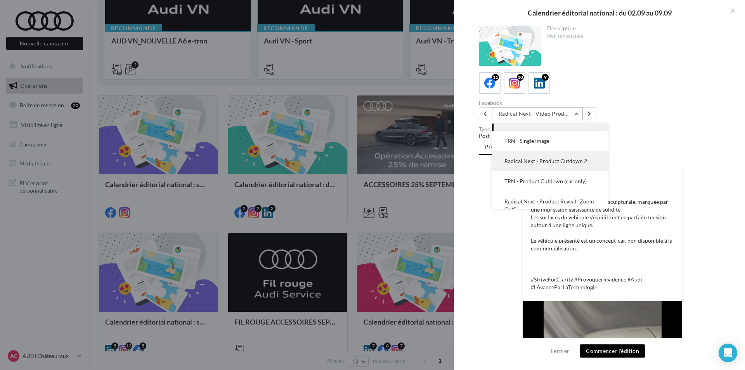
scroll to position [123, 0]
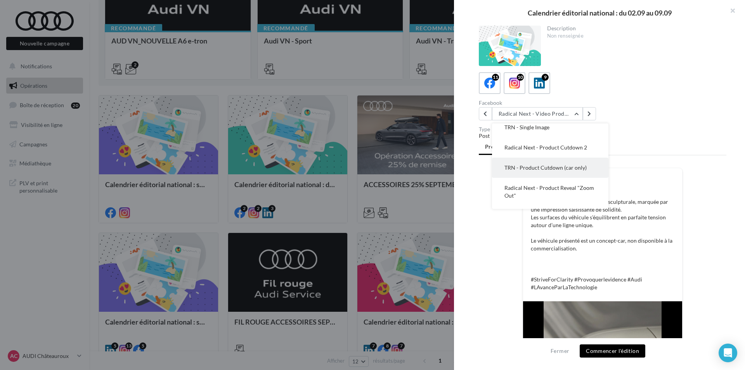
click at [554, 168] on span "TRN - Product Cutdown (car only)" at bounding box center [545, 167] width 82 height 7
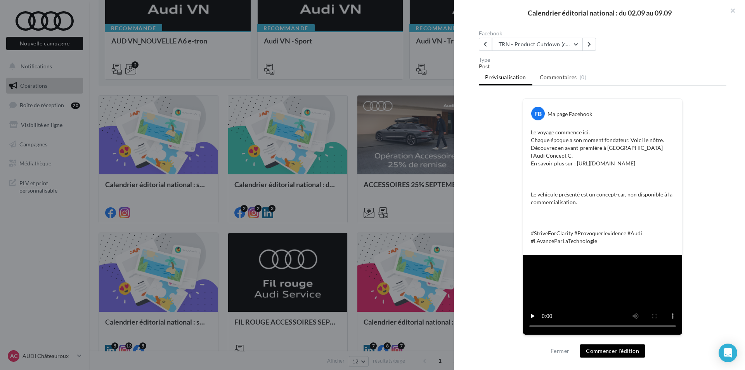
scroll to position [83, 0]
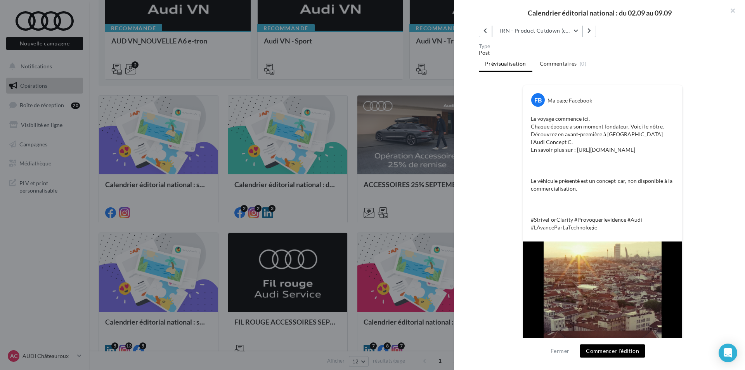
click at [560, 33] on button "TRN - Product Cutdown (car only)" at bounding box center [537, 30] width 91 height 13
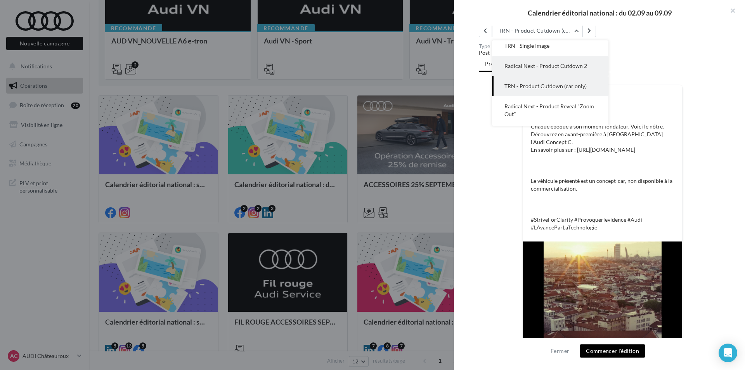
click at [573, 70] on button "Radical Next - Product Cutdown 2" at bounding box center [550, 66] width 116 height 20
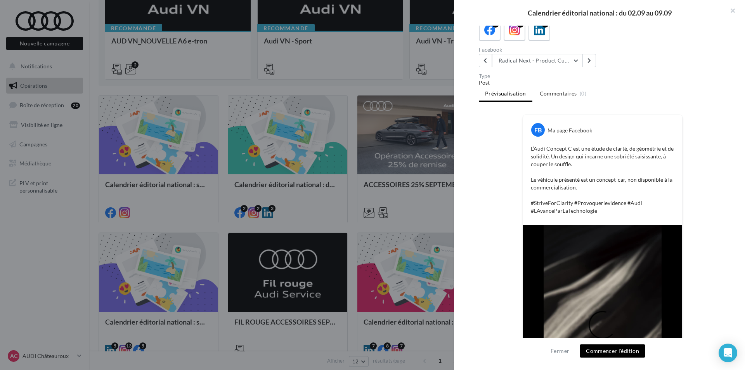
scroll to position [36, 0]
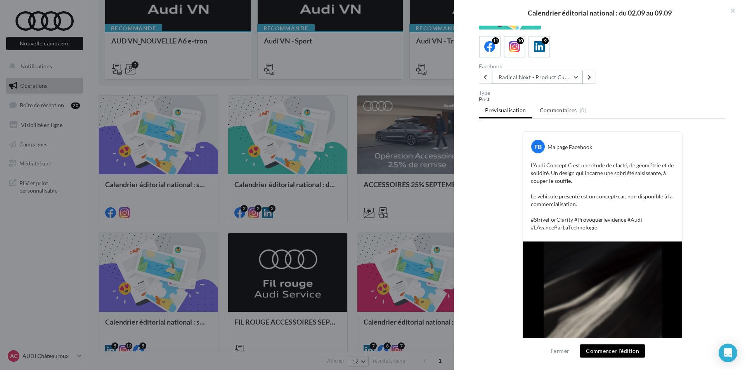
click at [555, 77] on button "Radical Next - Product Cutdown 2" at bounding box center [537, 77] width 91 height 13
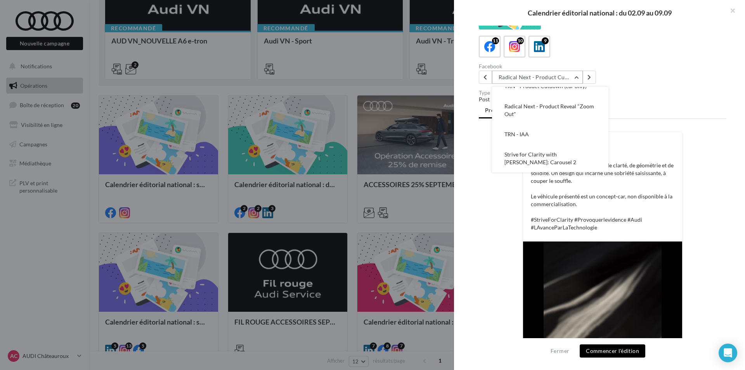
scroll to position [75, 0]
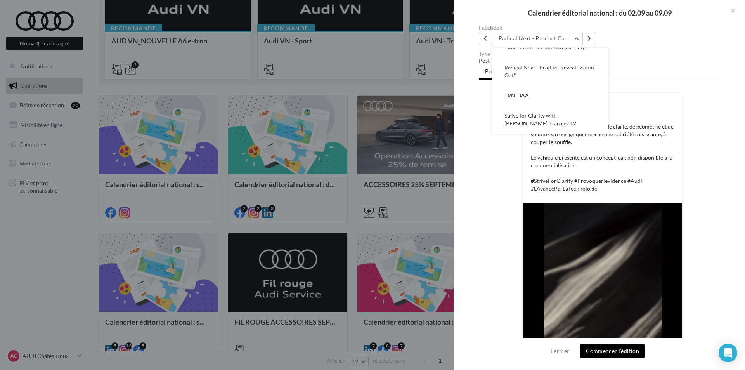
click at [457, 206] on div "Description Non renseignée 11 10 9 Facebook Radical Next - Product Cutdown 2 Ra…" at bounding box center [602, 185] width 297 height 319
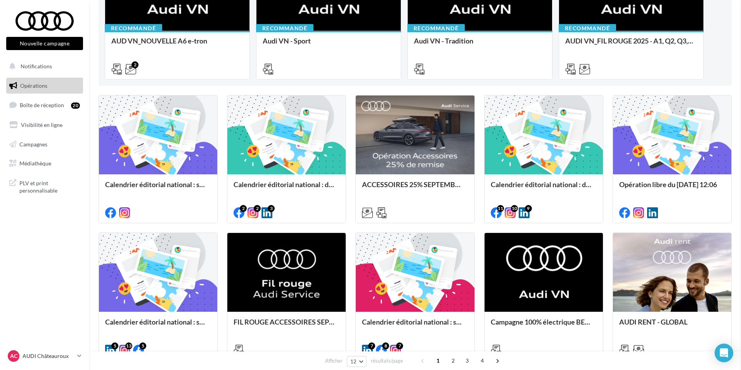
click at [295, 182] on div "Calendrier éditorial national : du 02.09 au 15.09" at bounding box center [287, 188] width 106 height 16
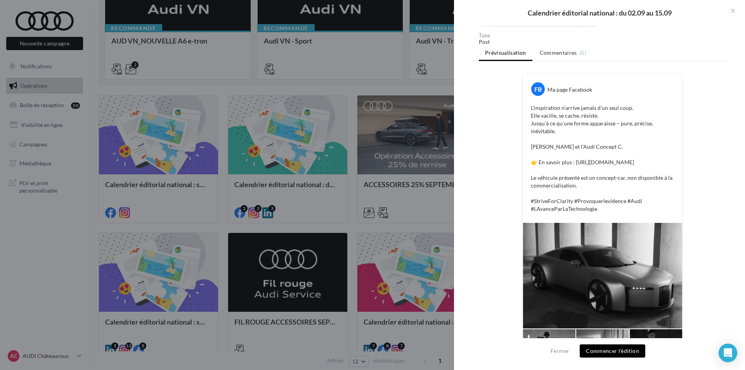
scroll to position [116, 0]
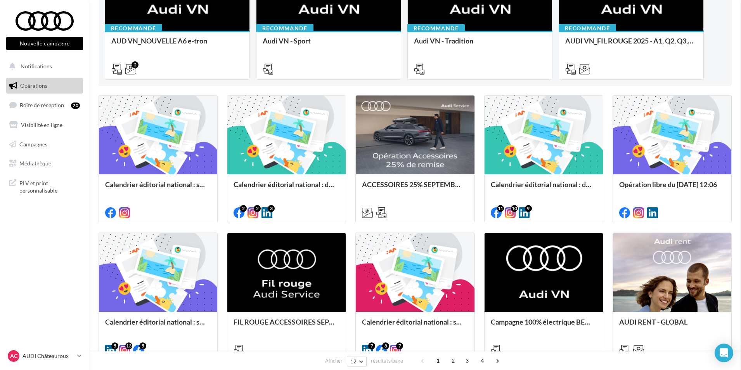
click at [658, 180] on div "Opération libre du [DATE] 12:06" at bounding box center [672, 188] width 106 height 16
click at [555, 188] on div "Calendrier éditorial national : du 02.09 au 09.09" at bounding box center [544, 188] width 106 height 16
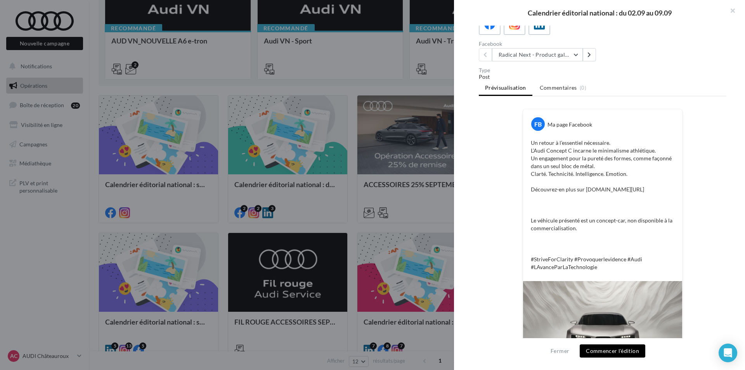
scroll to position [78, 0]
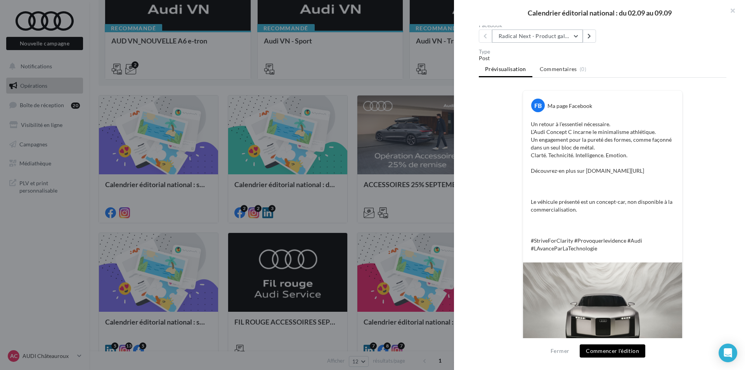
click at [536, 36] on button "Radical Next - Product gallery" at bounding box center [537, 35] width 91 height 13
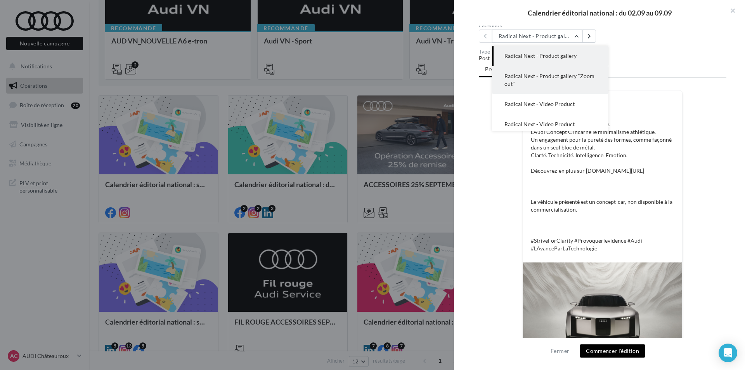
click at [543, 78] on span "Radical Next - Product gallery "Zoom out"" at bounding box center [549, 80] width 90 height 14
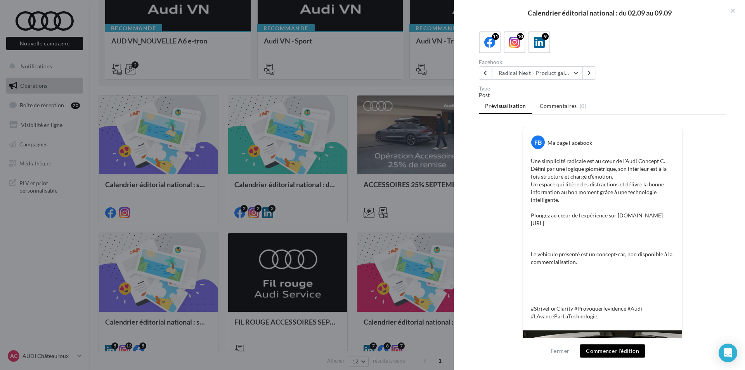
scroll to position [40, 0]
click at [568, 74] on button "Radical Next - Product gallery "Zoom out"" at bounding box center [537, 73] width 91 height 13
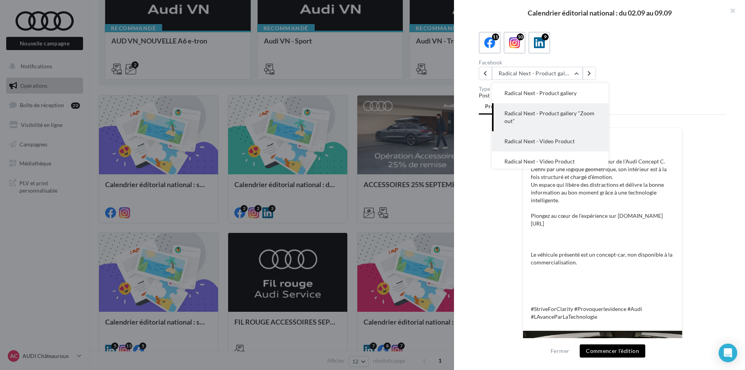
click at [566, 133] on button "Radical Next - Video Product" at bounding box center [550, 141] width 116 height 20
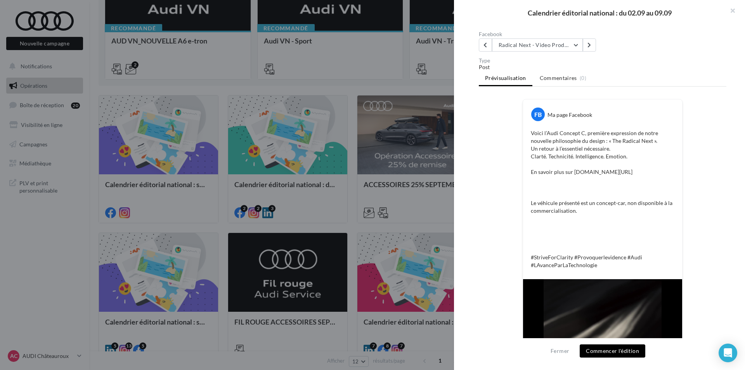
scroll to position [67, 0]
click at [564, 44] on button "Radical Next - Video Product" at bounding box center [537, 46] width 91 height 13
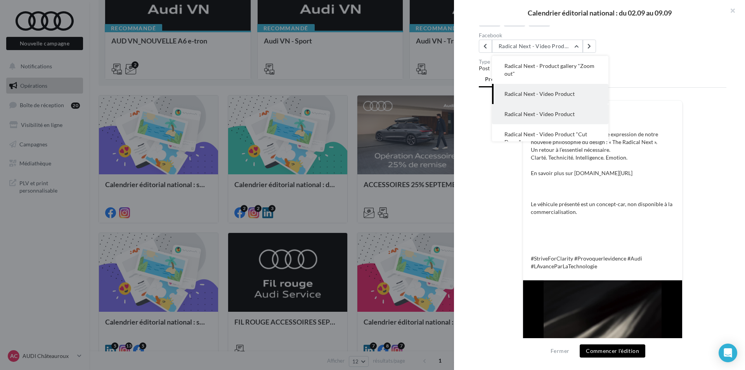
click at [582, 108] on button "Radical Next - Video Product" at bounding box center [550, 114] width 116 height 20
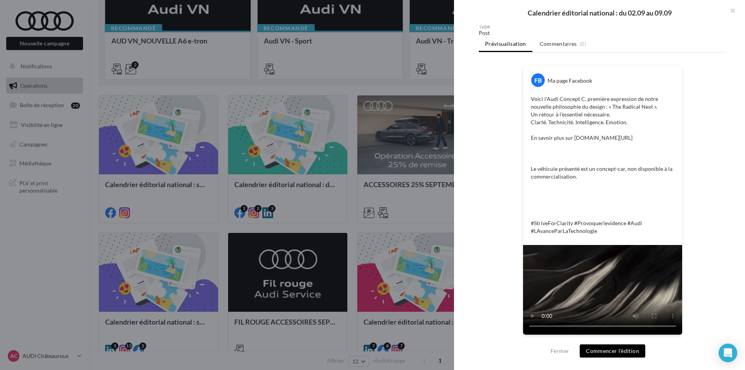
scroll to position [0, 0]
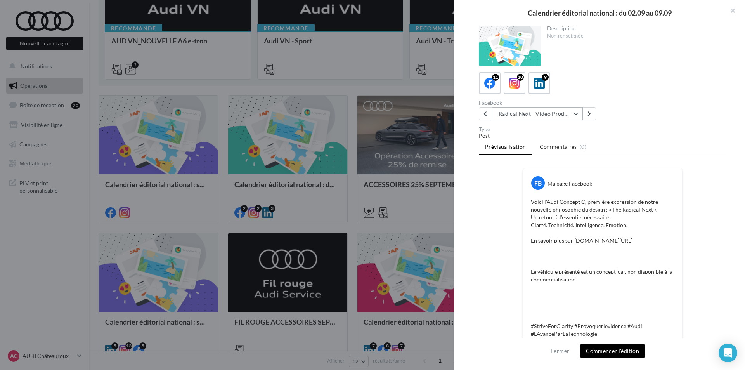
click at [570, 114] on button "Radical Next - Video Product" at bounding box center [537, 113] width 91 height 13
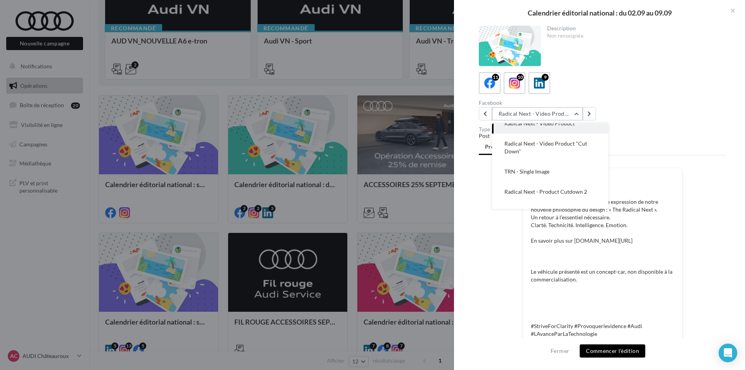
scroll to position [79, 0]
click at [561, 144] on span "Radical Next - Video Product "Cut Down"" at bounding box center [545, 146] width 83 height 14
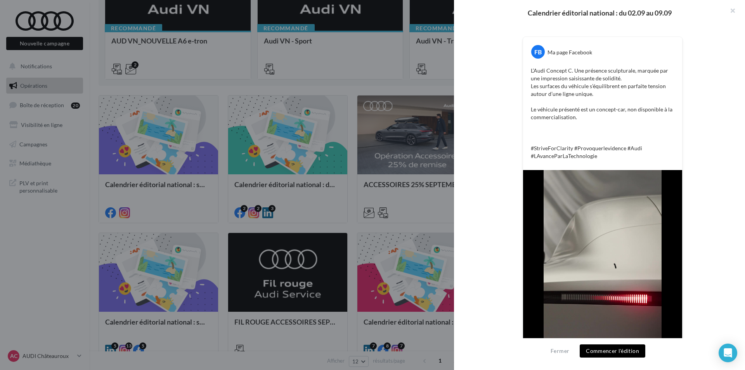
scroll to position [60, 0]
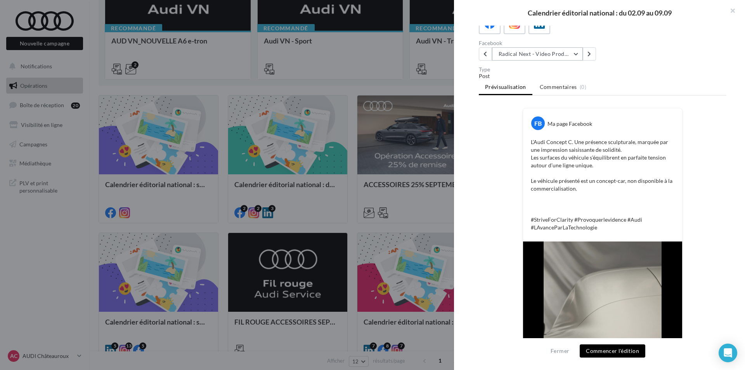
click at [559, 54] on button "Radical Next - Video Product "Cut Down"" at bounding box center [537, 53] width 91 height 13
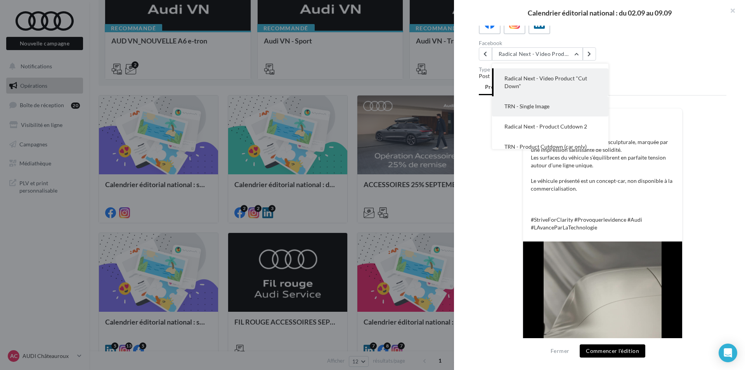
click at [551, 112] on button "TRN - Single Image" at bounding box center [550, 106] width 116 height 20
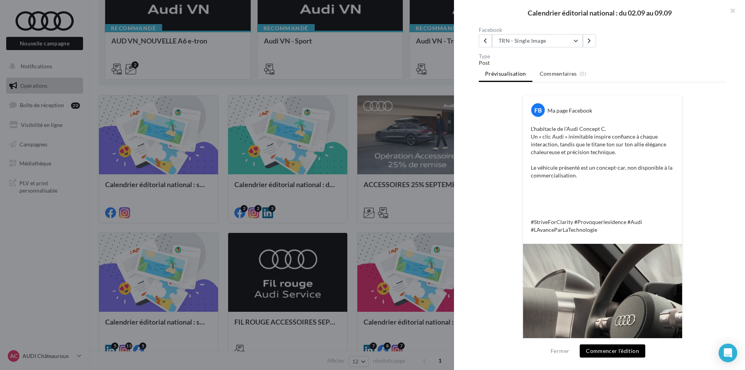
scroll to position [64, 0]
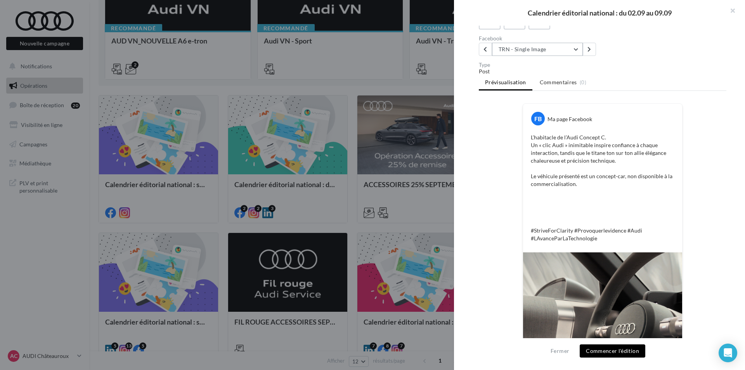
click at [557, 48] on button "TRN - Single Image" at bounding box center [537, 49] width 91 height 13
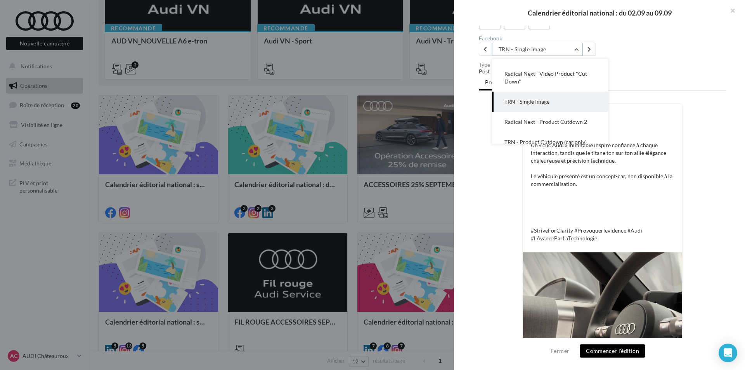
scroll to position [81, 0]
click at [533, 129] on button "Radical Next - Product Cutdown 2" at bounding box center [550, 125] width 116 height 20
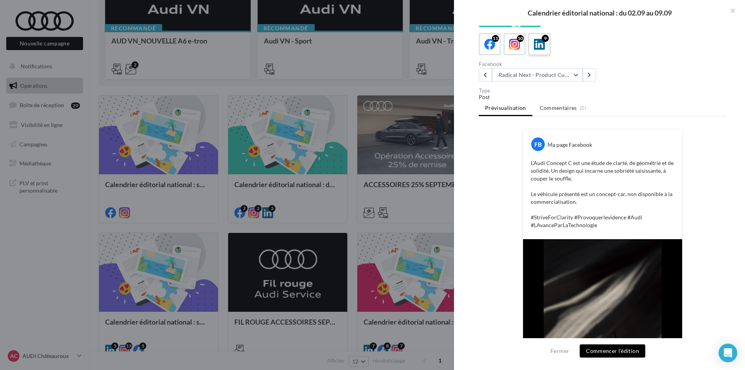
scroll to position [36, 0]
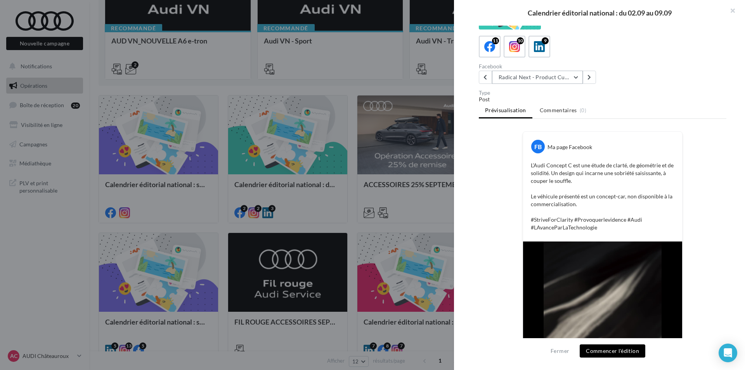
click at [550, 73] on button "Radical Next - Product Cutdown 2" at bounding box center [537, 77] width 91 height 13
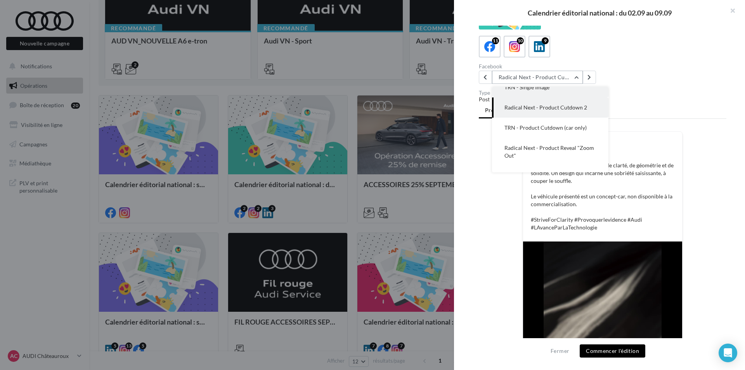
scroll to position [140, 0]
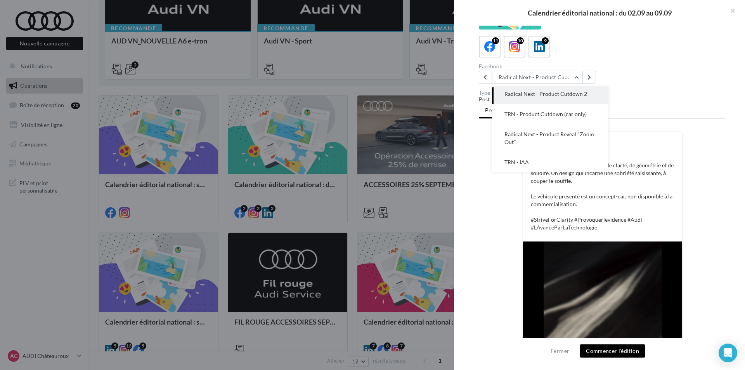
click at [550, 115] on span "TRN - Product Cutdown (car only)" at bounding box center [545, 114] width 82 height 7
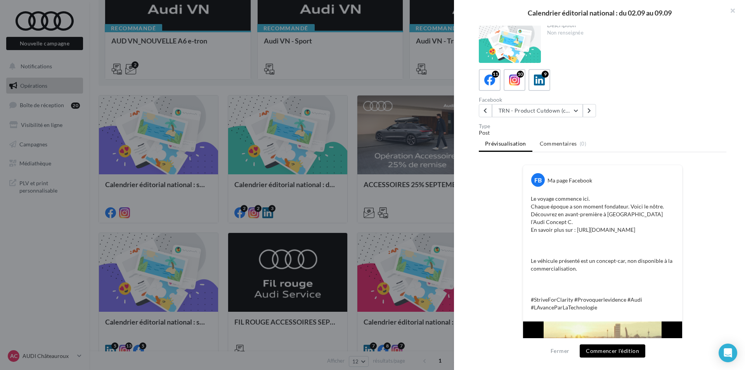
scroll to position [0, 0]
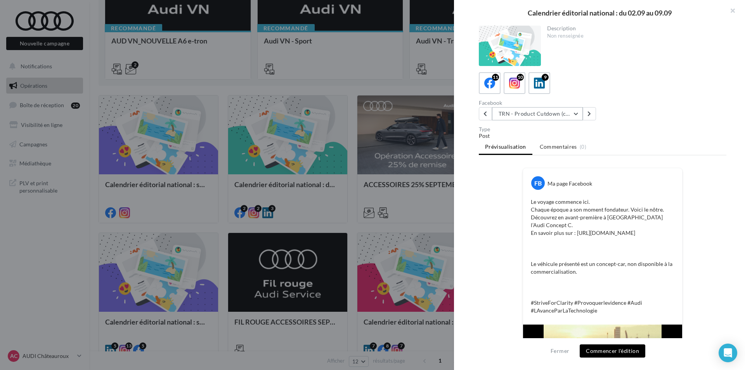
click at [566, 109] on button "TRN - Product Cutdown (car only)" at bounding box center [537, 113] width 91 height 13
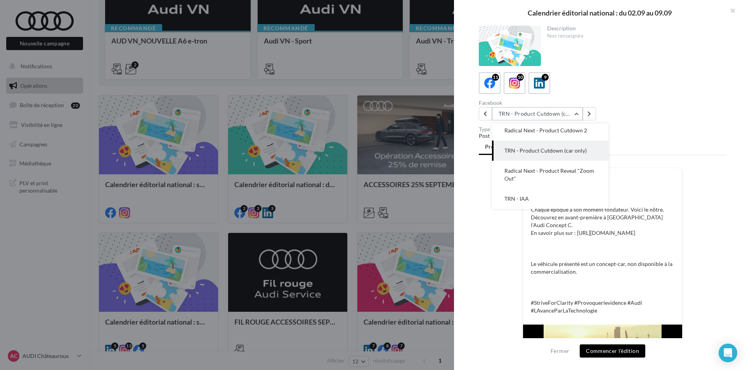
scroll to position [121, 0]
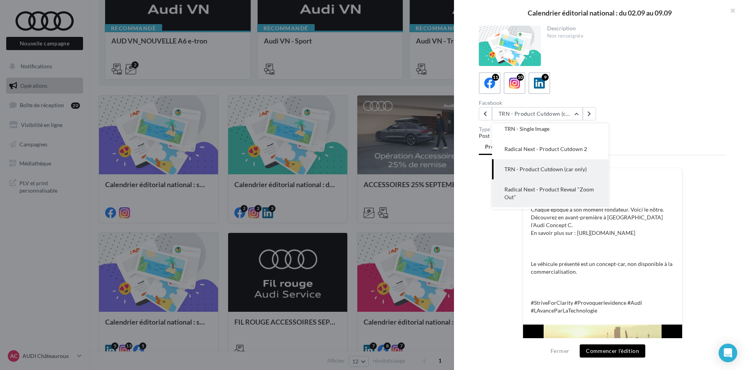
click at [581, 183] on button "Radical Next - Product Reveal "Zoom Out"" at bounding box center [550, 193] width 116 height 28
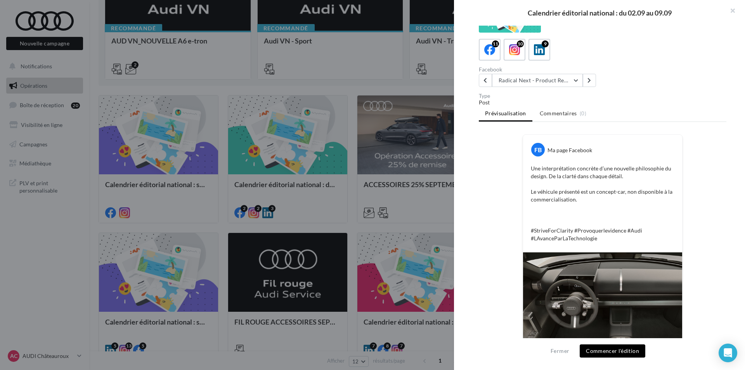
scroll to position [33, 0]
click at [570, 85] on button "Radical Next - Product Reveal "Zoom Out"" at bounding box center [537, 80] width 91 height 13
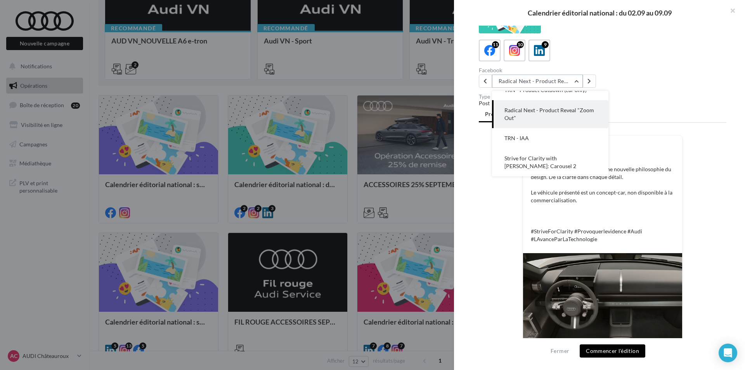
scroll to position [71, 0]
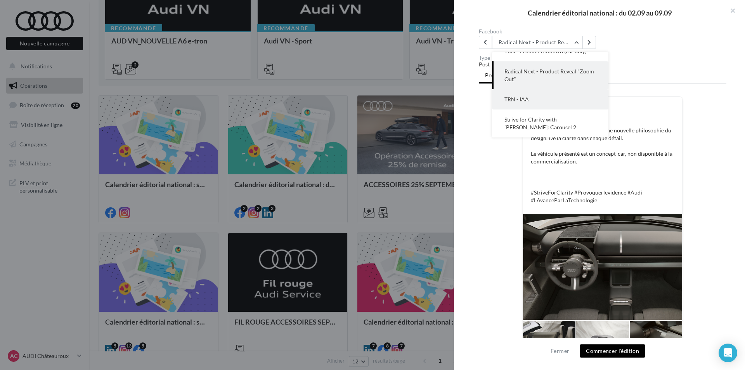
click at [564, 93] on button "TRN - IAA" at bounding box center [550, 99] width 116 height 20
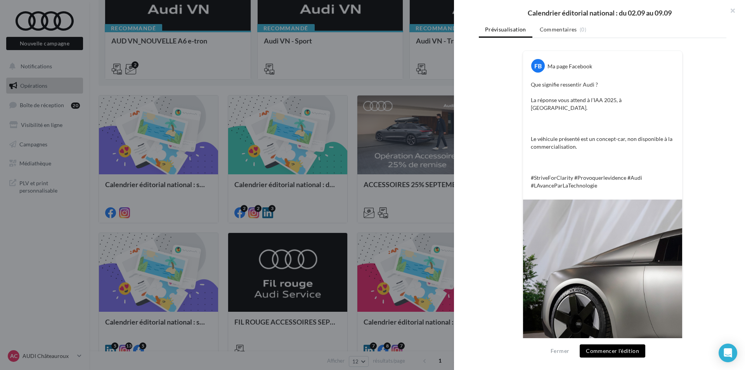
scroll to position [57, 0]
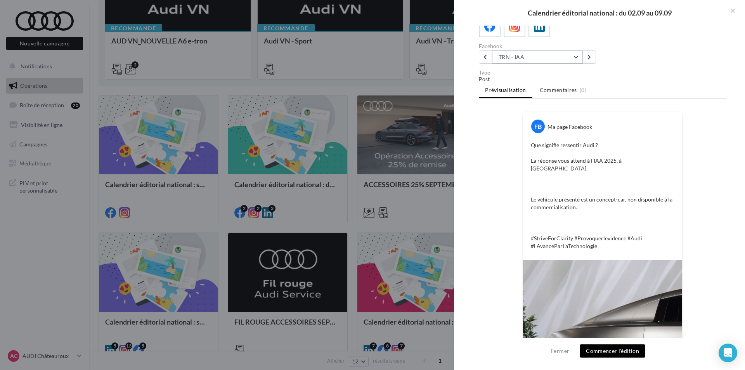
click at [540, 58] on button "TRN - IAA" at bounding box center [537, 56] width 91 height 13
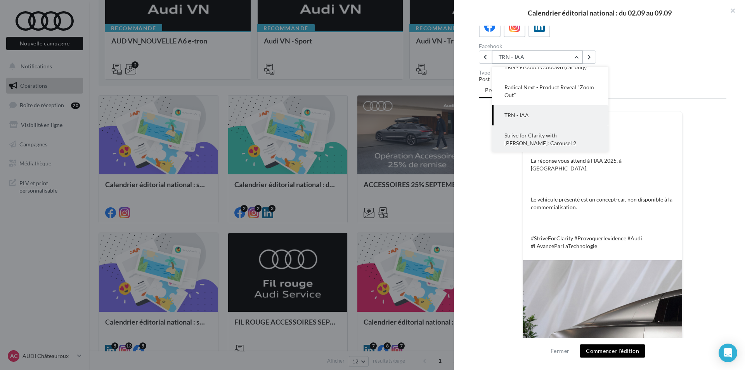
scroll to position [168, 0]
click at [539, 138] on button "Strive for Clarity with Harris Dickinson: Carousel 2" at bounding box center [550, 138] width 116 height 28
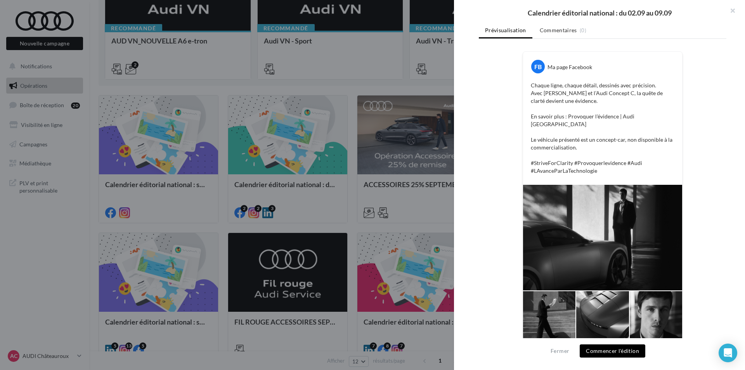
scroll to position [118, 0]
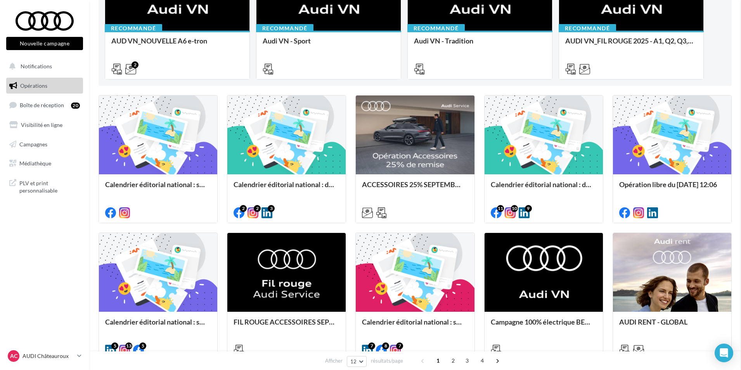
click at [284, 191] on div "Calendrier éditorial national : du 02.09 au 15.09" at bounding box center [287, 188] width 106 height 16
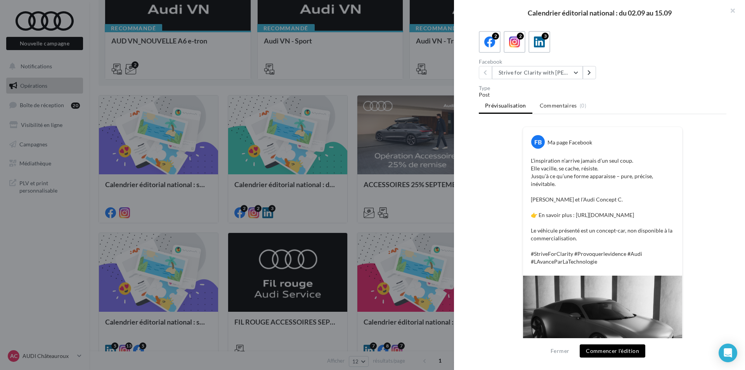
scroll to position [33, 0]
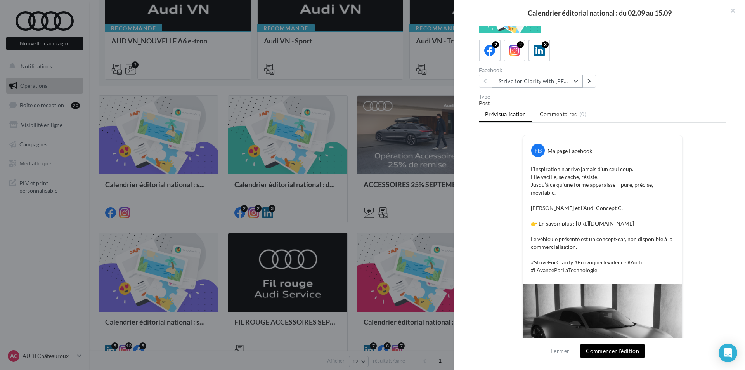
click at [549, 83] on button "Strive for Clarity with Harris Dickinson | Gallery 3" at bounding box center [537, 80] width 91 height 13
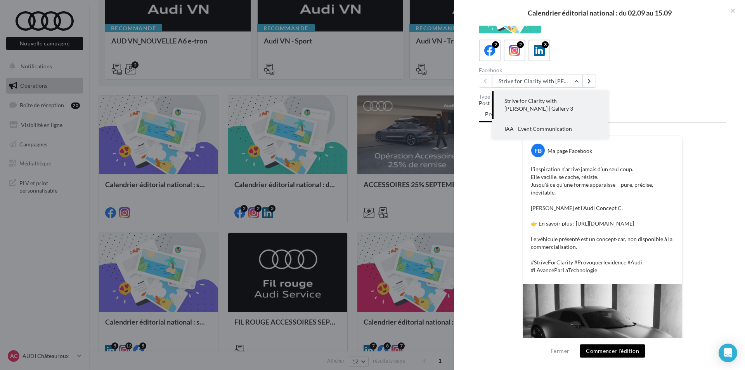
click at [536, 126] on span "IAA - Event Communication" at bounding box center [537, 128] width 67 height 7
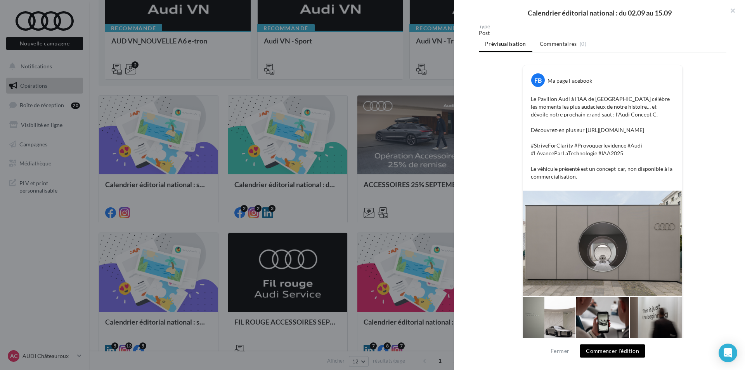
scroll to position [116, 0]
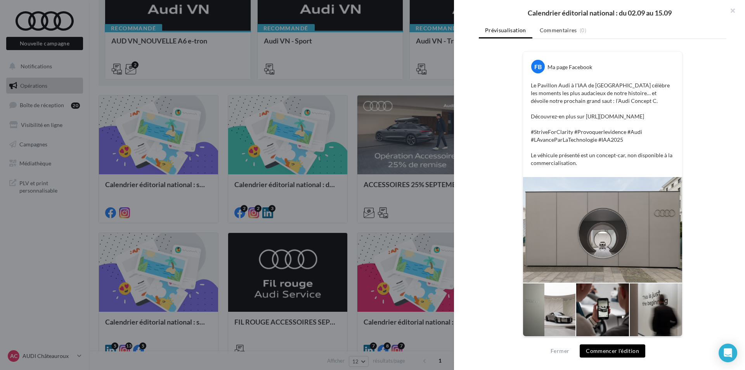
drag, startPoint x: 555, startPoint y: 125, endPoint x: 584, endPoint y: 118, distance: 30.0
click at [584, 118] on p "Le Pavillon Audi à l’IAA de Munich célèbre les moments les plus audacieux de no…" at bounding box center [603, 123] width 144 height 85
copy p "https://www.audi.fr/fr/provoquer-l-evidence/"
click at [582, 167] on p "Le Pavillon Audi à l’IAA de Munich célèbre les moments les plus audacieux de no…" at bounding box center [603, 123] width 144 height 85
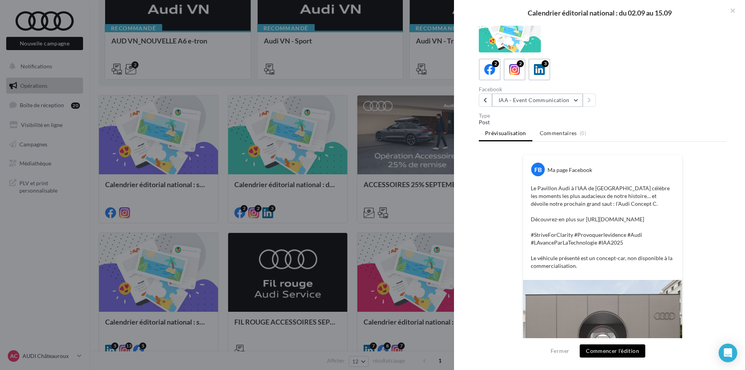
scroll to position [0, 0]
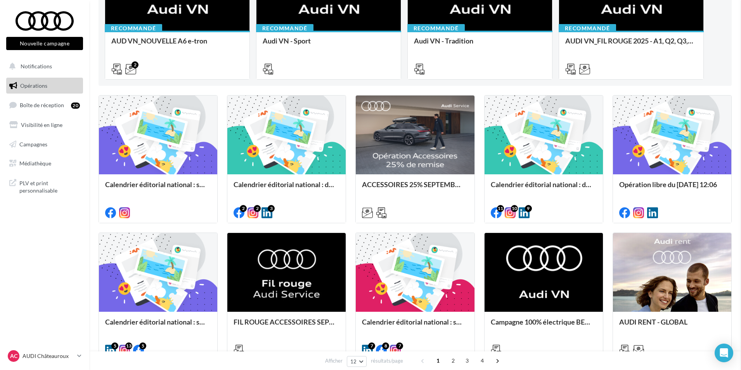
click at [187, 325] on div "Calendrier éditorial national : semaine du 25.08 au 31.08" at bounding box center [158, 326] width 106 height 16
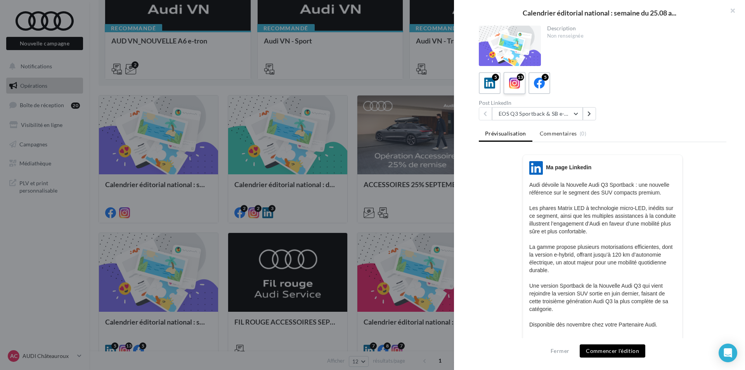
click at [517, 82] on icon at bounding box center [514, 83] width 11 height 11
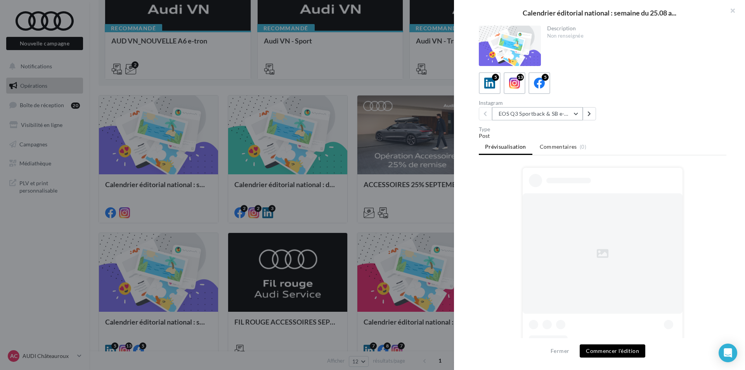
click at [527, 112] on button "EOS Q3 Sportback & SB e-Hybrid" at bounding box center [537, 113] width 91 height 13
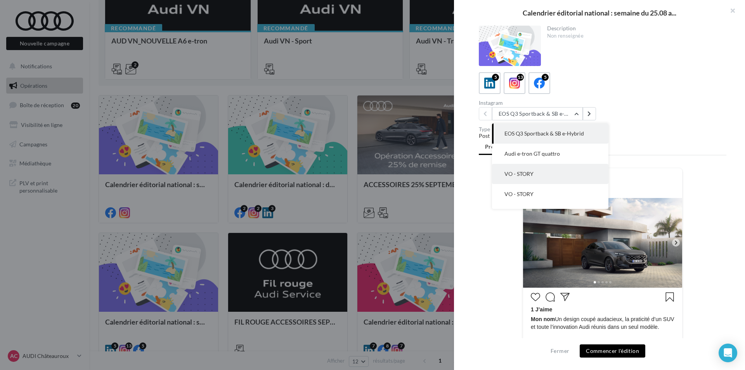
click at [536, 173] on button "VO - STORY" at bounding box center [550, 174] width 116 height 20
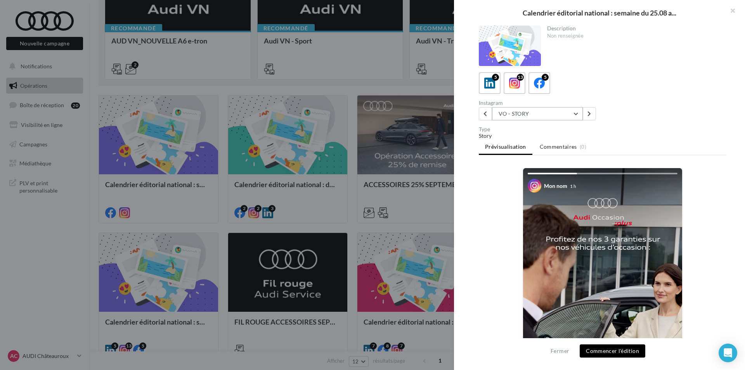
click at [539, 115] on button "VO - STORY" at bounding box center [537, 113] width 91 height 13
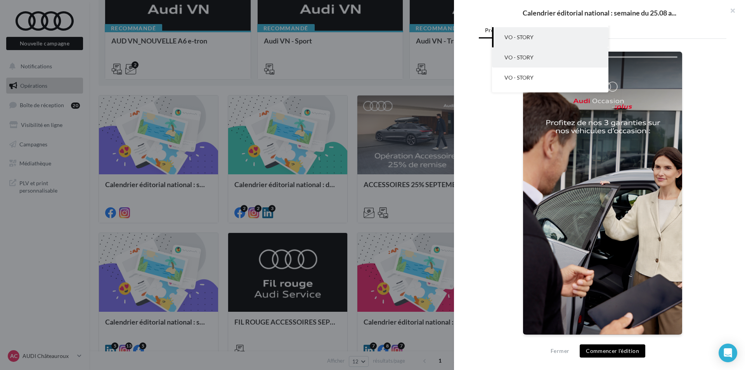
click at [563, 57] on button "VO - STORY" at bounding box center [550, 57] width 116 height 20
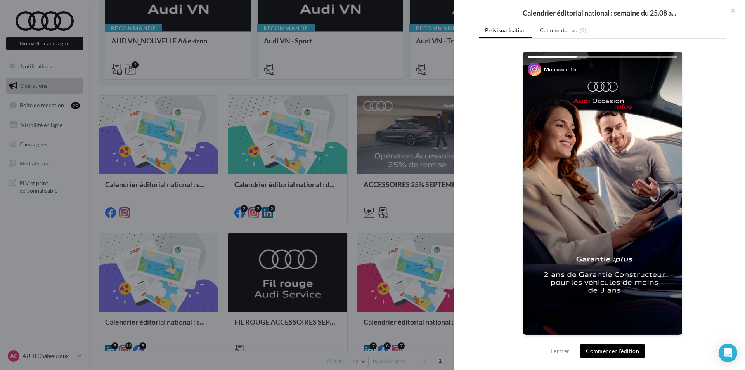
scroll to position [78, 0]
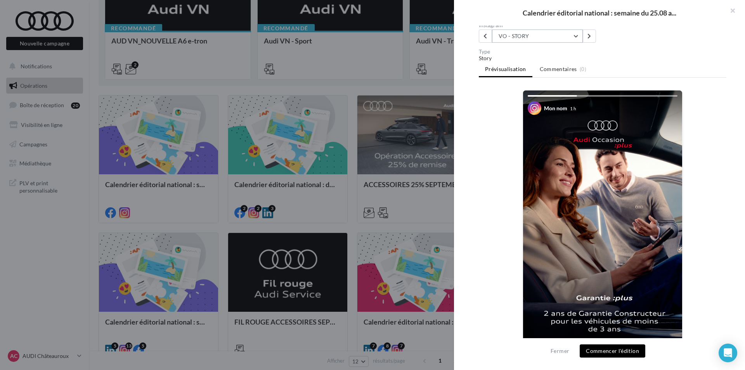
click at [571, 39] on button "VO - STORY" at bounding box center [537, 35] width 91 height 13
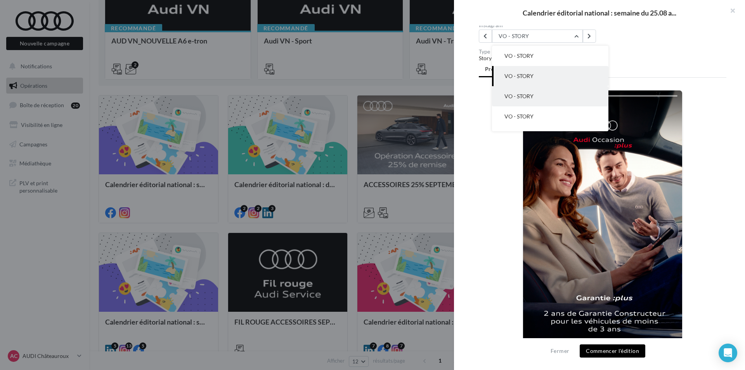
click at [571, 102] on button "VO - STORY" at bounding box center [550, 96] width 116 height 20
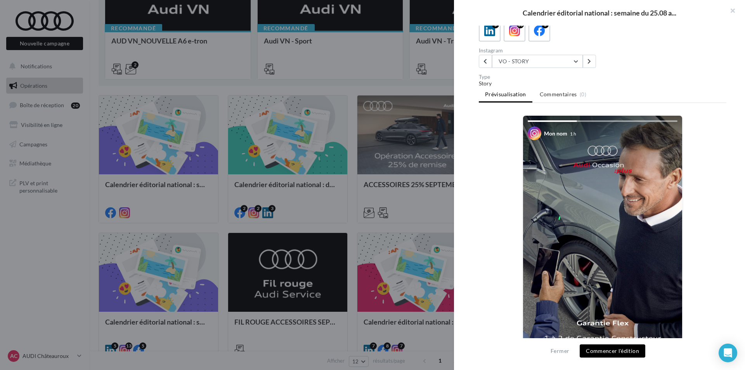
scroll to position [39, 0]
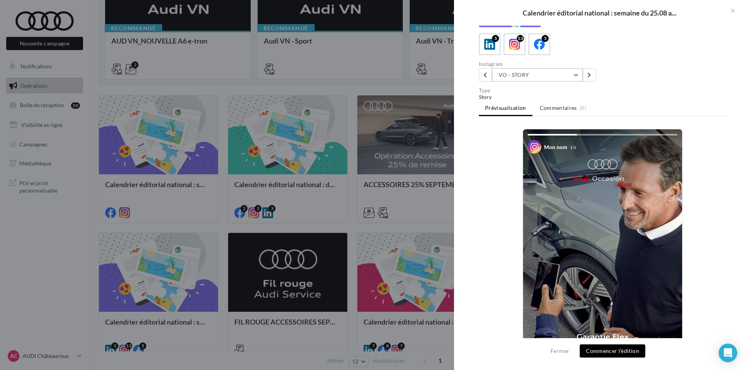
click at [564, 71] on button "VO - STORY" at bounding box center [537, 74] width 91 height 13
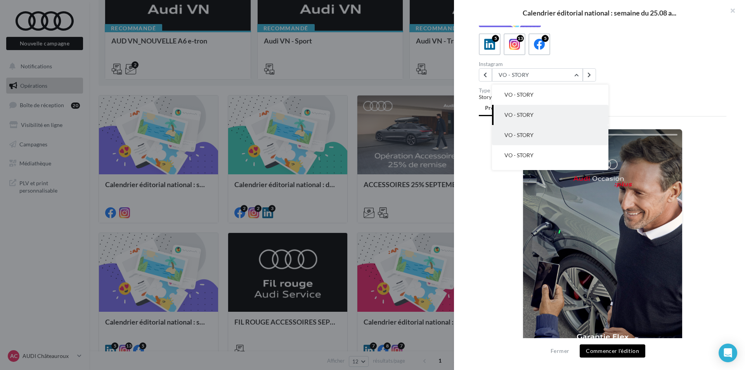
click at [561, 137] on button "VO - STORY" at bounding box center [550, 135] width 116 height 20
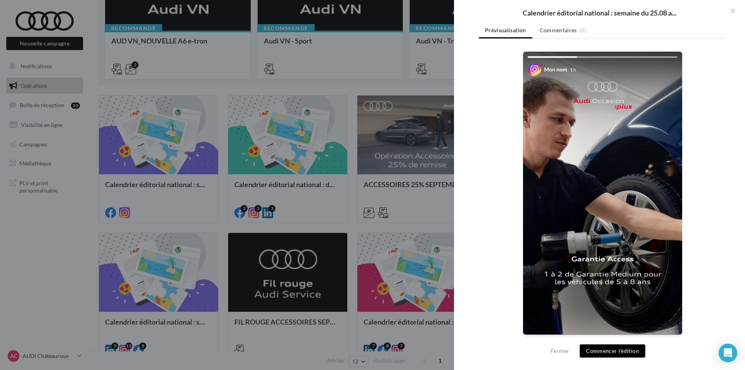
scroll to position [78, 0]
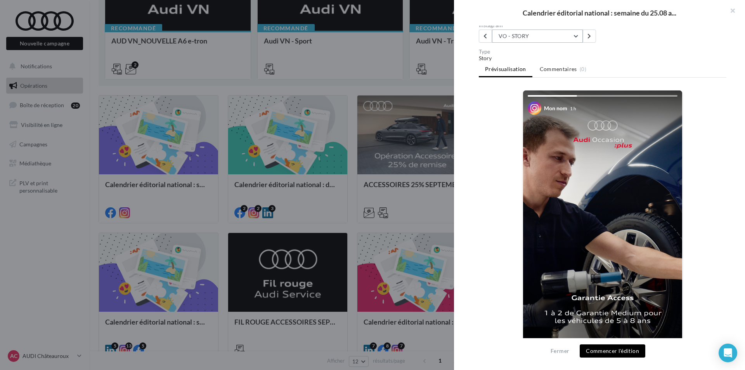
click at [565, 35] on button "VO - STORY" at bounding box center [537, 35] width 91 height 13
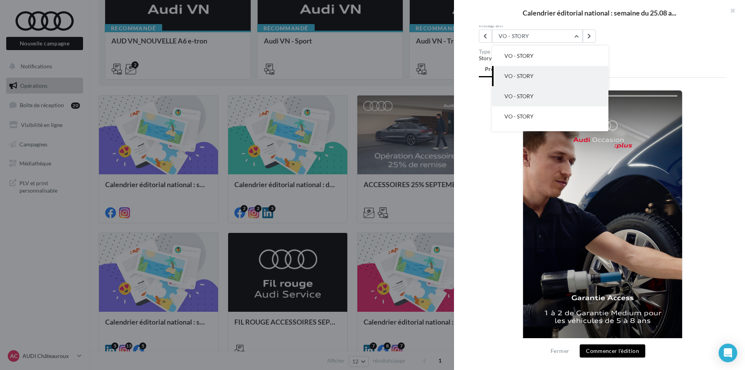
click at [563, 93] on button "VO - STORY" at bounding box center [550, 96] width 116 height 20
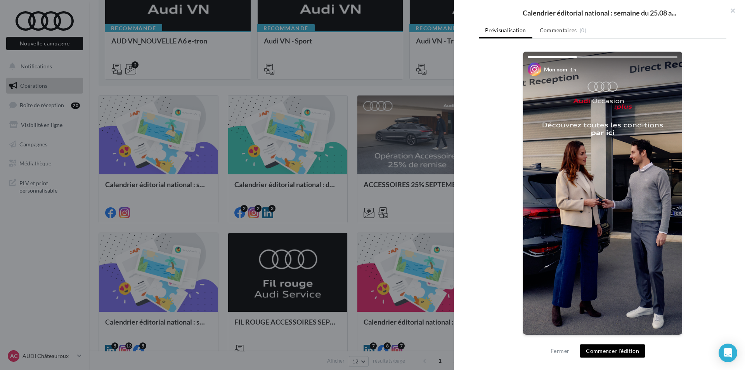
scroll to position [78, 0]
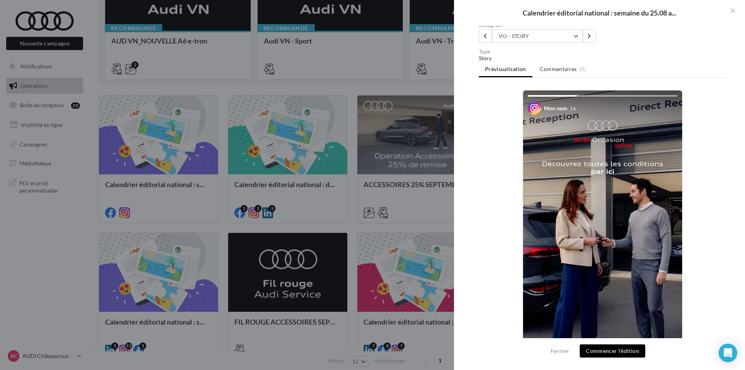
click at [551, 29] on div "Instagram VO - STORY EOS Q3 Sportback & SB e-Hybrid Audi e-tron GT quattro VO -…" at bounding box center [542, 32] width 127 height 20
click at [555, 37] on button "VO - STORY" at bounding box center [537, 35] width 91 height 13
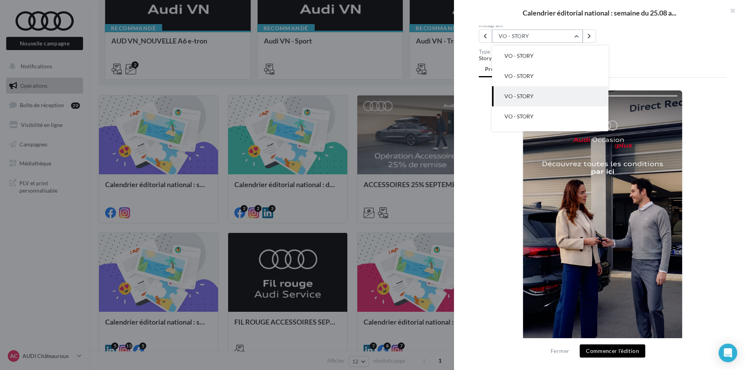
scroll to position [101, 0]
click at [565, 92] on button "VO - STORY" at bounding box center [550, 96] width 116 height 20
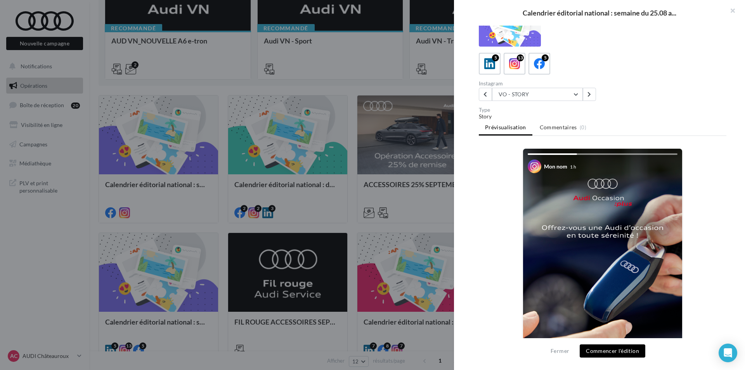
scroll to position [0, 0]
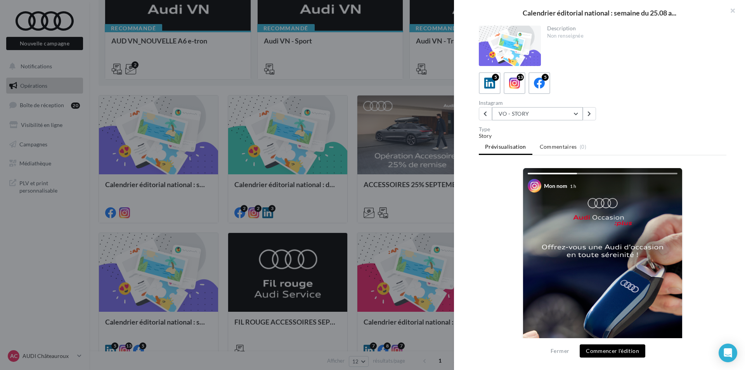
click at [546, 112] on button "VO - STORY" at bounding box center [537, 113] width 91 height 13
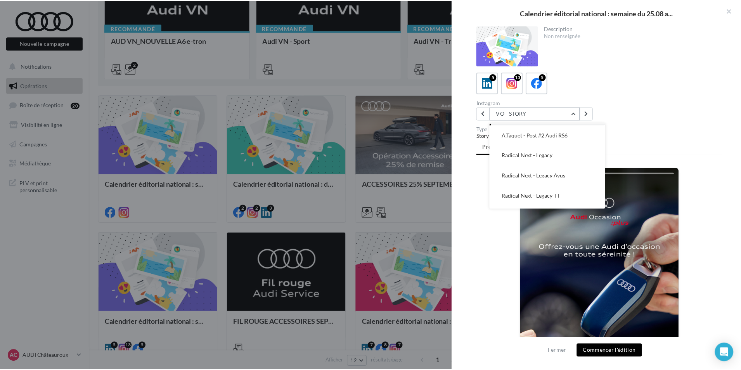
scroll to position [177, 0]
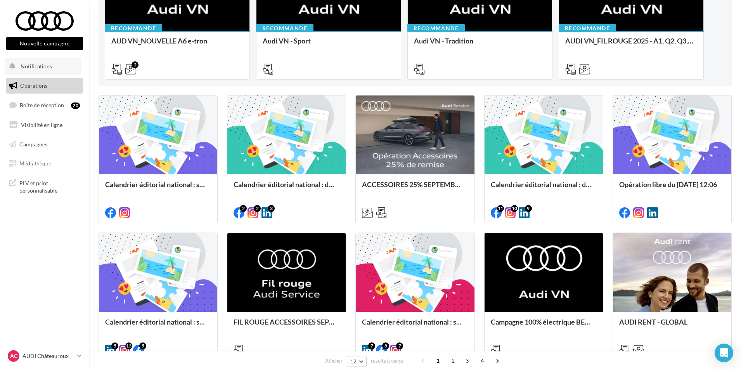
click at [55, 70] on button "Notifications" at bounding box center [43, 66] width 77 height 16
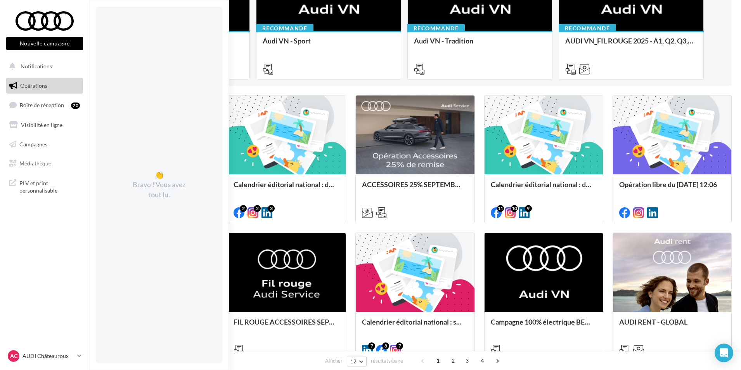
click at [68, 88] on link "Opérations" at bounding box center [45, 86] width 80 height 16
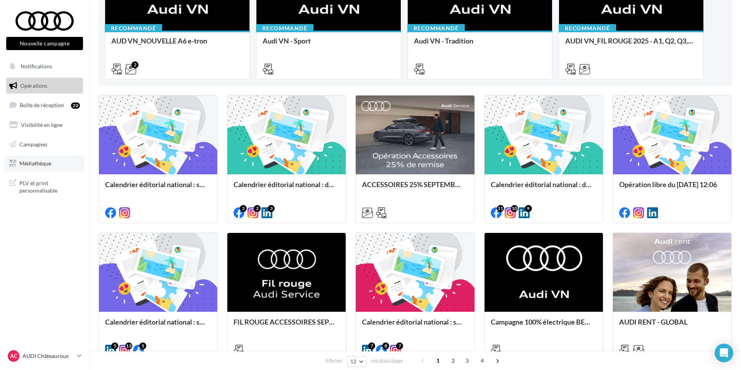
click at [45, 163] on span "Médiathèque" at bounding box center [35, 163] width 32 height 7
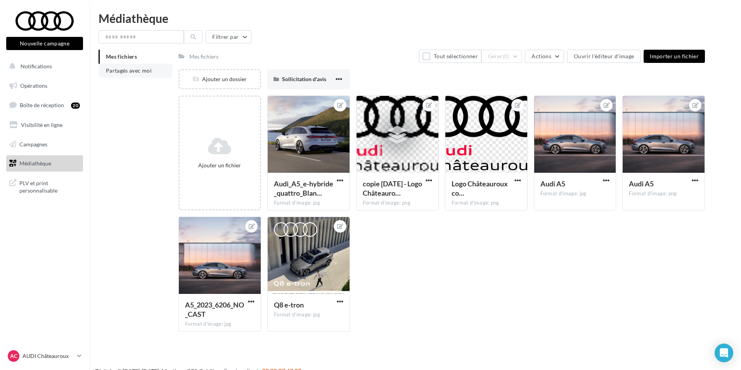
click at [148, 73] on span "Partagés avec moi" at bounding box center [129, 70] width 46 height 7
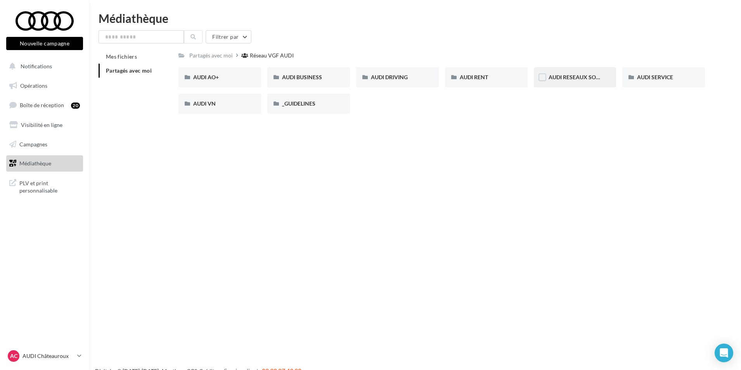
click at [578, 81] on div "AUDI RESEAUX SOCIAUX" at bounding box center [575, 77] width 53 height 8
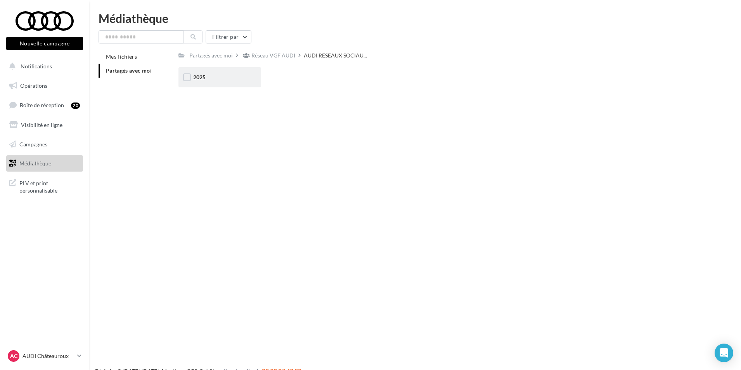
click at [234, 76] on div "2025" at bounding box center [219, 77] width 53 height 8
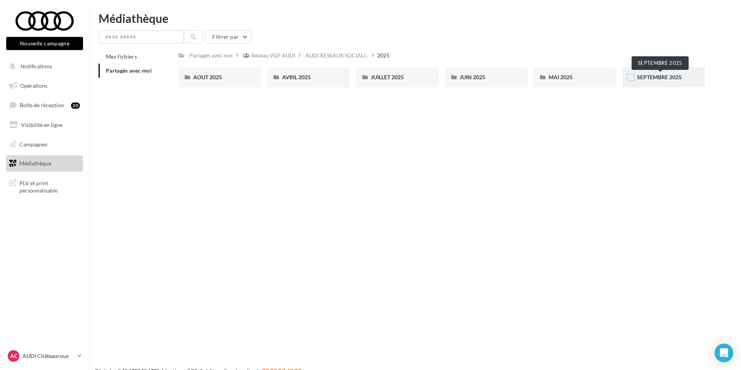
click at [644, 78] on span "SEPTEMBRE 2025" at bounding box center [659, 77] width 45 height 7
click at [644, 78] on span "VO - STORY" at bounding box center [651, 77] width 29 height 7
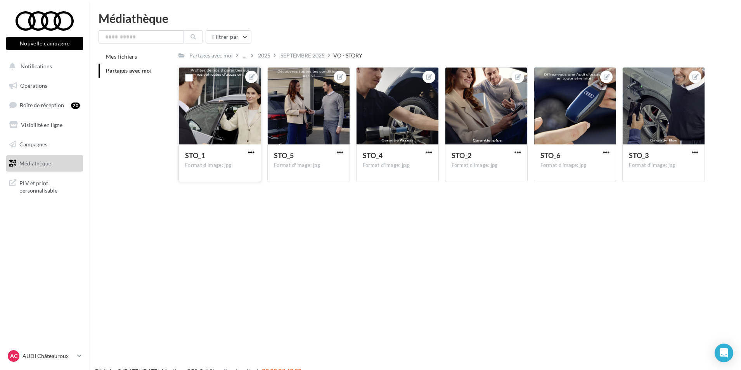
click at [253, 153] on span "button" at bounding box center [251, 152] width 7 height 7
click at [239, 189] on button "Télécharger" at bounding box center [215, 188] width 82 height 20
click at [519, 152] on span "button" at bounding box center [517, 152] width 7 height 7
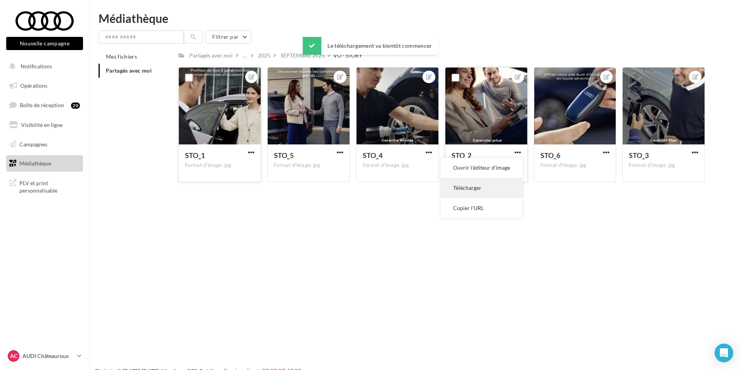
click at [502, 193] on button "Télécharger" at bounding box center [482, 188] width 82 height 20
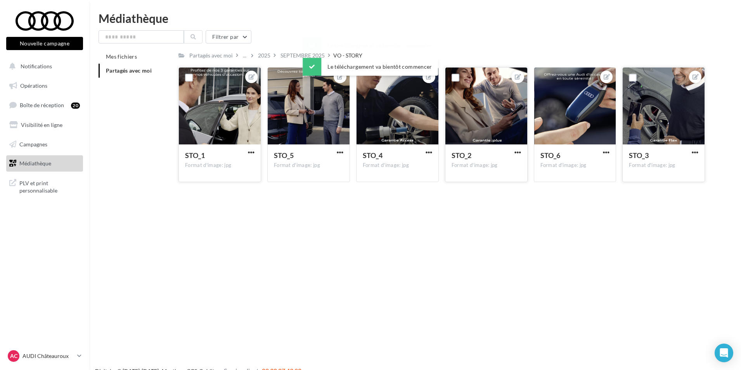
click at [699, 153] on button "button" at bounding box center [695, 153] width 10 height 8
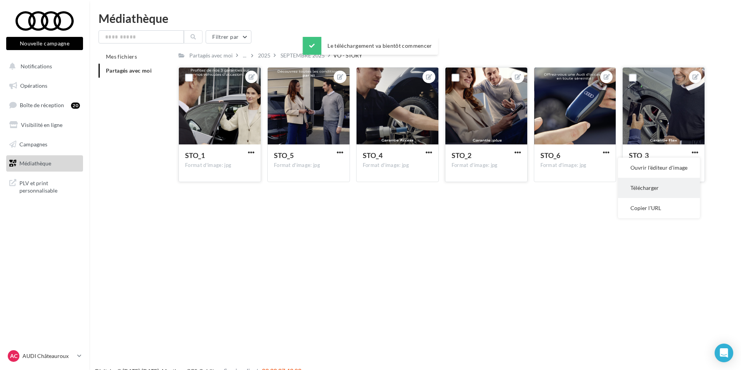
click at [666, 194] on button "Télécharger" at bounding box center [659, 188] width 82 height 20
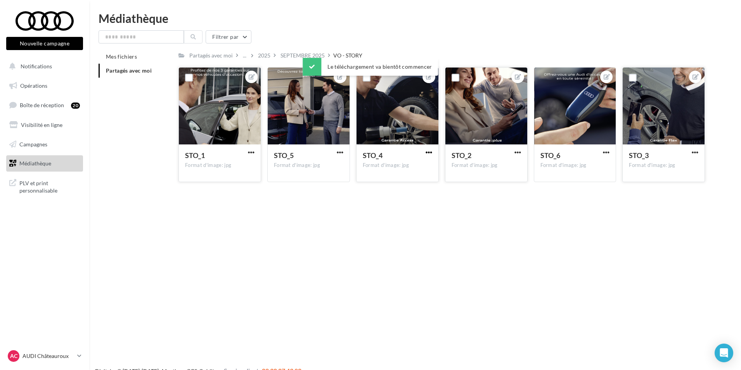
click at [429, 151] on span "button" at bounding box center [429, 152] width 7 height 7
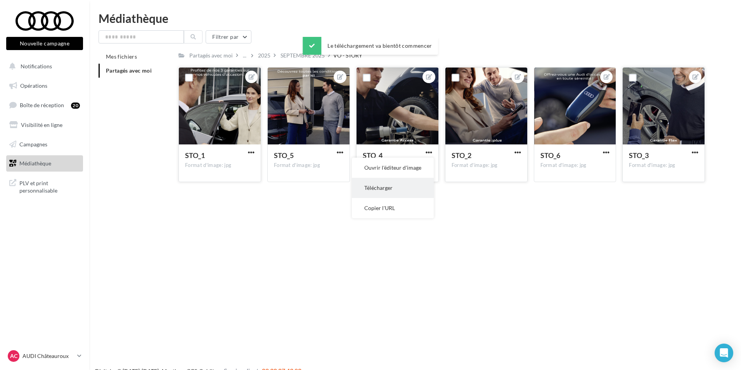
click at [414, 190] on button "Télécharger" at bounding box center [393, 188] width 82 height 20
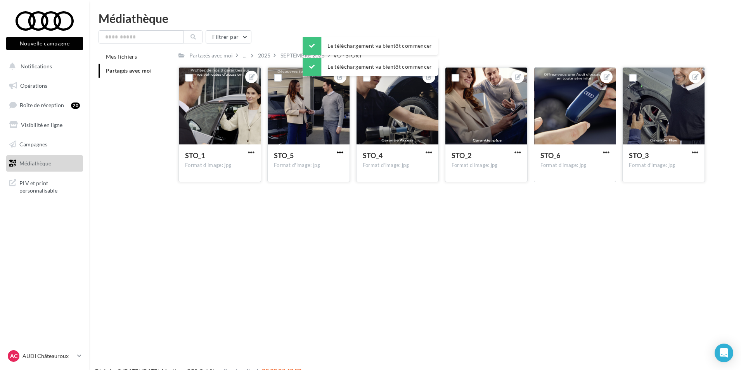
click at [337, 152] on span "button" at bounding box center [340, 152] width 7 height 7
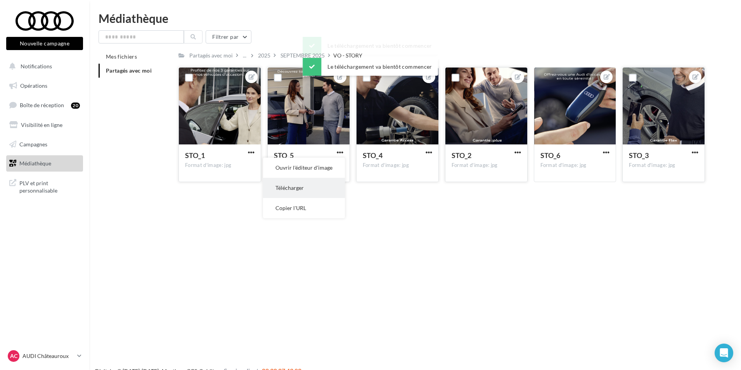
click at [318, 190] on button "Télécharger" at bounding box center [304, 188] width 82 height 20
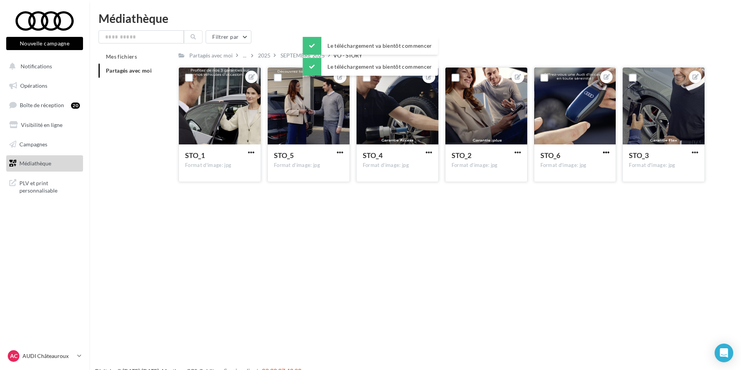
click at [607, 151] on span "button" at bounding box center [606, 152] width 7 height 7
click at [580, 189] on button "Télécharger" at bounding box center [570, 188] width 82 height 20
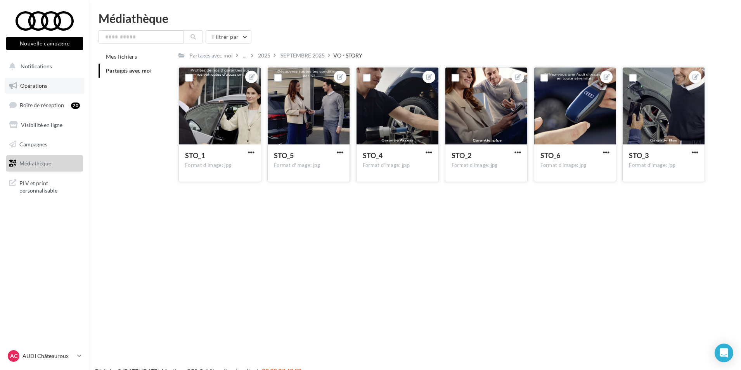
click at [56, 86] on link "Opérations" at bounding box center [45, 86] width 80 height 16
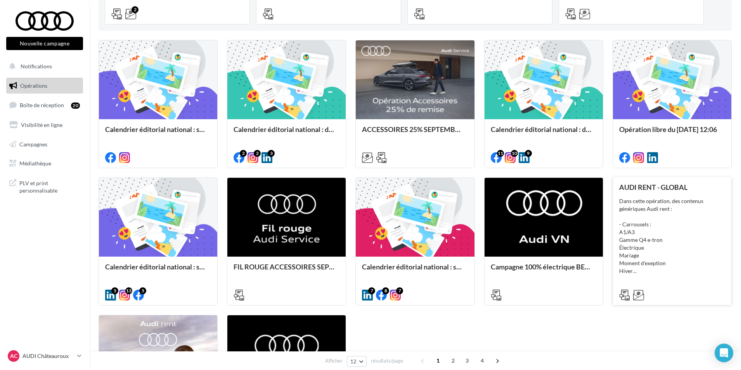
scroll to position [233, 0]
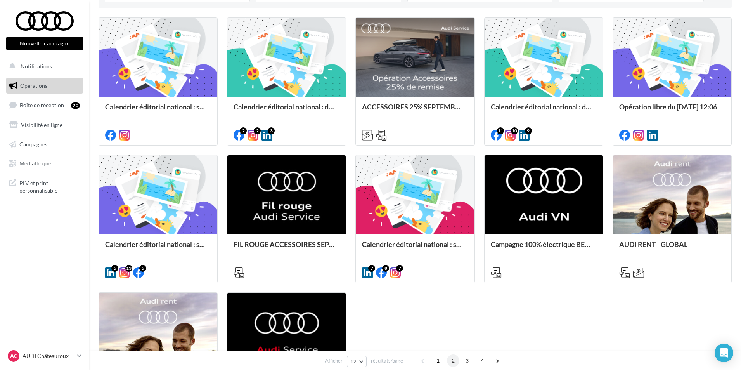
click at [449, 358] on span "2" at bounding box center [453, 360] width 12 height 12
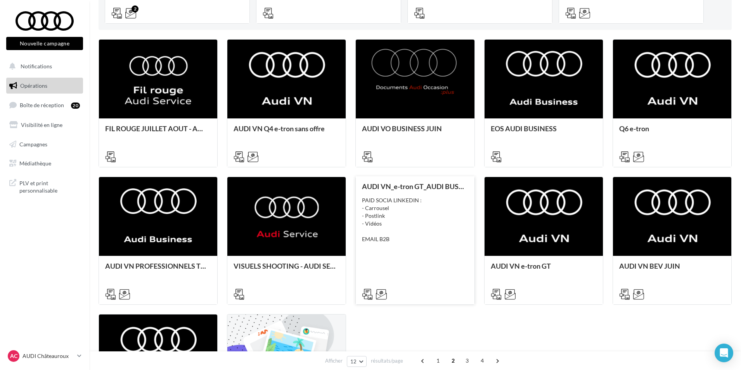
scroll to position [219, 0]
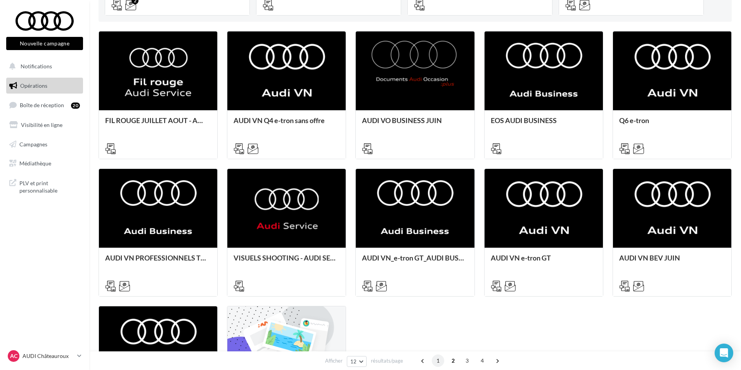
click at [439, 358] on span "1" at bounding box center [438, 360] width 12 height 12
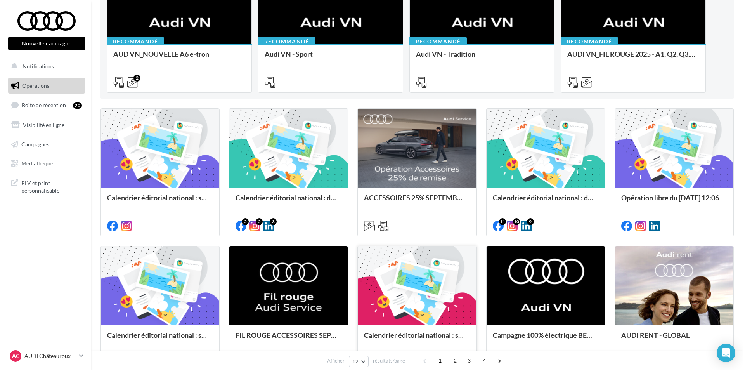
scroll to position [142, 0]
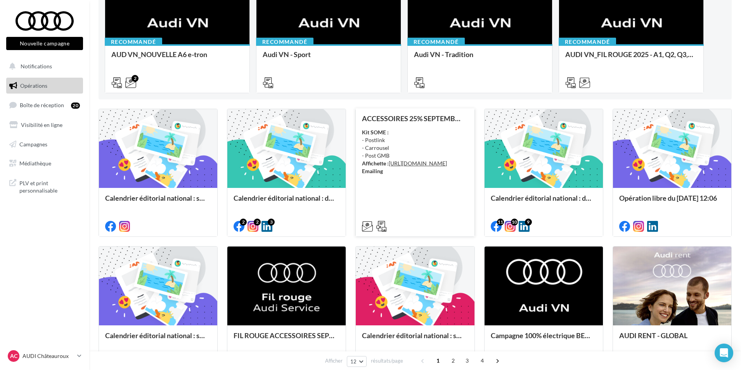
click at [427, 211] on div "ACCESSOIRES 25% SEPTEMBRE - AUDI SERVICE Kit SOME : - Postlink - Carrousel - Po…" at bounding box center [415, 171] width 106 height 115
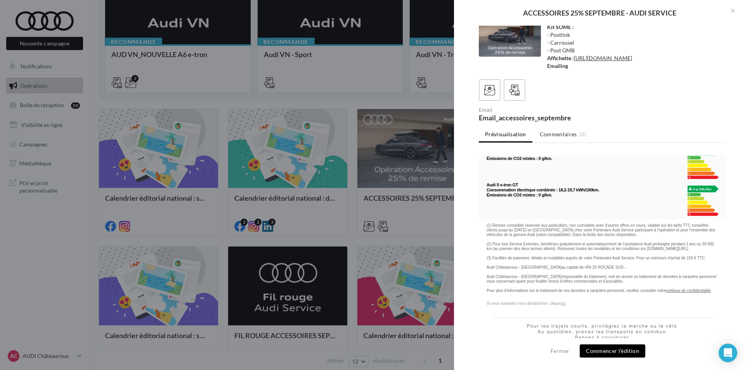
scroll to position [0, 0]
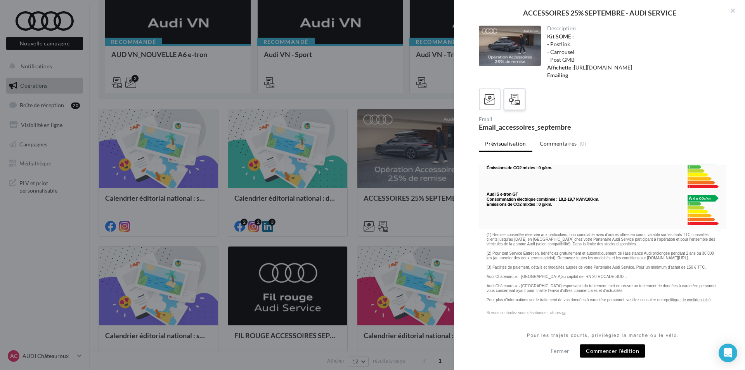
click at [516, 105] on icon at bounding box center [514, 99] width 11 height 11
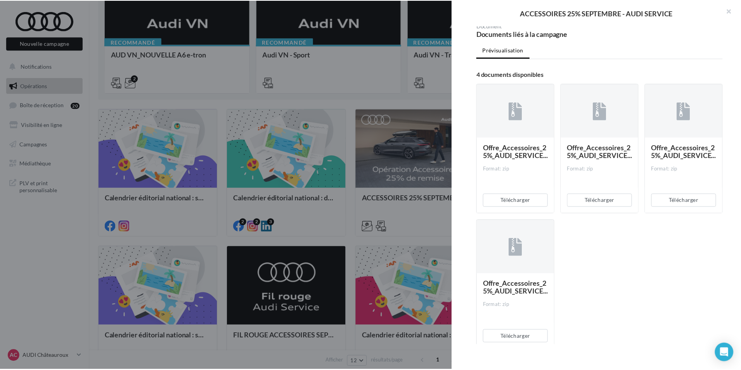
scroll to position [116, 0]
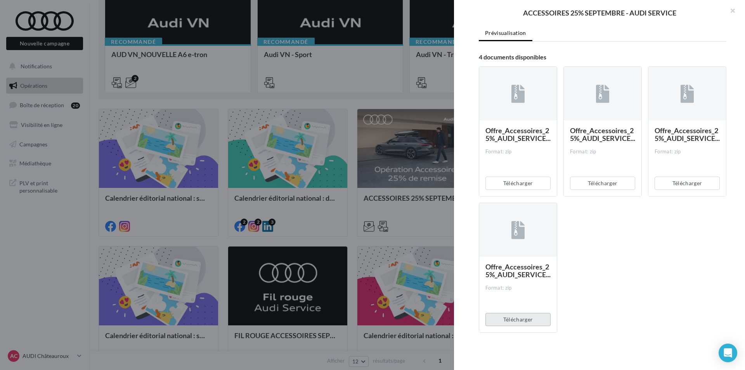
click at [518, 326] on button "Télécharger" at bounding box center [517, 319] width 65 height 13
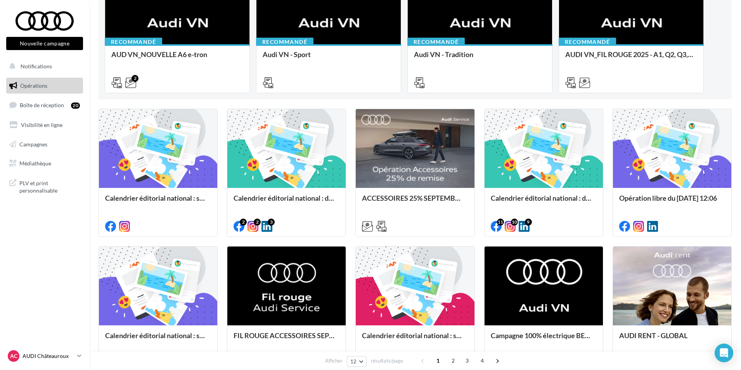
click at [59, 356] on p "AUDI Châteauroux" at bounding box center [48, 356] width 52 height 8
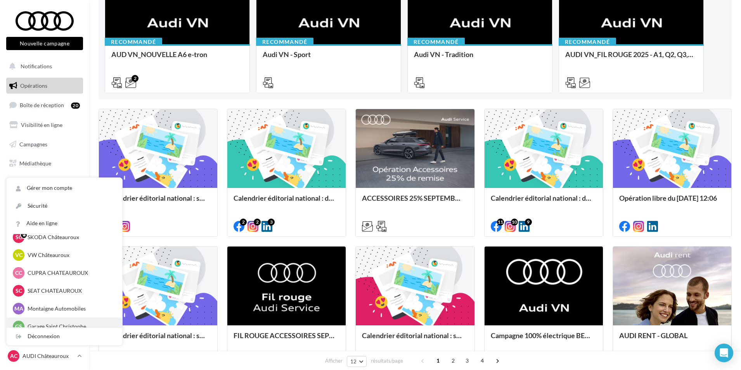
scroll to position [54, 0]
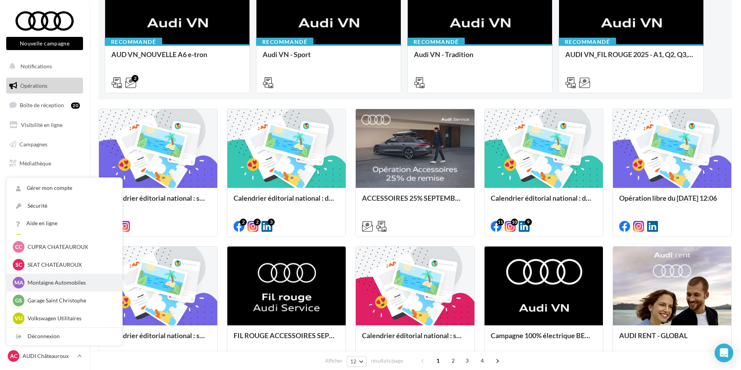
click at [82, 284] on p "Montaigne Automobiles" at bounding box center [70, 283] width 85 height 8
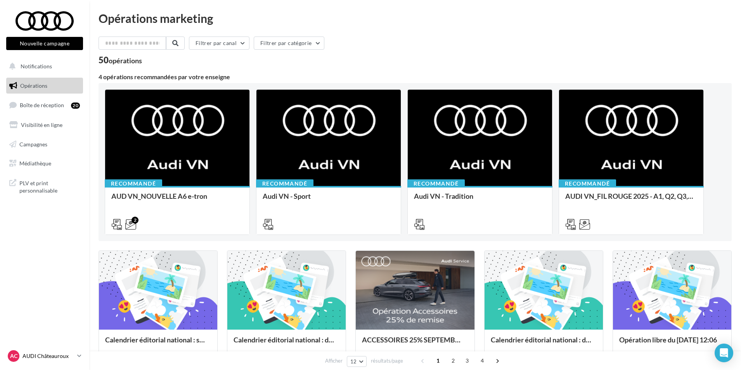
click at [31, 355] on p "AUDI Châteauroux" at bounding box center [48, 356] width 52 height 8
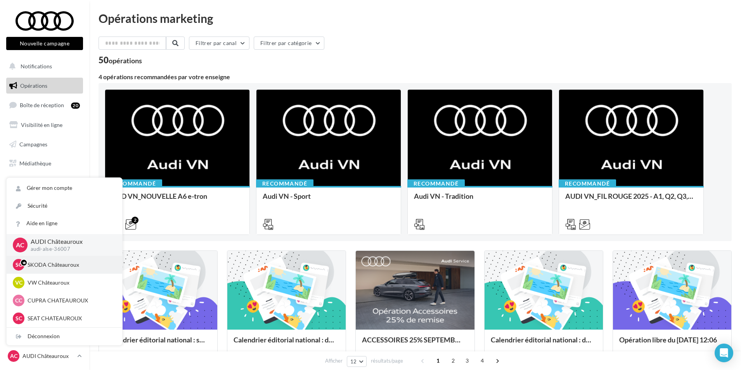
click at [68, 265] on p "SKODA Châteauroux" at bounding box center [70, 265] width 85 height 8
